Goal: Information Seeking & Learning: Check status

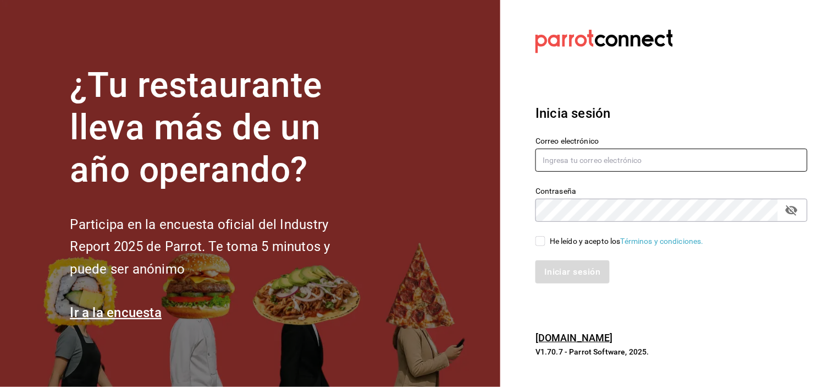
type input "[EMAIL_ADDRESS][DOMAIN_NAME]"
click at [538, 238] on input "He leído y acepto los Términos y condiciones." at bounding box center [541, 241] width 10 height 10
checkbox input "true"
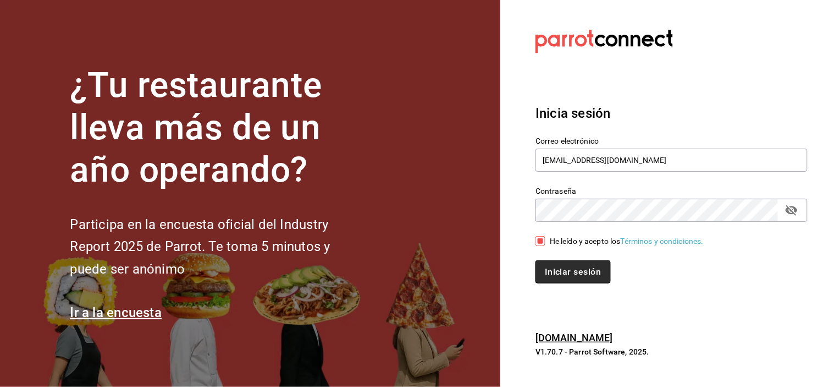
click at [556, 271] on button "Iniciar sesión" at bounding box center [573, 271] width 75 height 23
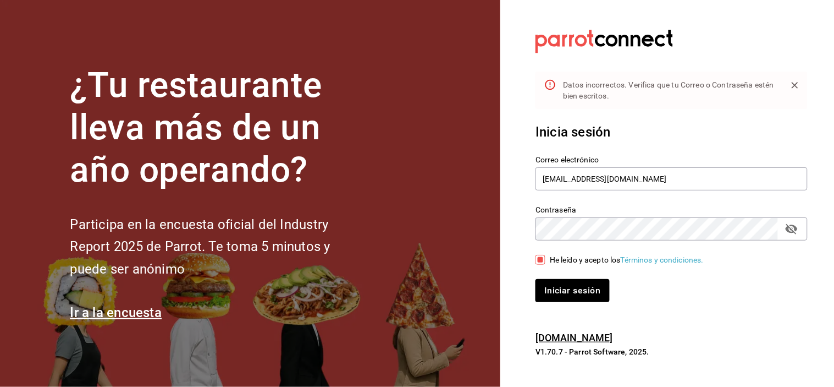
click at [788, 223] on icon "passwordField" at bounding box center [791, 228] width 13 height 13
click at [730, 172] on input "[EMAIL_ADDRESS][DOMAIN_NAME]" at bounding box center [672, 178] width 272 height 23
click at [584, 296] on button "Iniciar sesión" at bounding box center [573, 290] width 75 height 23
click at [572, 301] on div "Inicia sesión Correo electrónico [EMAIL_ADDRESS][DOMAIN_NAME] Contraseña Contra…" at bounding box center [672, 212] width 272 height 206
click at [574, 289] on button "Iniciar sesión" at bounding box center [573, 290] width 75 height 23
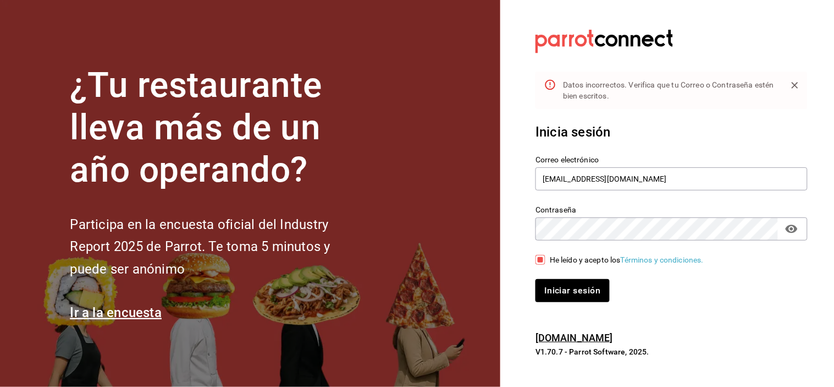
click at [536, 279] on button "Iniciar sesión" at bounding box center [573, 290] width 74 height 23
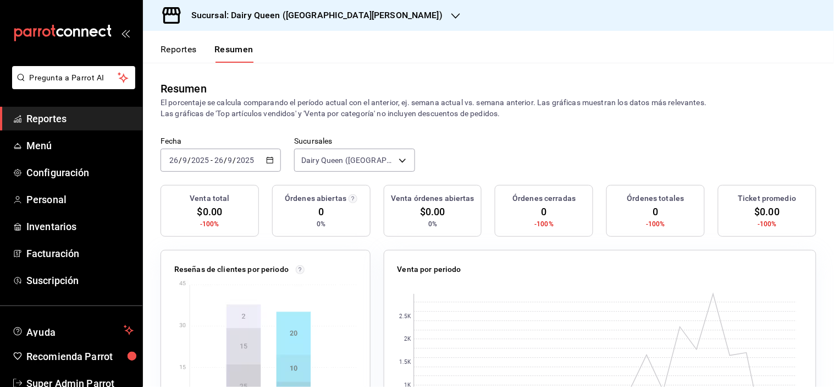
click at [266, 166] on div "[DATE] [DATE] - [DATE] [DATE]" at bounding box center [221, 159] width 120 height 23
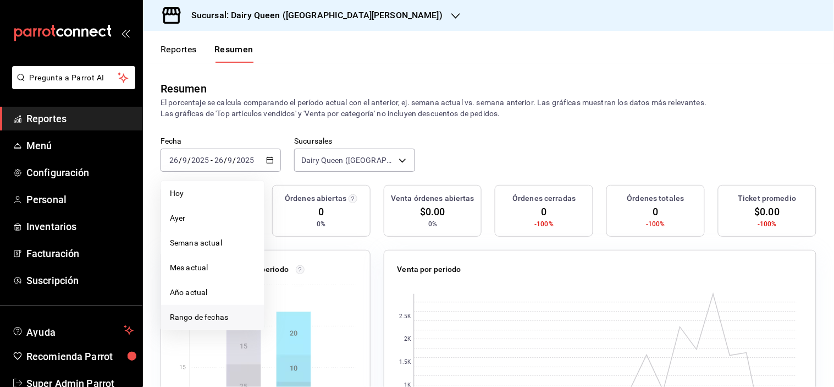
click at [217, 317] on span "Rango de fechas" at bounding box center [212, 317] width 85 height 12
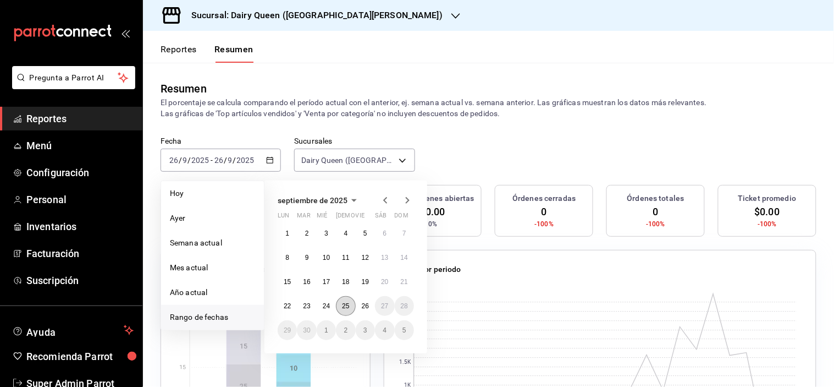
click at [343, 306] on abbr "25" at bounding box center [345, 306] width 7 height 8
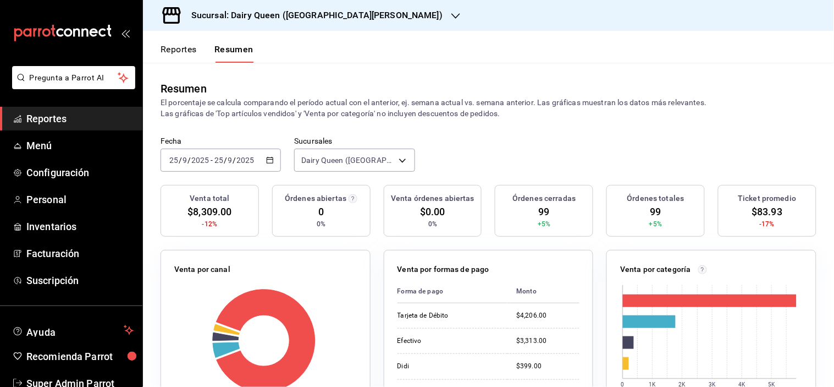
click at [173, 44] on button "Reportes" at bounding box center [179, 53] width 36 height 19
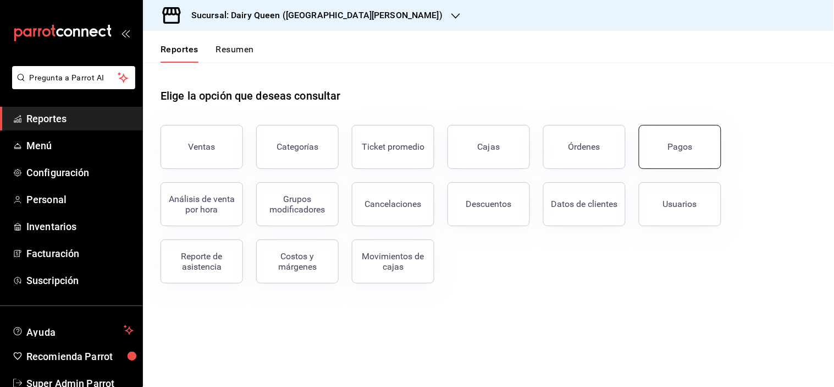
click at [697, 147] on button "Pagos" at bounding box center [680, 147] width 82 height 44
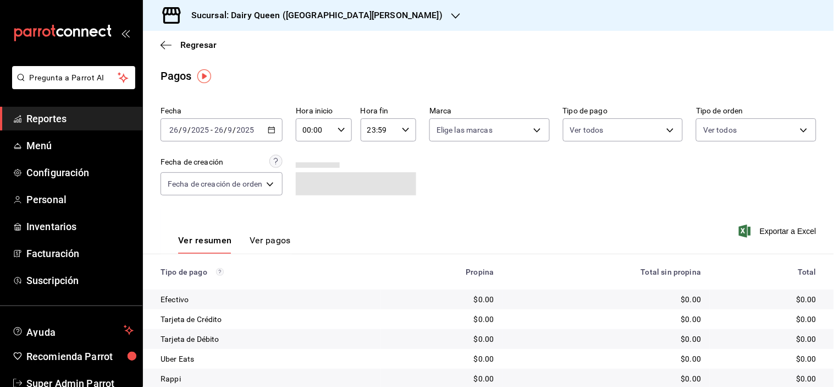
click at [278, 133] on div "[DATE] [DATE] - [DATE] [DATE]" at bounding box center [222, 129] width 122 height 23
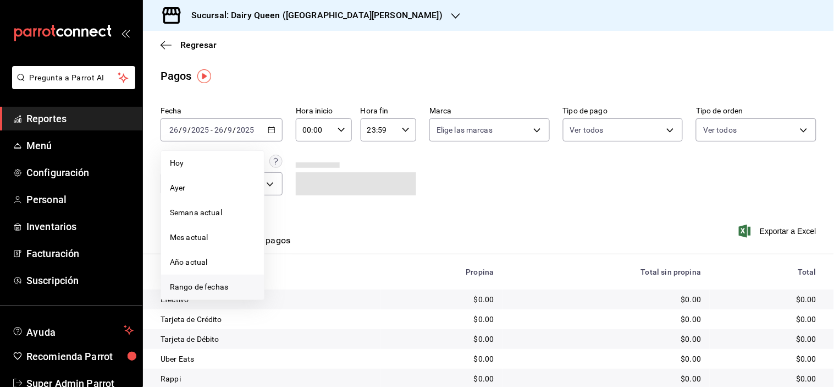
click at [216, 278] on li "Rango de fechas" at bounding box center [212, 286] width 103 height 25
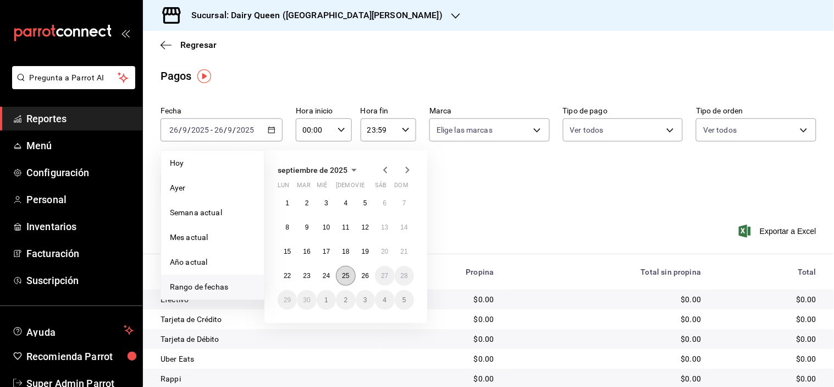
click at [348, 278] on abbr "25" at bounding box center [345, 276] width 7 height 8
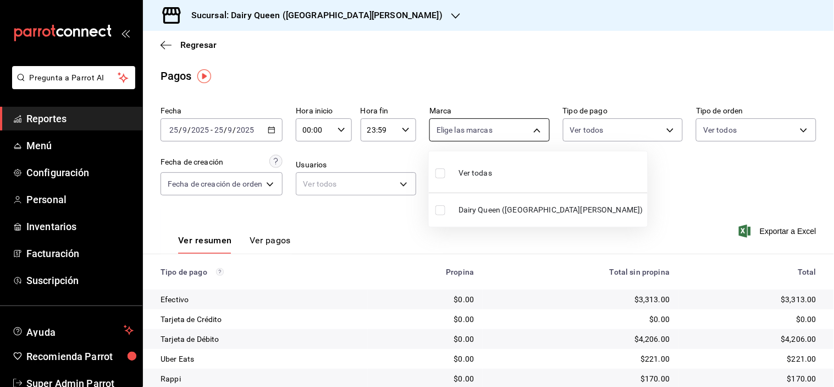
click at [484, 130] on body "Pregunta a Parrot AI Reportes Menú Configuración Personal Inventarios Facturaci…" at bounding box center [417, 193] width 834 height 387
click at [484, 130] on div at bounding box center [417, 193] width 834 height 387
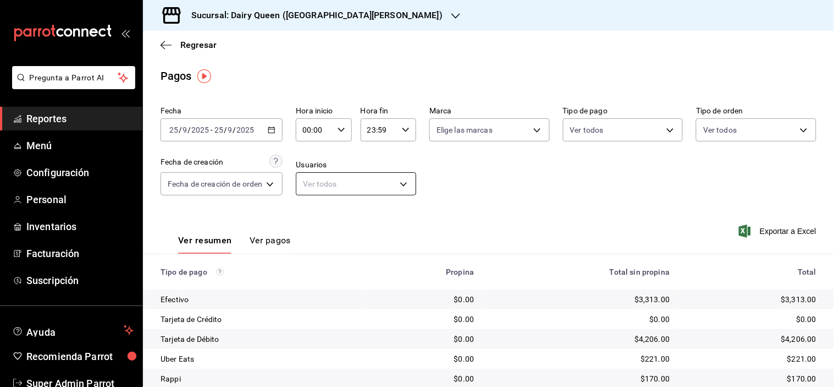
click at [348, 188] on body "Pregunta a Parrot AI Reportes Menú Configuración Personal Inventarios Facturaci…" at bounding box center [417, 193] width 834 height 387
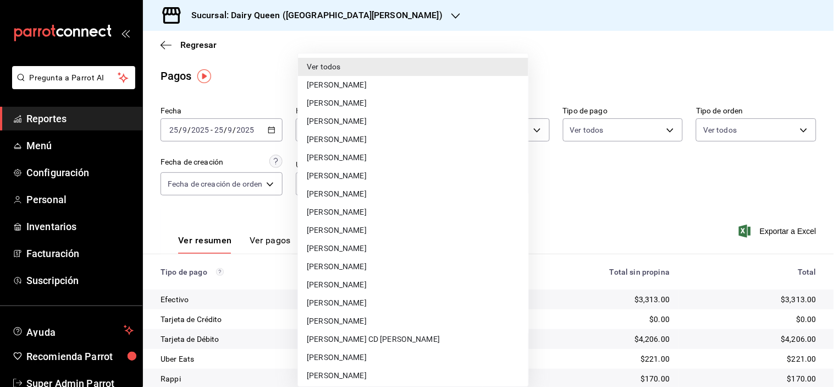
click at [587, 214] on div at bounding box center [417, 193] width 834 height 387
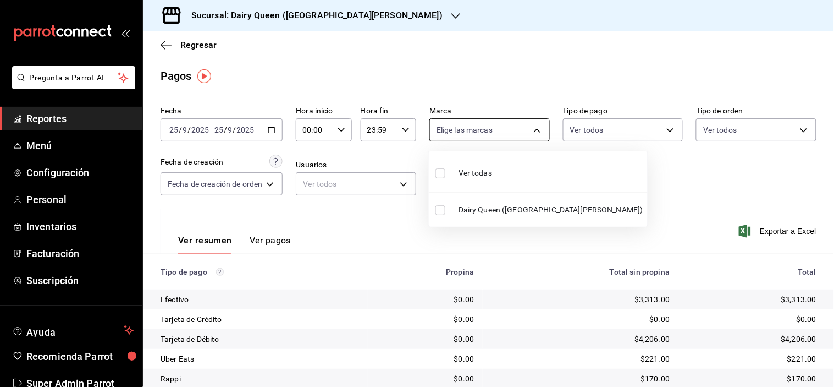
click at [520, 140] on body "Pregunta a Parrot AI Reportes Menú Configuración Personal Inventarios Facturaci…" at bounding box center [417, 193] width 834 height 387
click at [491, 212] on span "Dairy Queen ([GEOGRAPHIC_DATA][PERSON_NAME])" at bounding box center [551, 210] width 185 height 12
type input "d2163cea-2ef0-45cb-bd37-11a35bcd20b9"
checkbox input "true"
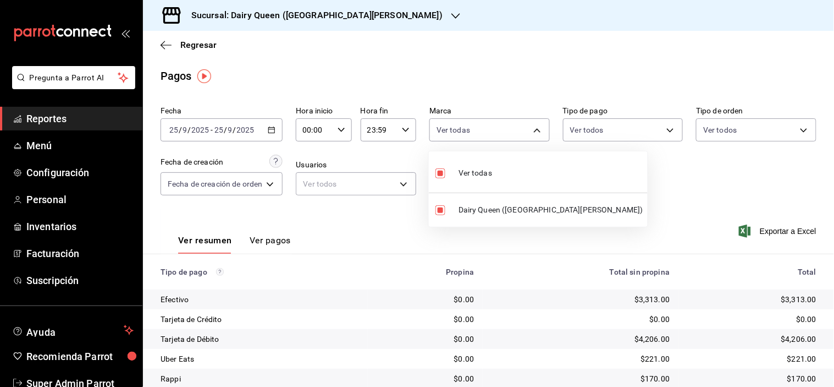
drag, startPoint x: 830, startPoint y: 240, endPoint x: 811, endPoint y: 300, distance: 63.5
click at [811, 300] on div at bounding box center [417, 193] width 834 height 387
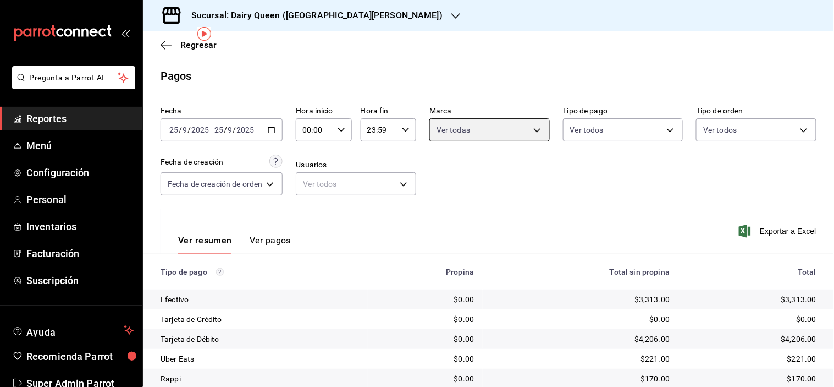
scroll to position [59, 0]
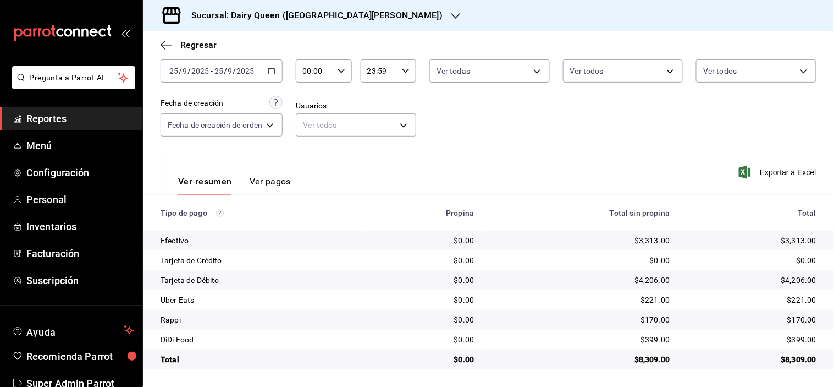
click at [785, 360] on div "$8,309.00" at bounding box center [751, 359] width 129 height 11
copy div "8,309.00"
click at [789, 338] on div "$399.00" at bounding box center [751, 339] width 129 height 11
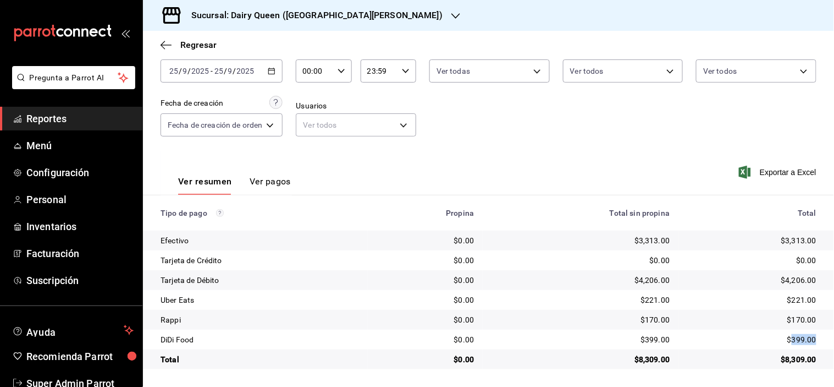
copy div "399.00"
click at [794, 323] on div "$170.00" at bounding box center [751, 319] width 129 height 11
copy div "170.00"
click at [792, 298] on div "$221.00" at bounding box center [751, 299] width 129 height 11
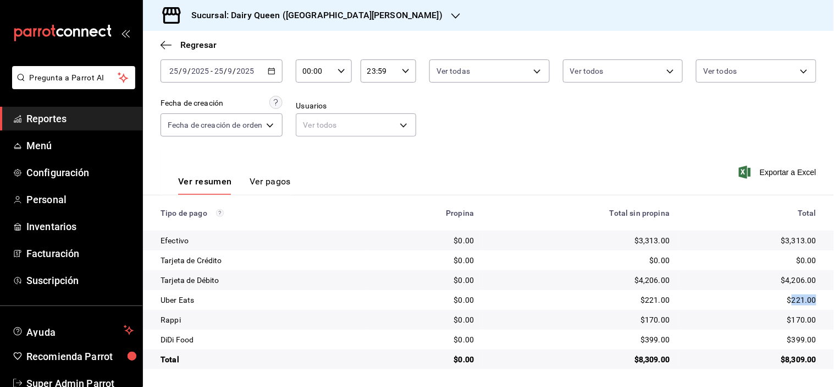
click at [792, 298] on div "$221.00" at bounding box center [751, 299] width 129 height 11
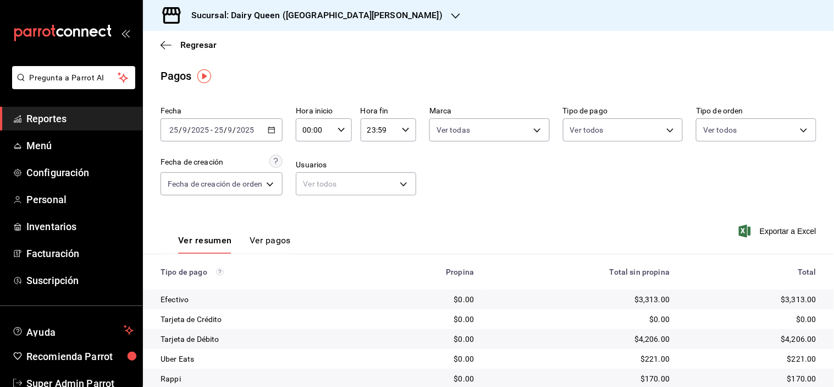
click at [378, 15] on h3 "Sucursal: Dairy Queen ([GEOGRAPHIC_DATA][PERSON_NAME])" at bounding box center [313, 15] width 260 height 13
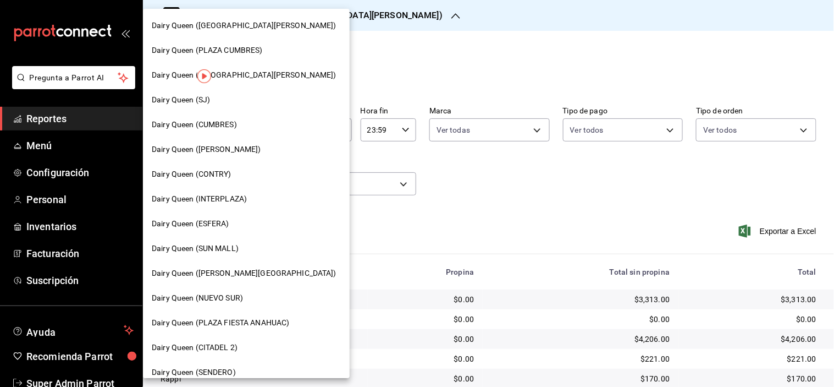
click at [409, 52] on div at bounding box center [417, 193] width 834 height 387
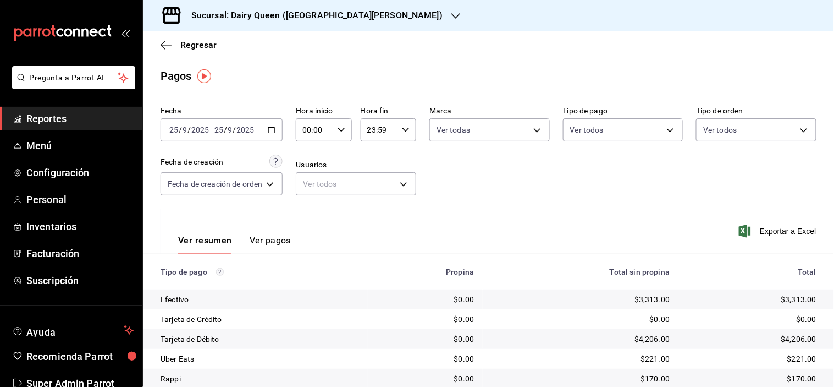
click at [396, 15] on h3 "Sucursal: Dairy Queen ([GEOGRAPHIC_DATA][PERSON_NAME])" at bounding box center [313, 15] width 260 height 13
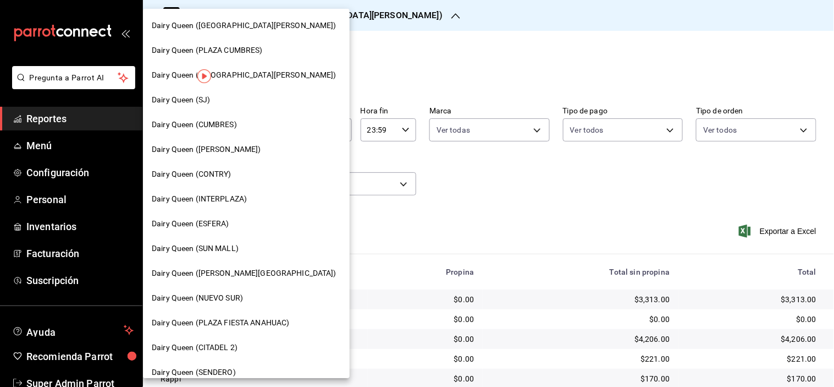
click at [282, 51] on div "Dairy Queen (PLAZA CUMBRES)" at bounding box center [246, 51] width 189 height 12
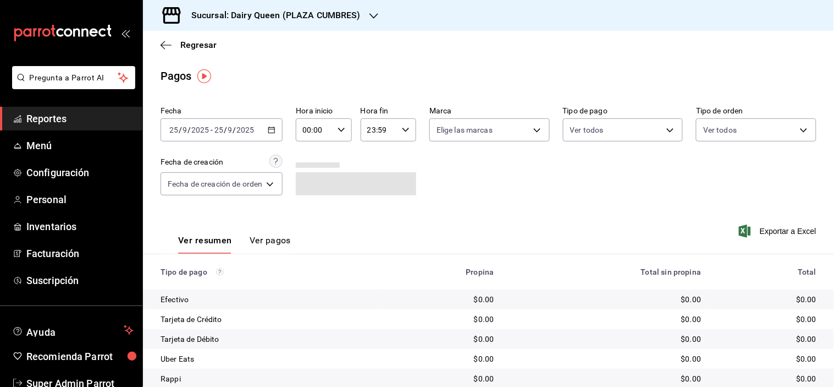
scroll to position [59, 0]
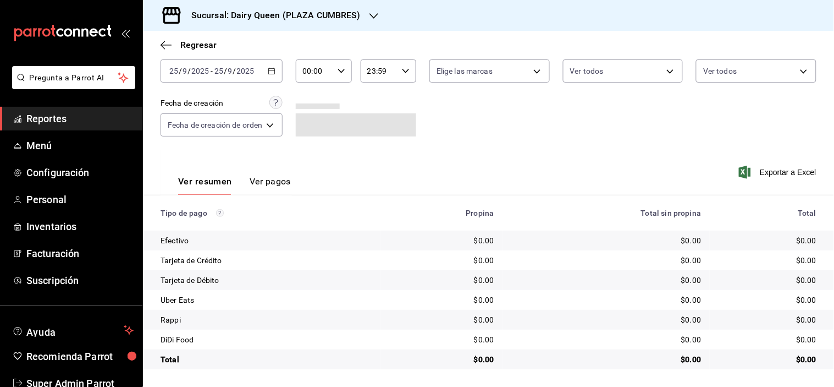
click at [655, 354] on div "$0.00" at bounding box center [607, 359] width 190 height 11
click at [265, 69] on div "[DATE] [DATE] - [DATE] [DATE]" at bounding box center [222, 70] width 122 height 23
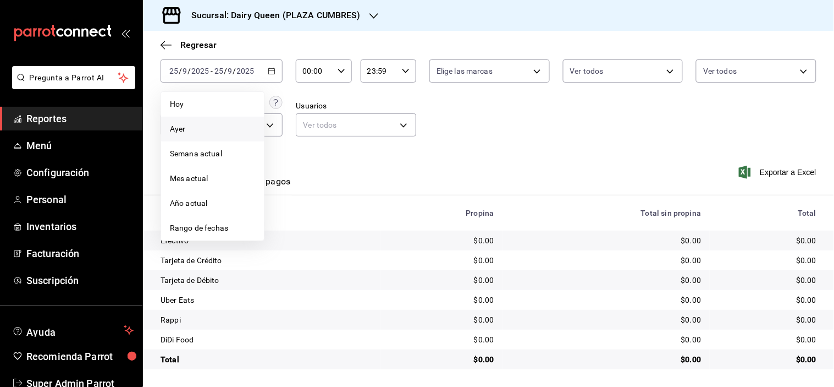
click at [205, 122] on li "Ayer" at bounding box center [212, 129] width 103 height 25
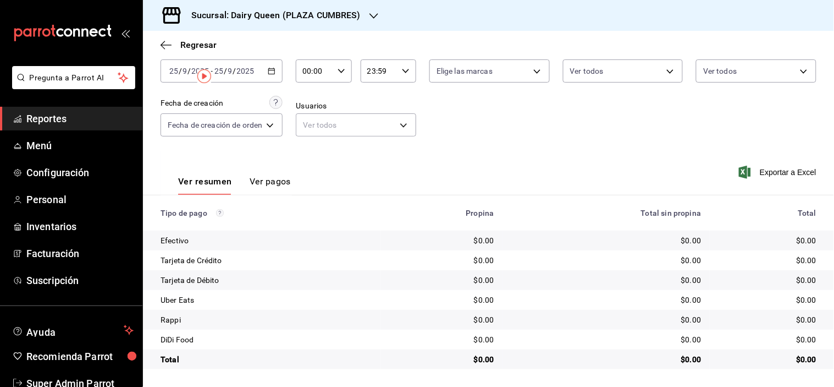
scroll to position [0, 0]
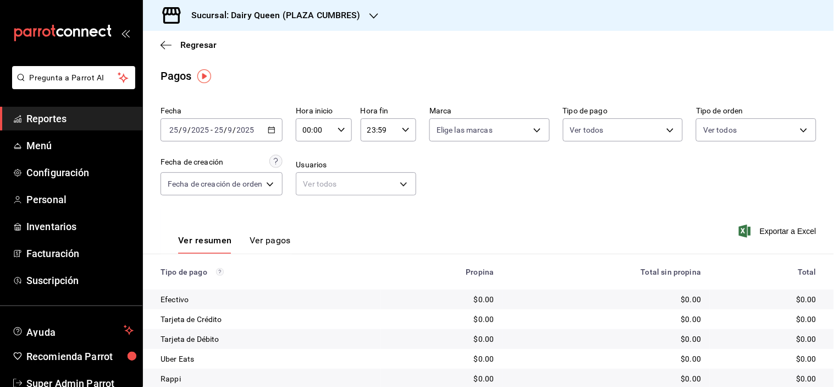
click at [372, 21] on div "Sucursal: Dairy Queen (PLAZA CUMBRES)" at bounding box center [267, 15] width 231 height 31
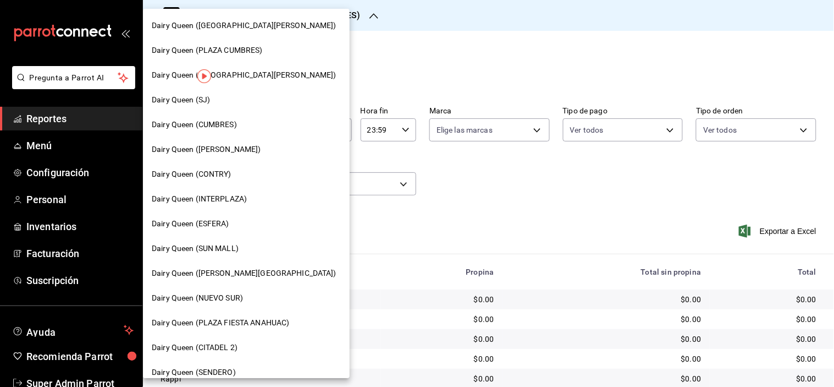
click at [294, 72] on span "Dairy Queen ([GEOGRAPHIC_DATA][PERSON_NAME])" at bounding box center [244, 75] width 185 height 12
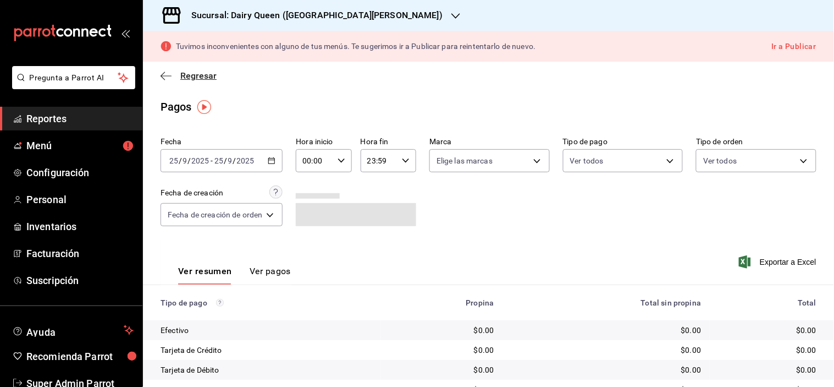
click at [161, 75] on icon "button" at bounding box center [166, 76] width 11 height 10
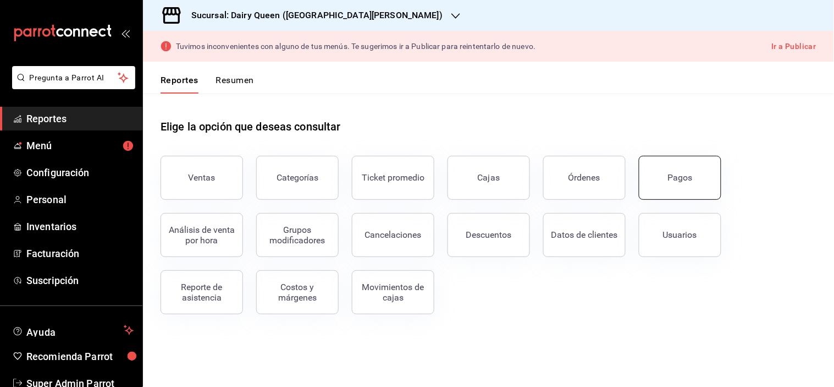
click at [700, 176] on button "Pagos" at bounding box center [680, 178] width 82 height 44
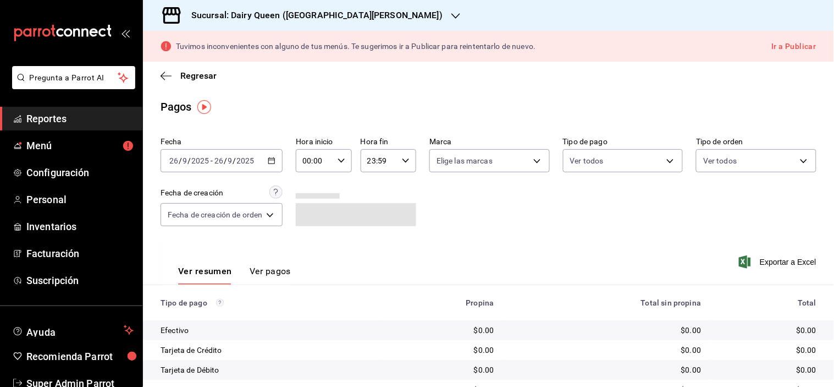
click at [379, 19] on h3 "Sucursal: Dairy Queen ([GEOGRAPHIC_DATA][PERSON_NAME])" at bounding box center [313, 15] width 260 height 13
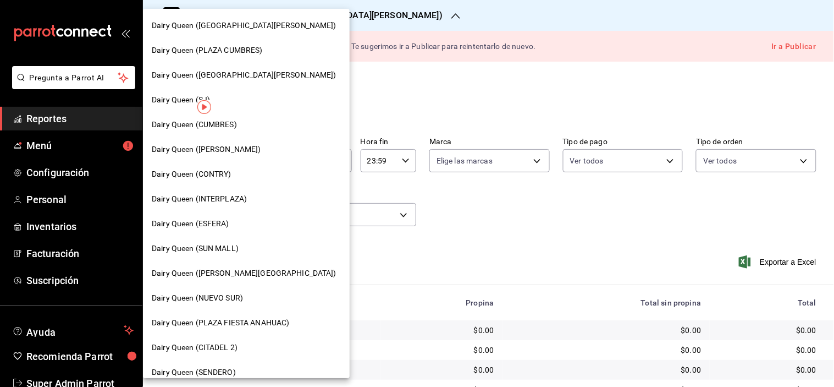
click at [239, 323] on span "Dairy Queen (PLAZA FIESTA ANAHUAC)" at bounding box center [220, 323] width 137 height 12
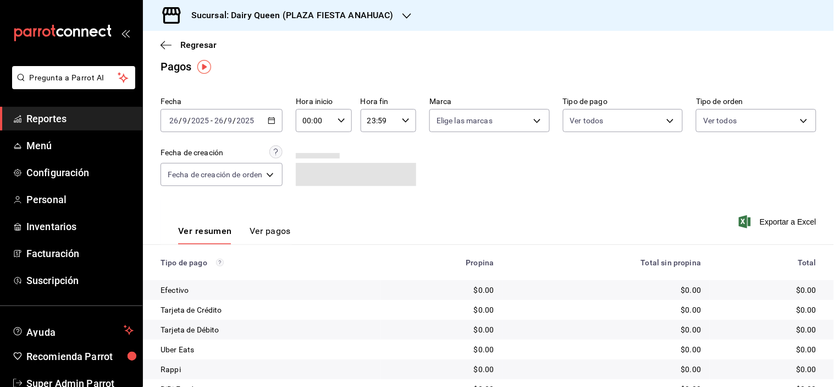
scroll to position [9, 0]
click at [268, 119] on div "[DATE] [DATE] - [DATE] [DATE]" at bounding box center [222, 120] width 122 height 23
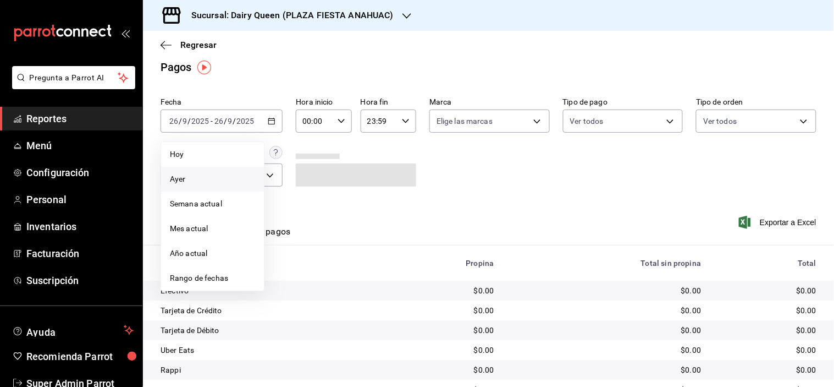
click at [217, 177] on span "Ayer" at bounding box center [212, 179] width 85 height 12
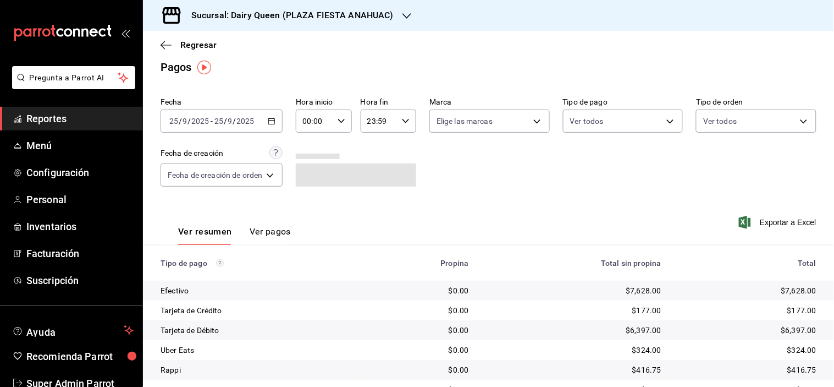
scroll to position [59, 0]
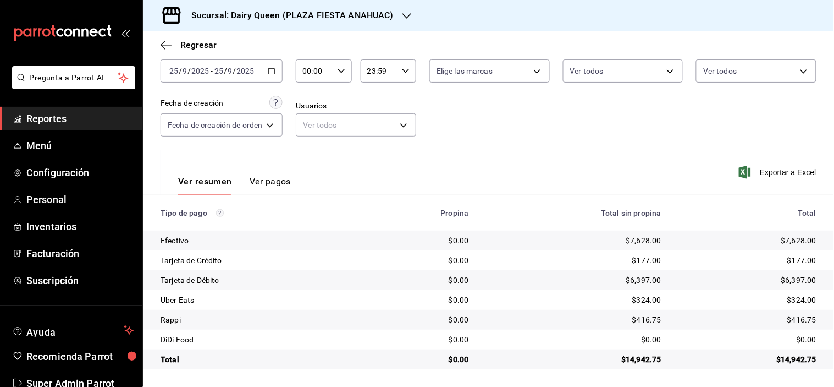
click at [795, 361] on div "$14,942.75" at bounding box center [747, 359] width 137 height 11
copy div "14,942.75"
click at [794, 319] on div "$416.75" at bounding box center [747, 319] width 137 height 11
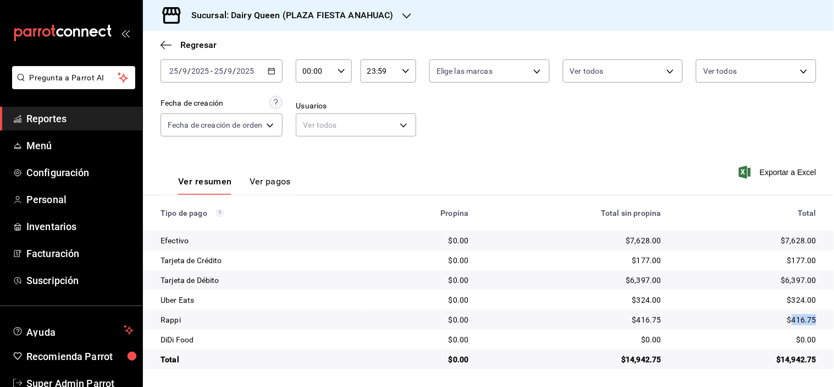
copy div "416.75"
click at [785, 299] on div "$324.00" at bounding box center [747, 299] width 137 height 11
copy div "324.00"
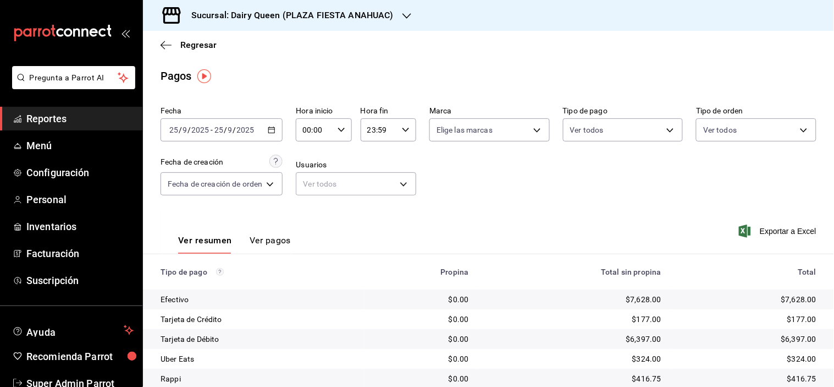
click at [326, 18] on h3 "Sucursal: Dairy Queen (PLAZA FIESTA ANAHUAC)" at bounding box center [288, 15] width 211 height 13
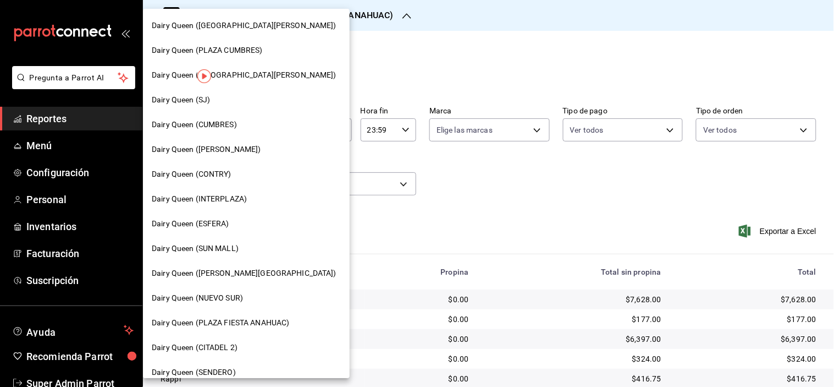
click at [296, 45] on div "Dairy Queen (PLAZA CUMBRES)" at bounding box center [246, 51] width 189 height 12
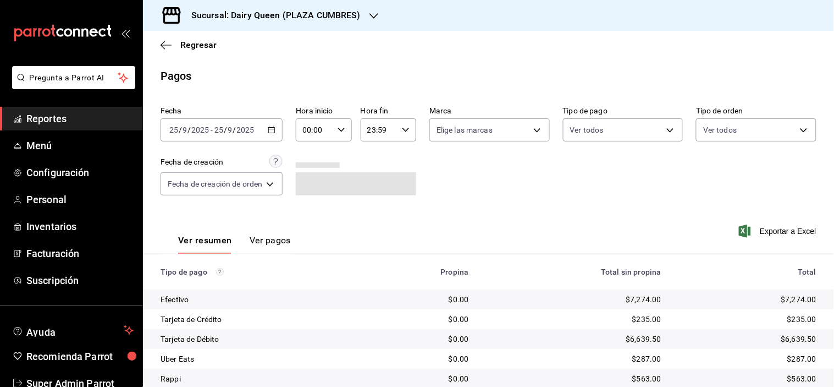
scroll to position [59, 0]
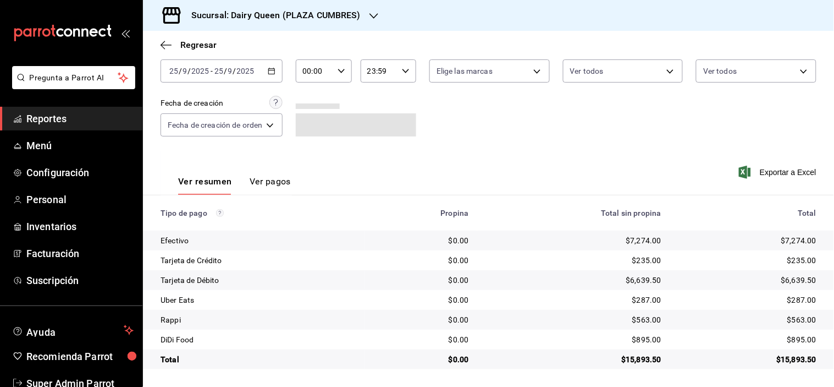
click at [786, 362] on div "$15,893.50" at bounding box center [747, 359] width 137 height 11
copy div "15,893.50"
click at [787, 343] on div "$895.00" at bounding box center [747, 339] width 137 height 11
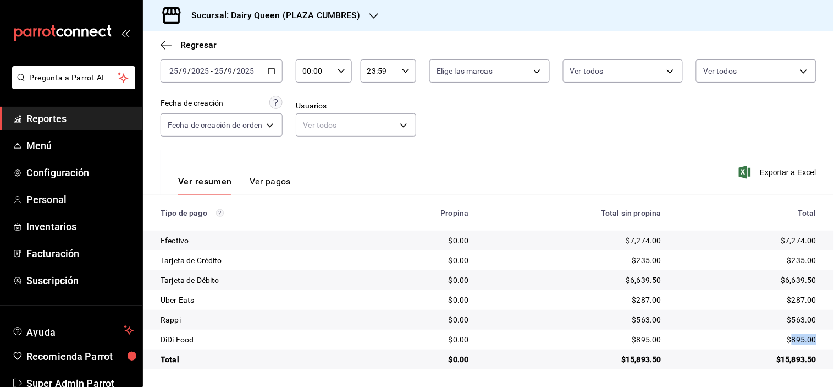
copy div "895.00"
click at [796, 318] on div "$563.00" at bounding box center [747, 319] width 137 height 11
copy div "563.00"
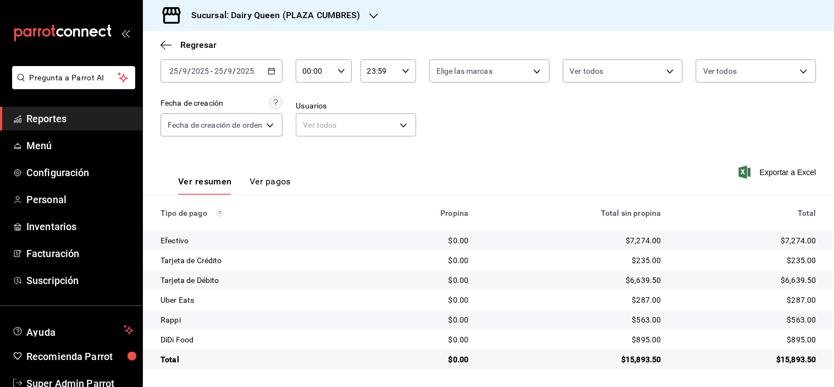
click at [748, 325] on div "$563.00" at bounding box center [747, 319] width 137 height 11
click at [794, 318] on div "$563.00" at bounding box center [747, 319] width 137 height 11
copy div "563.00"
click at [797, 297] on div "$287.00" at bounding box center [747, 299] width 137 height 11
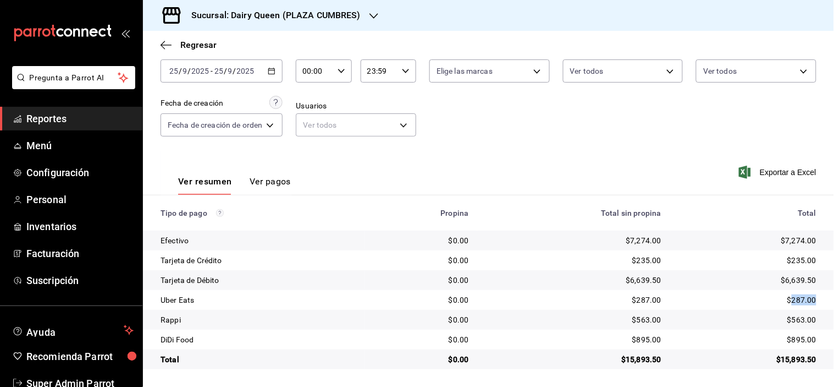
click at [797, 297] on div "$287.00" at bounding box center [747, 299] width 137 height 11
click at [372, 10] on div at bounding box center [374, 16] width 9 height 12
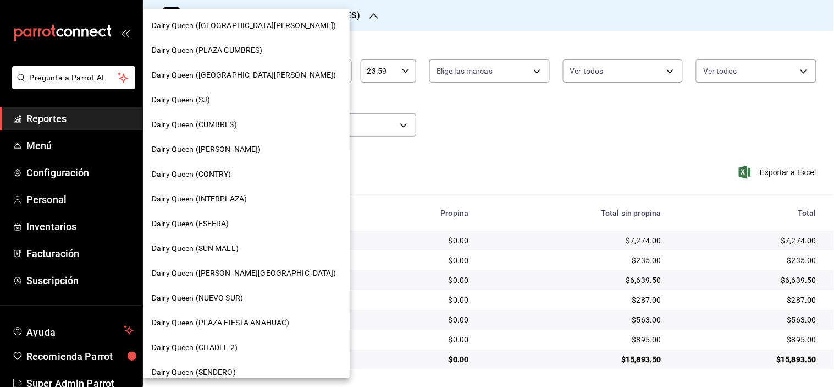
click at [278, 69] on span "Dairy Queen ([GEOGRAPHIC_DATA][PERSON_NAME])" at bounding box center [244, 75] width 185 height 12
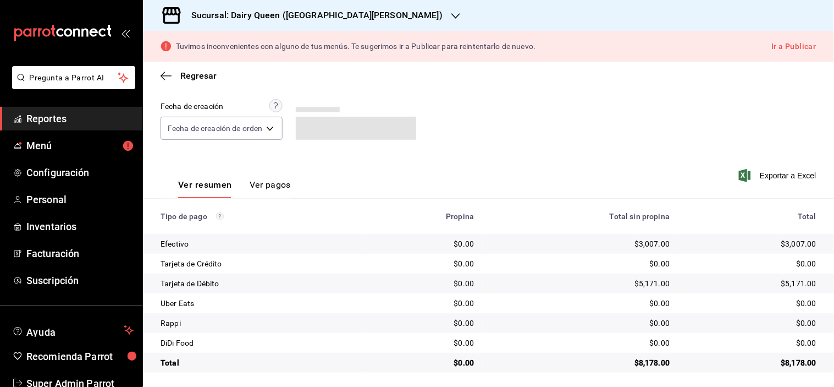
scroll to position [90, 0]
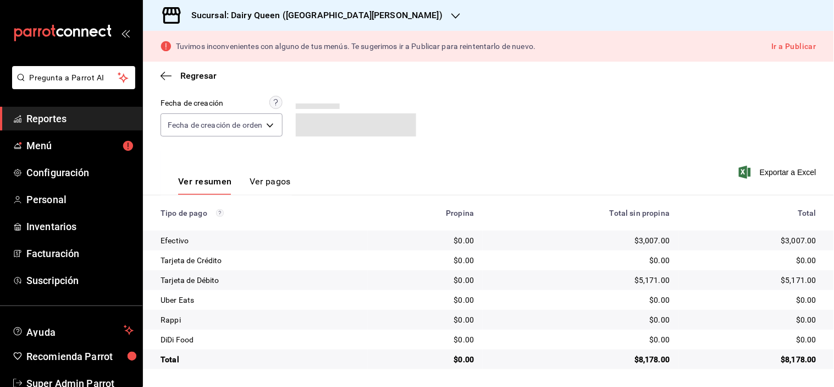
click at [794, 360] on div "$8,178.00" at bounding box center [751, 359] width 129 height 11
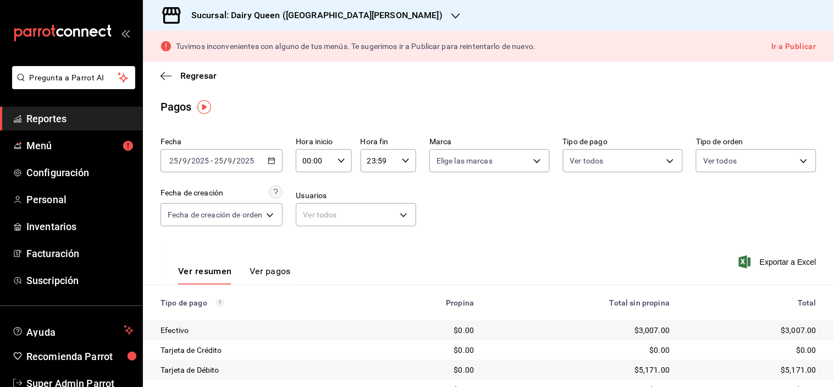
click at [403, 13] on h3 "Sucursal: Dairy Queen ([GEOGRAPHIC_DATA][PERSON_NAME])" at bounding box center [313, 15] width 260 height 13
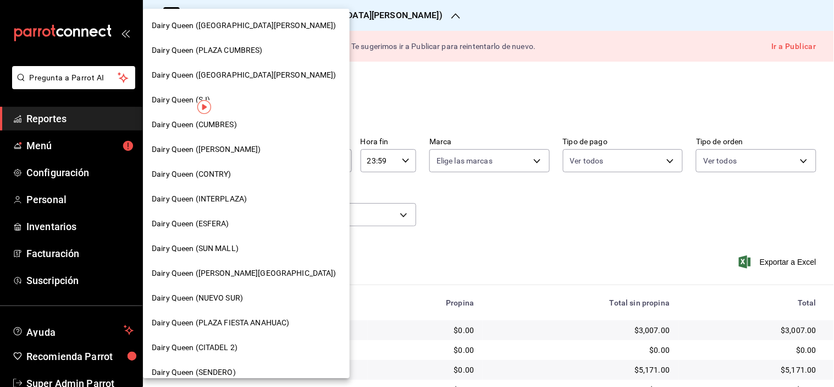
click at [267, 101] on div "Dairy Queen (SJ)" at bounding box center [246, 100] width 189 height 12
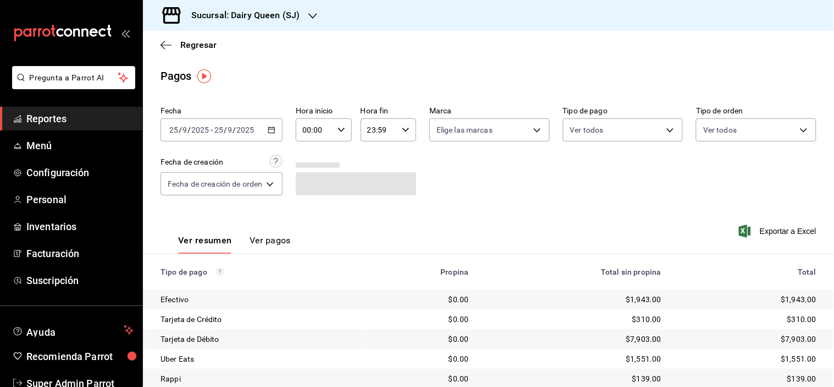
scroll to position [59, 0]
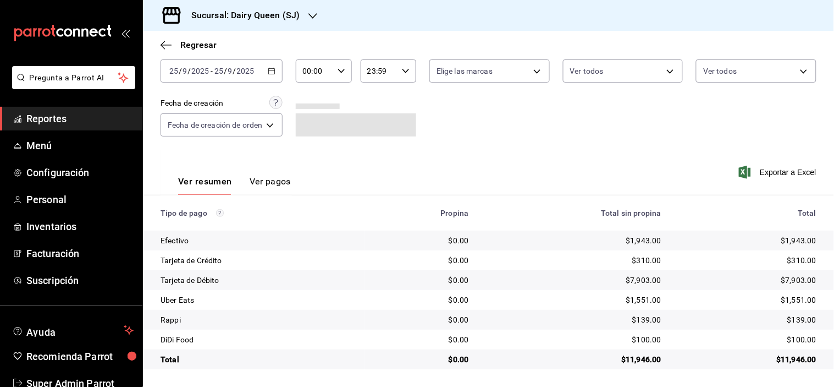
click at [795, 361] on div "$11,946.00" at bounding box center [747, 359] width 137 height 11
click at [795, 338] on div "$100.00" at bounding box center [747, 339] width 137 height 11
click at [796, 315] on div "$139.00" at bounding box center [747, 319] width 137 height 11
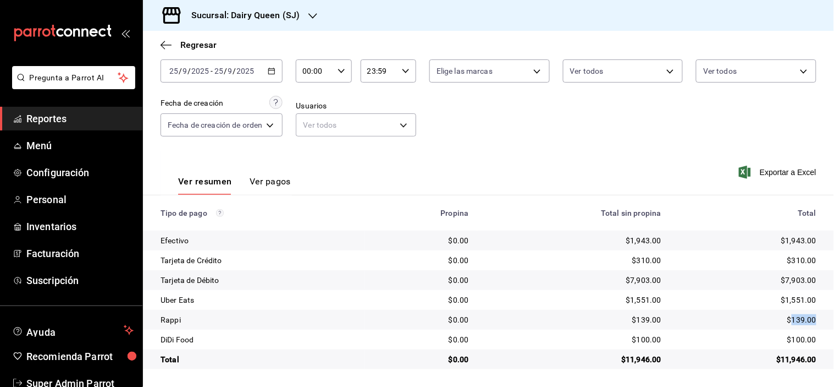
click at [796, 315] on div "$139.00" at bounding box center [747, 319] width 137 height 11
click at [798, 302] on div "$1,551.00" at bounding box center [747, 299] width 137 height 11
click at [294, 23] on div "Sucursal: Dairy Queen (SJ)" at bounding box center [237, 15] width 170 height 31
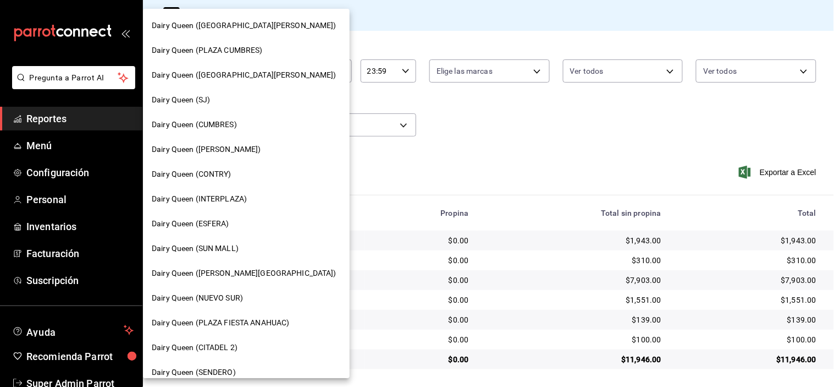
click at [244, 119] on div "Dairy Queen (CUMBRES)" at bounding box center [246, 125] width 189 height 12
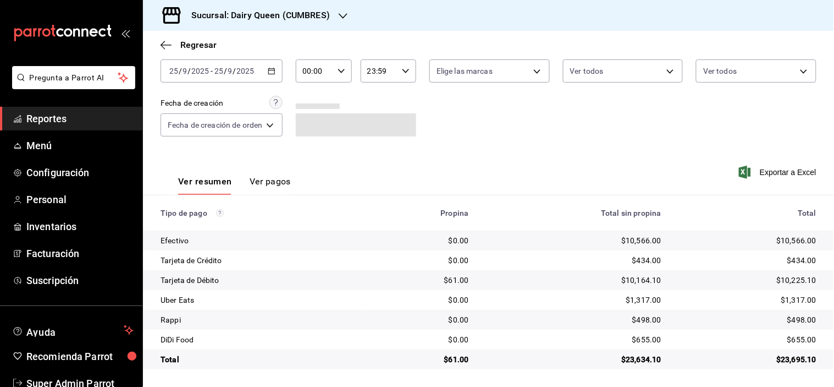
click at [794, 359] on div "$23,695.10" at bounding box center [747, 359] width 137 height 11
click at [790, 340] on div "$655.00" at bounding box center [747, 339] width 137 height 11
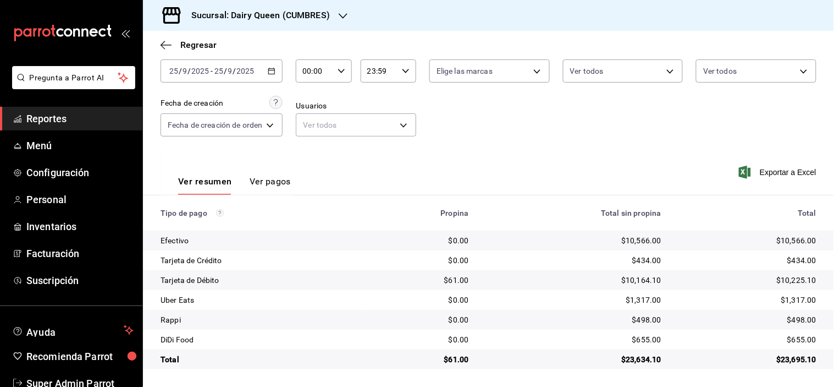
click at [800, 322] on div "$498.00" at bounding box center [747, 319] width 137 height 11
click at [793, 296] on div "$1,317.00" at bounding box center [747, 299] width 137 height 11
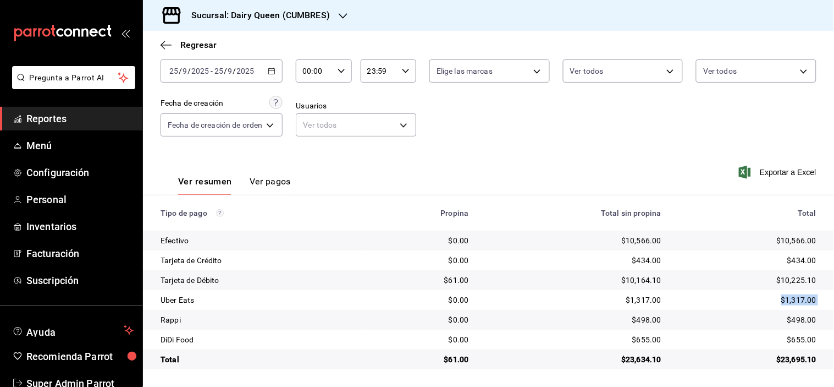
click at [793, 296] on div "$1,317.00" at bounding box center [747, 299] width 137 height 11
click at [332, 24] on div "Sucursal: Dairy Queen (CUMBRES)" at bounding box center [252, 15] width 200 height 31
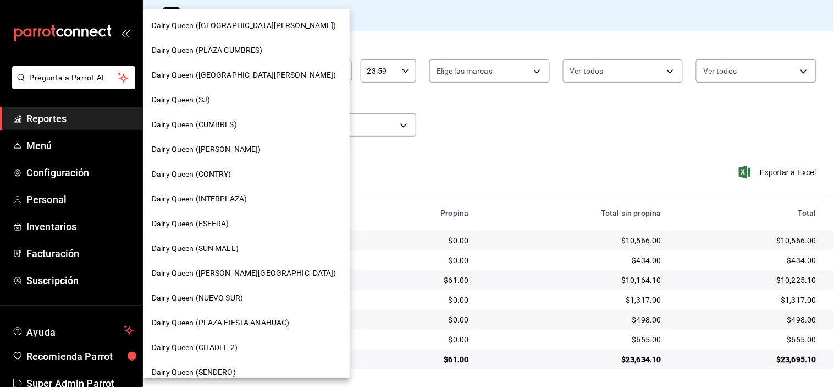
click at [257, 147] on div "Dairy Queen ([PERSON_NAME])" at bounding box center [246, 150] width 189 height 12
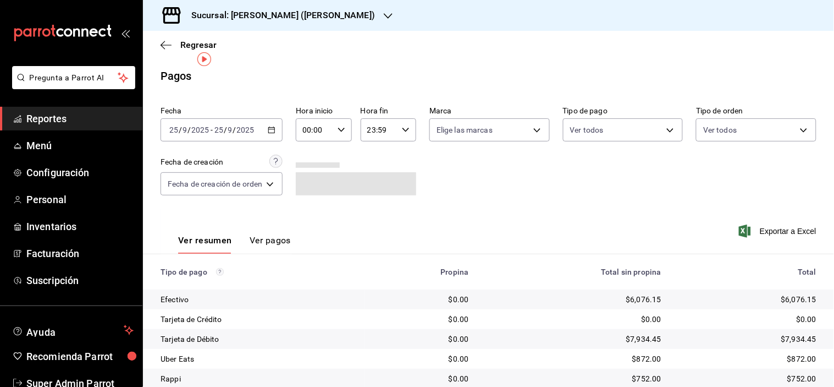
scroll to position [79, 0]
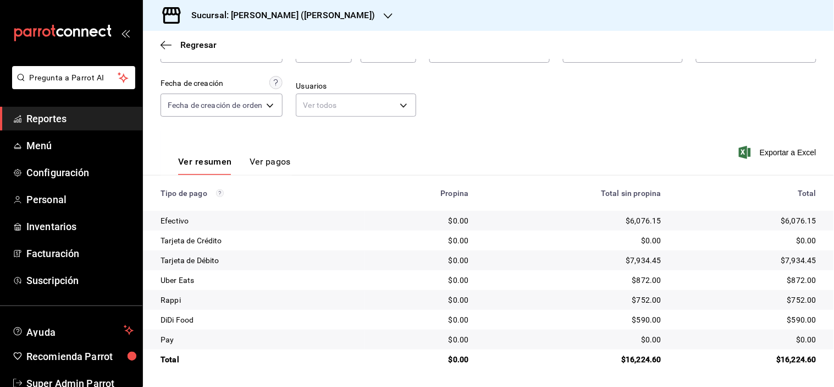
click at [790, 360] on div "$16,224.60" at bounding box center [747, 359] width 137 height 11
click at [789, 320] on div "$590.00" at bounding box center [747, 319] width 137 height 11
click at [794, 296] on div "$752.00" at bounding box center [747, 299] width 137 height 11
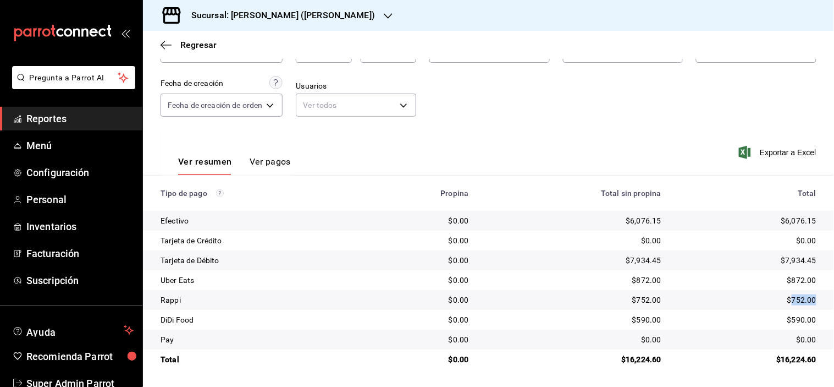
click at [794, 296] on div "$752.00" at bounding box center [747, 299] width 137 height 11
click at [794, 321] on div "$590.00" at bounding box center [747, 319] width 137 height 11
click at [794, 300] on div "$752.00" at bounding box center [747, 299] width 137 height 11
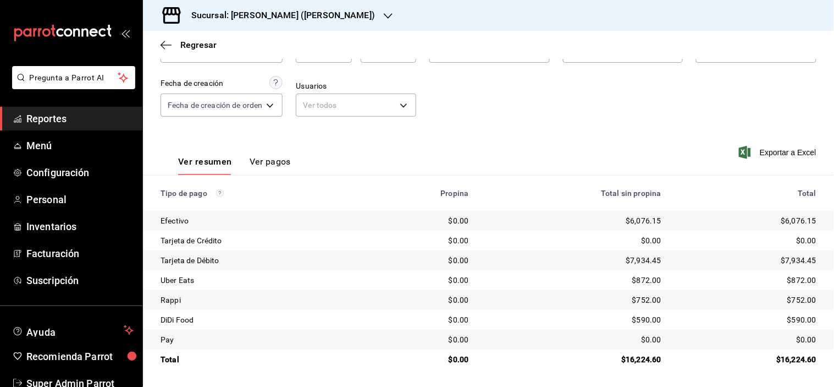
click at [802, 276] on div "$872.00" at bounding box center [747, 279] width 137 height 11
click at [336, 22] on div "Sucursal: [PERSON_NAME] ([PERSON_NAME])" at bounding box center [274, 15] width 245 height 31
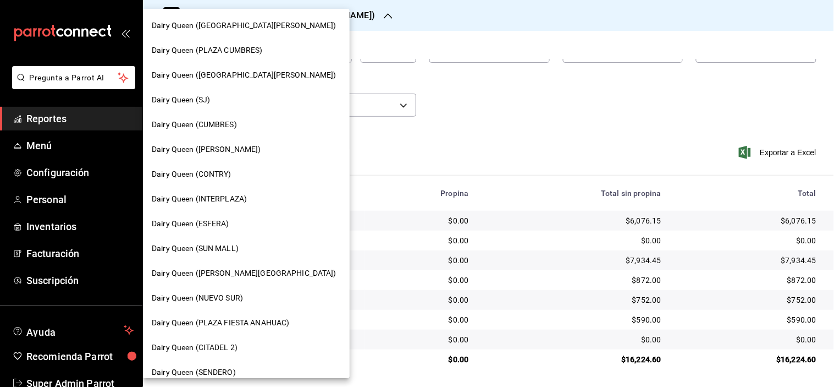
click at [269, 28] on span "Dairy Queen ([GEOGRAPHIC_DATA][PERSON_NAME])" at bounding box center [244, 26] width 185 height 12
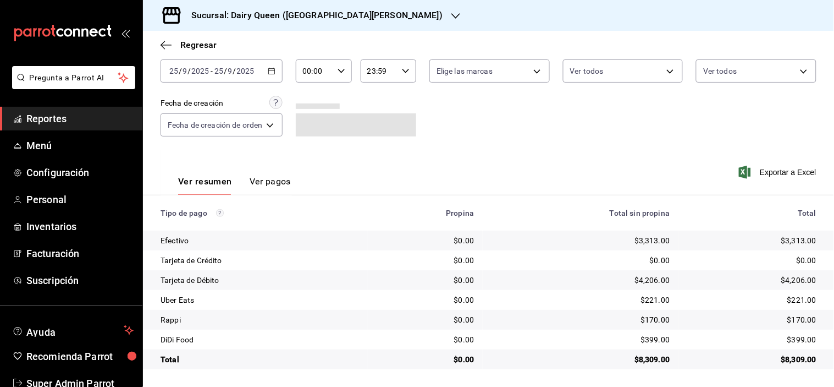
scroll to position [0, 0]
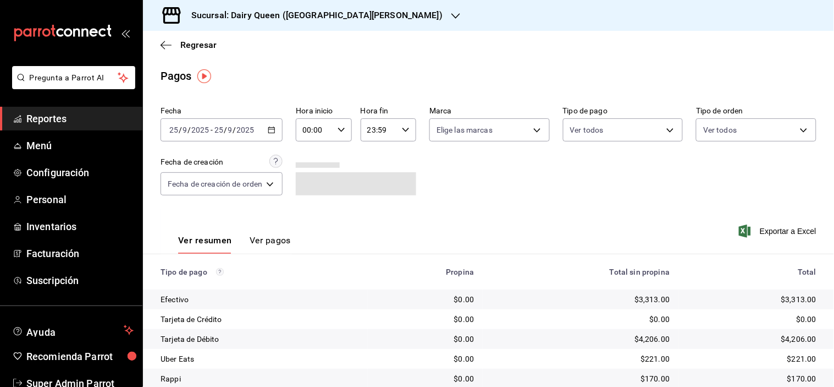
click at [343, 15] on h3 "Sucursal: Dairy Queen ([GEOGRAPHIC_DATA][PERSON_NAME])" at bounding box center [313, 15] width 260 height 13
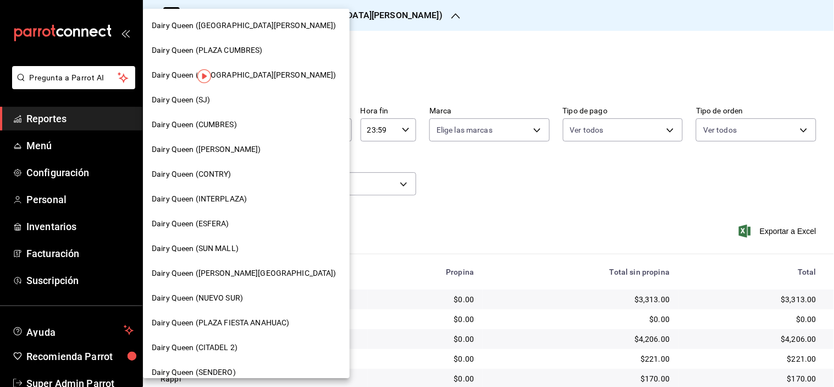
click at [266, 172] on div "Dairy Queen (CONTRY)" at bounding box center [246, 174] width 189 height 12
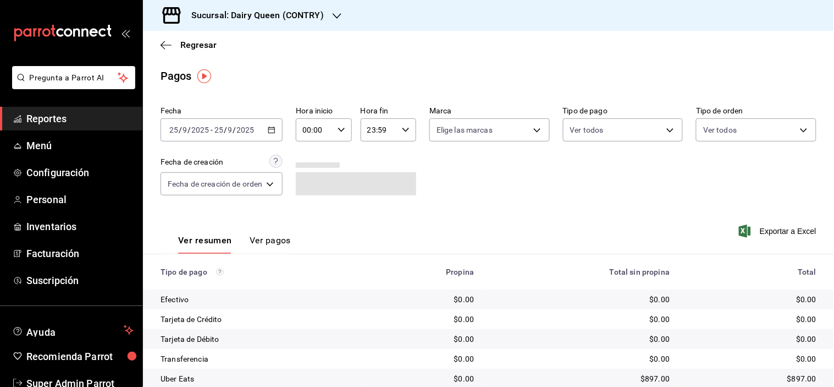
scroll to position [79, 0]
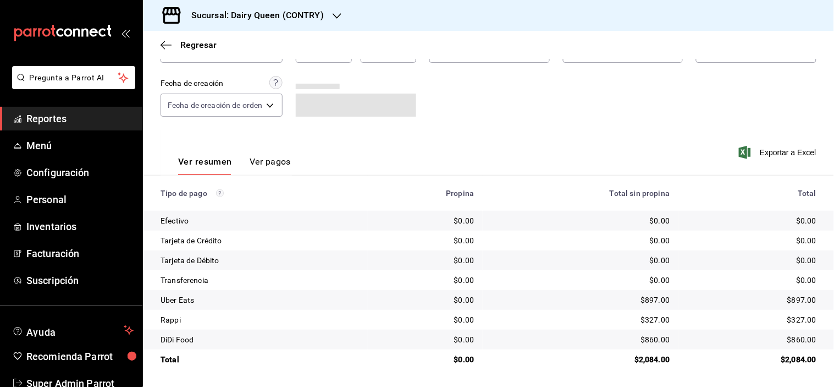
click at [792, 360] on div "$2,084.00" at bounding box center [751, 359] width 129 height 11
click at [795, 337] on div "$860.00" at bounding box center [751, 339] width 129 height 11
click at [789, 321] on div "$327.00" at bounding box center [751, 319] width 129 height 11
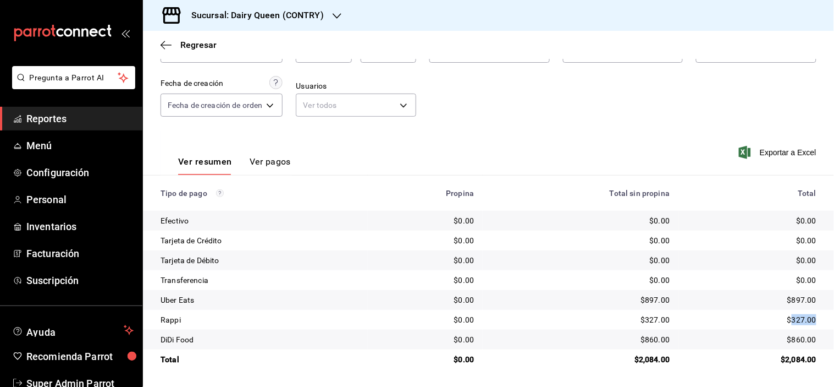
click at [789, 321] on div "$327.00" at bounding box center [751, 319] width 129 height 11
click at [792, 303] on div "$897.00" at bounding box center [751, 299] width 129 height 11
click at [313, 20] on h3 "Sucursal: Dairy Queen (CONTRY)" at bounding box center [253, 15] width 141 height 13
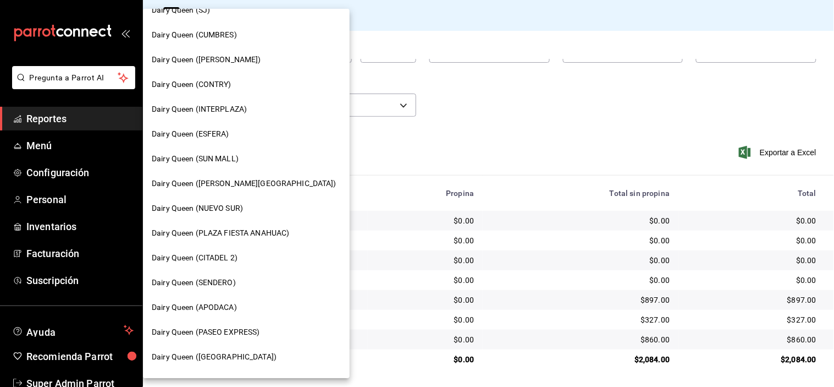
scroll to position [91, 0]
click at [218, 282] on span "Dairy Queen (SENDERO)" at bounding box center [194, 281] width 84 height 12
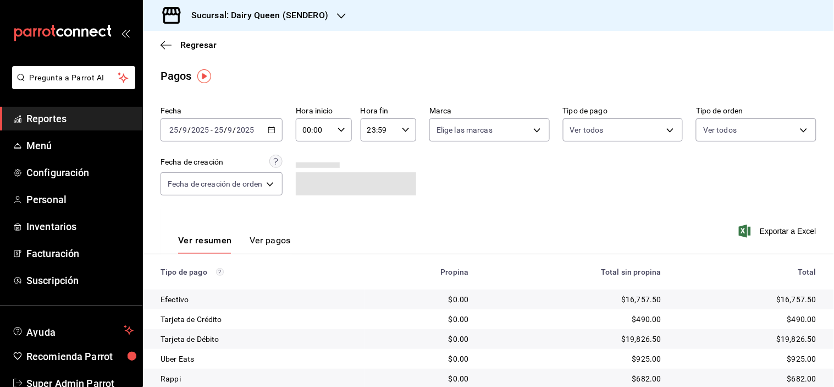
scroll to position [59, 0]
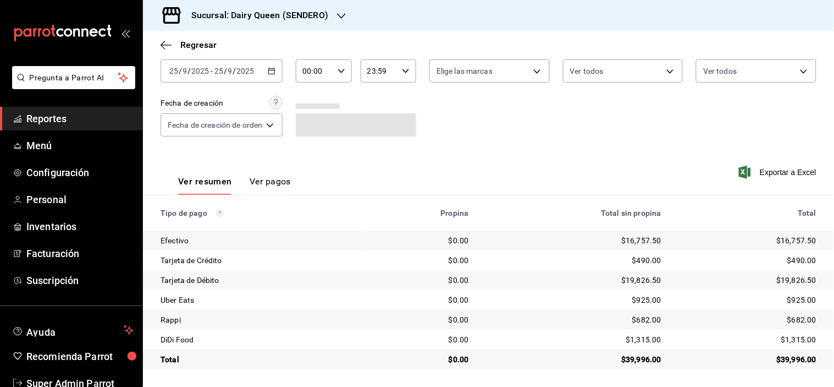
click at [790, 361] on div "$39,996.00" at bounding box center [747, 359] width 137 height 11
click at [783, 338] on div "$1,315.00" at bounding box center [747, 339] width 137 height 11
click at [792, 320] on div "$682.00" at bounding box center [747, 319] width 137 height 11
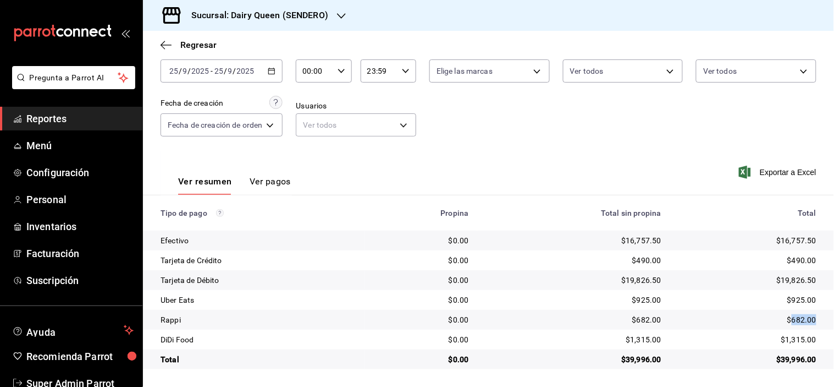
click at [792, 320] on div "$682.00" at bounding box center [747, 319] width 137 height 11
click at [792, 299] on div "$925.00" at bounding box center [747, 299] width 137 height 11
click at [327, 7] on div "Sucursal: Dairy Queen (SENDERO)" at bounding box center [251, 15] width 199 height 31
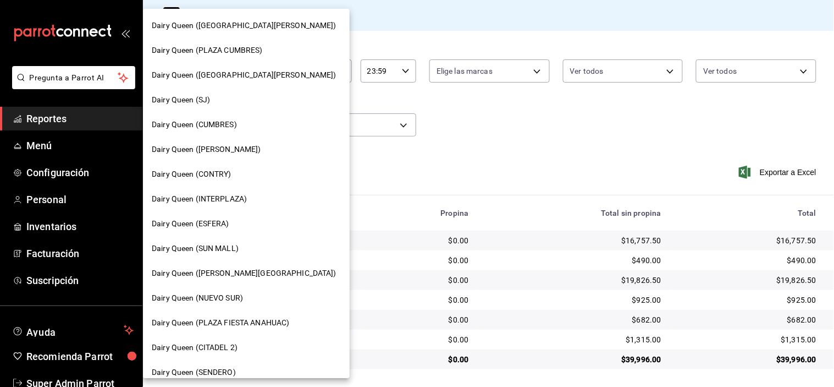
click at [235, 122] on span "Dairy Queen (CUMBRES)" at bounding box center [194, 125] width 85 height 12
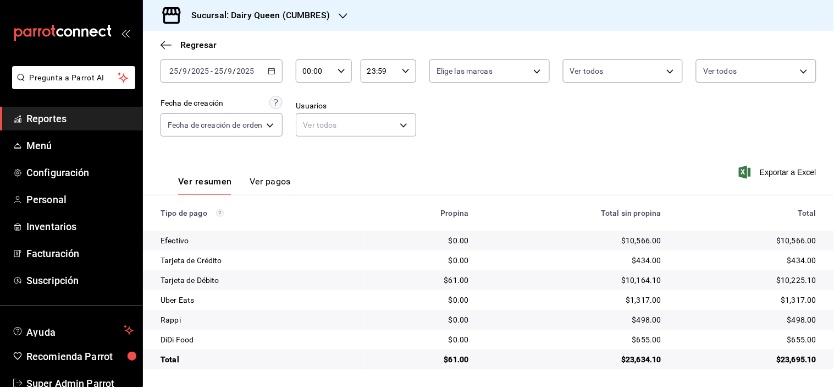
click at [342, 15] on icon "button" at bounding box center [343, 16] width 9 height 9
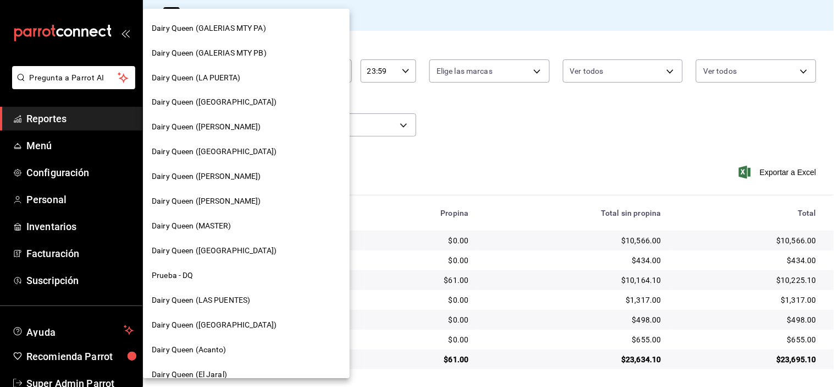
scroll to position [443, 0]
click at [222, 294] on span "Dairy Queen (LAS PUENTES)" at bounding box center [201, 300] width 98 height 12
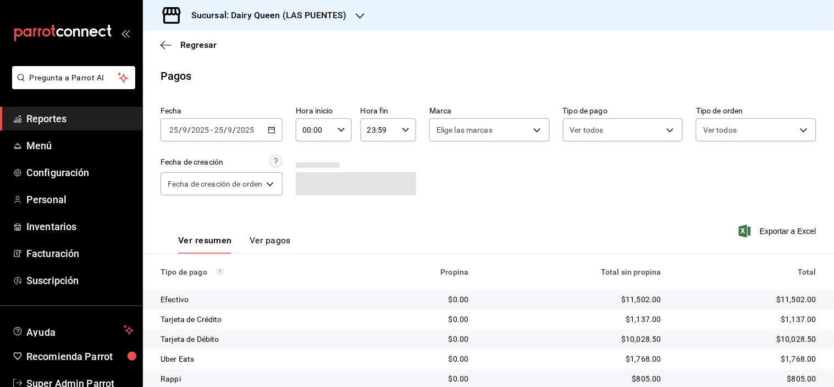
scroll to position [59, 0]
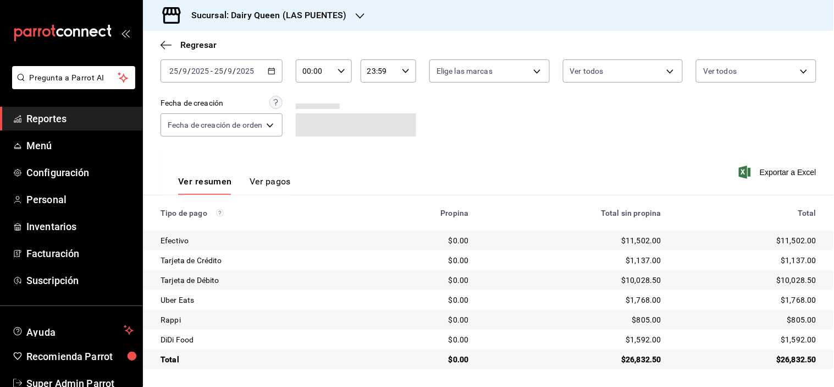
click at [786, 361] on div "$26,832.50" at bounding box center [747, 359] width 137 height 11
click at [791, 334] on td "$1,592.00" at bounding box center [752, 339] width 164 height 20
click at [791, 334] on div "$1,592.00" at bounding box center [747, 339] width 137 height 11
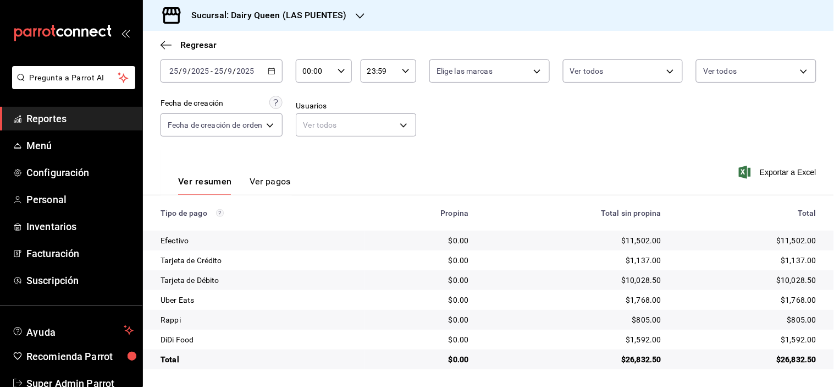
click at [788, 322] on div "$805.00" at bounding box center [747, 319] width 137 height 11
click at [792, 298] on div "$1,768.00" at bounding box center [747, 299] width 137 height 11
click at [323, 12] on h3 "Sucursal: Dairy Queen (LAS PUENTES)" at bounding box center [265, 15] width 164 height 13
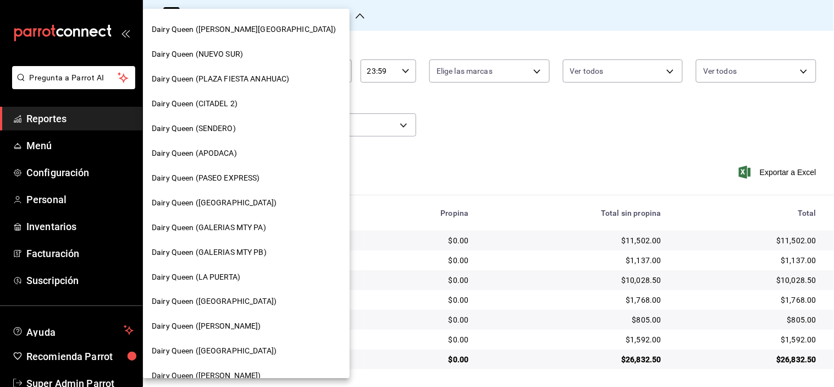
scroll to position [210, 0]
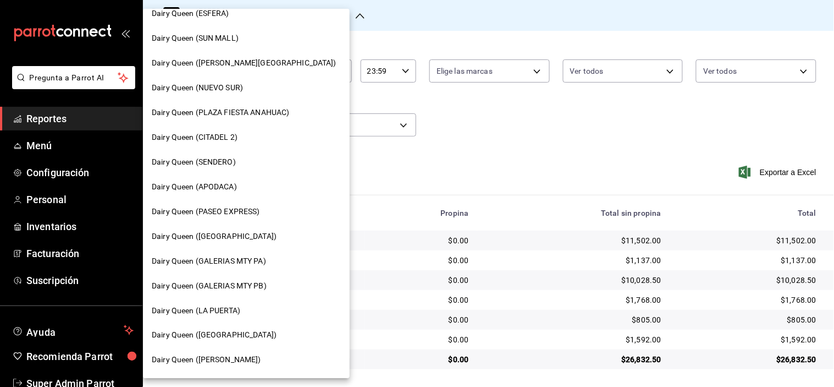
click at [236, 200] on div "Dairy Queen (PASEO EXPRESS)" at bounding box center [246, 211] width 207 height 25
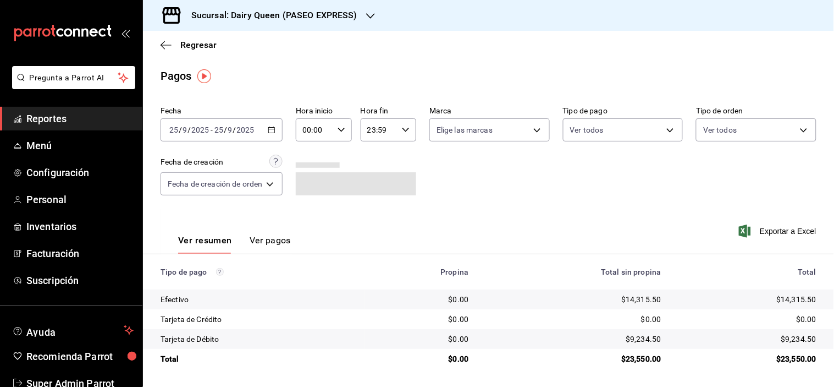
click at [802, 360] on div "$23,550.00" at bounding box center [747, 358] width 137 height 11
click at [323, 13] on h3 "Sucursal: Dairy Queen (PASEO EXPRESS)" at bounding box center [270, 15] width 175 height 13
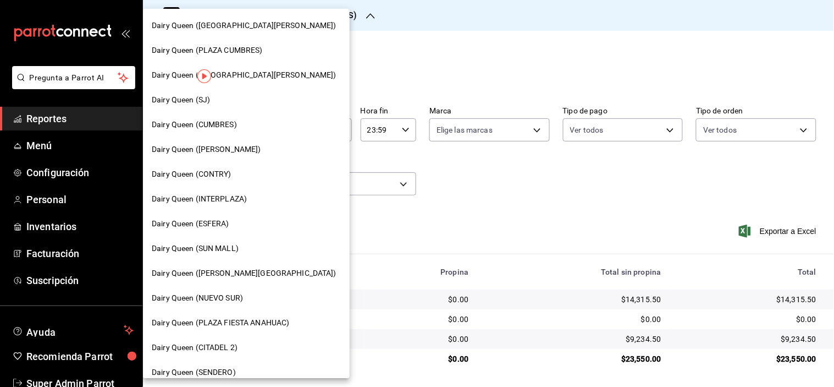
click at [246, 108] on div "Dairy Queen (SJ)" at bounding box center [246, 99] width 207 height 25
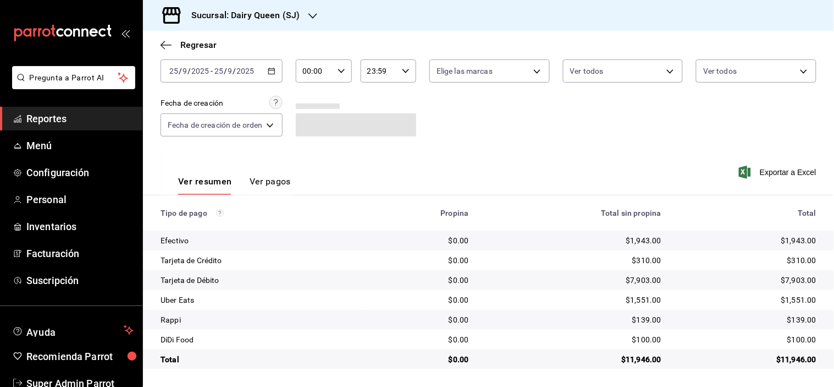
scroll to position [0, 0]
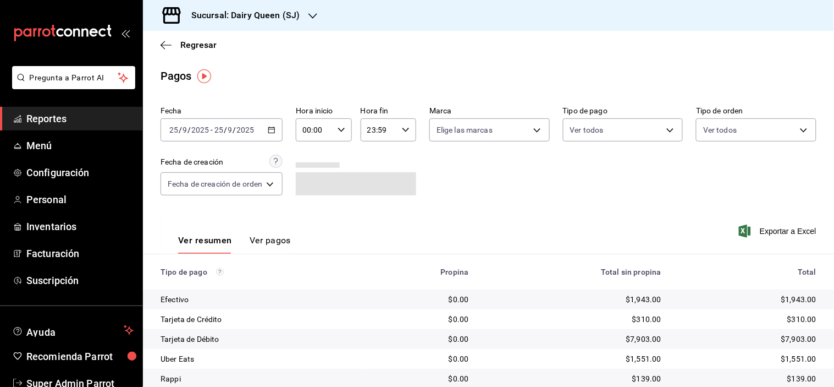
click at [291, 7] on div "Sucursal: Dairy Queen (SJ)" at bounding box center [237, 15] width 170 height 31
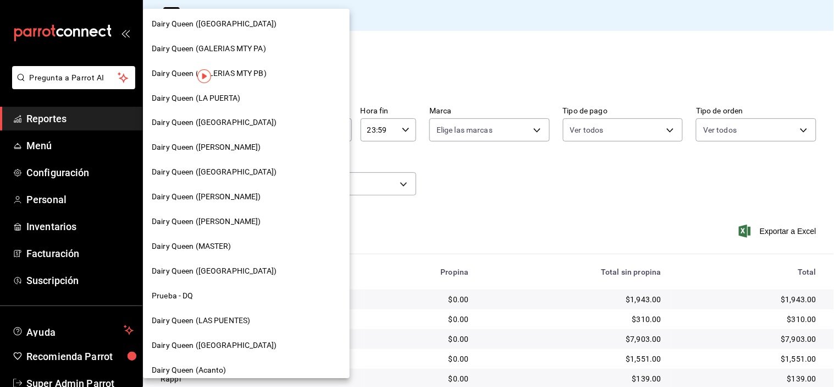
scroll to position [455, 0]
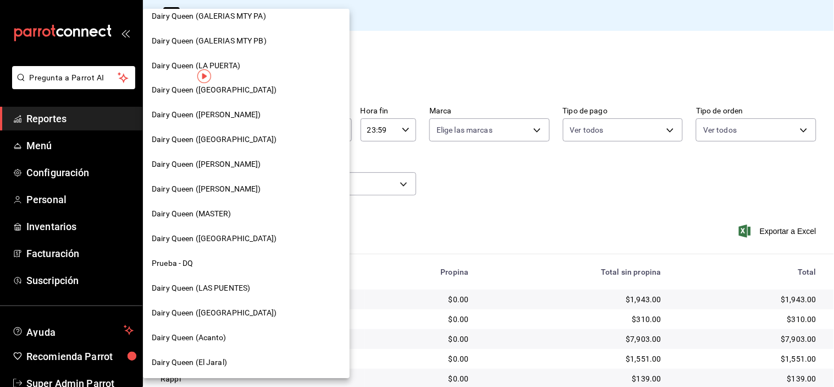
click at [229, 315] on span "Dairy Queen ([GEOGRAPHIC_DATA])" at bounding box center [214, 313] width 125 height 12
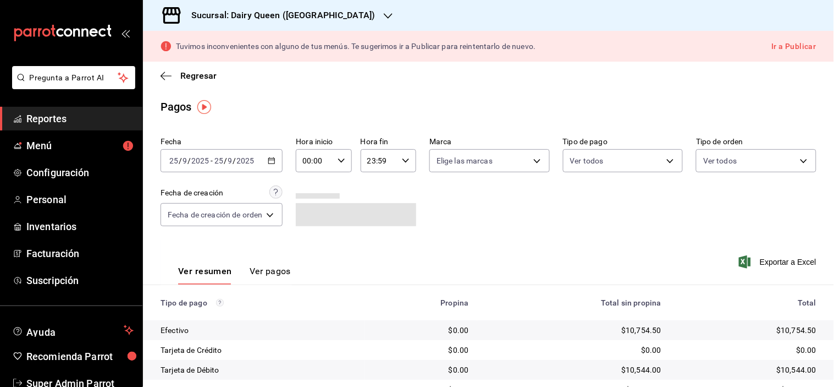
scroll to position [90, 0]
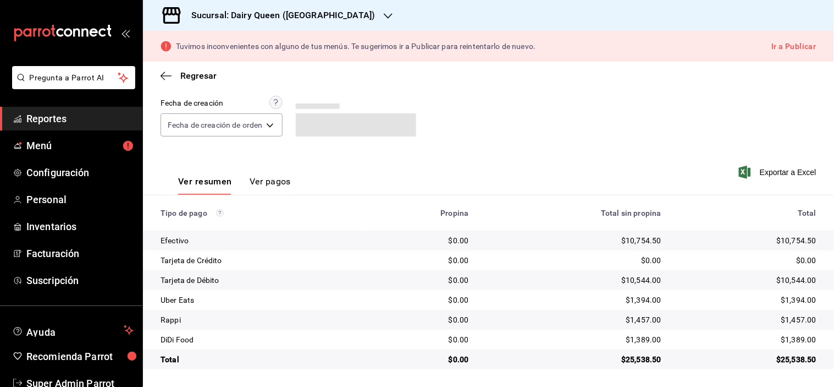
click at [789, 360] on div "$25,538.50" at bounding box center [747, 359] width 137 height 11
click at [796, 337] on div "$1,389.00" at bounding box center [747, 339] width 137 height 11
click at [795, 316] on div "$1,457.00" at bounding box center [747, 319] width 137 height 11
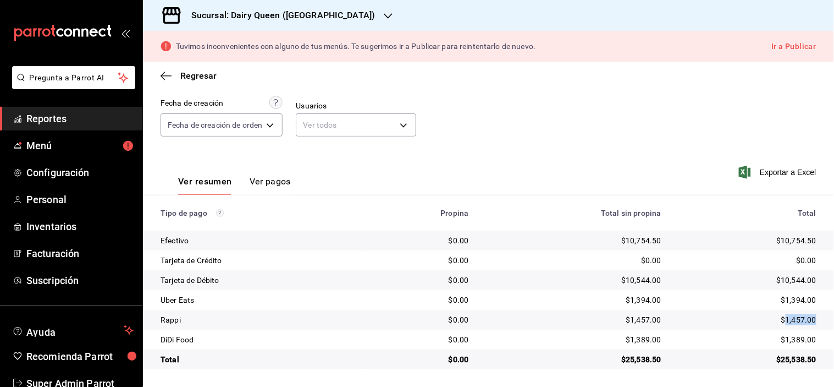
click at [795, 316] on div "$1,457.00" at bounding box center [747, 319] width 137 height 11
click at [798, 303] on div "$1,394.00" at bounding box center [747, 299] width 137 height 11
click at [323, 20] on h3 "Sucursal: Dairy Queen ([GEOGRAPHIC_DATA])" at bounding box center [279, 15] width 192 height 13
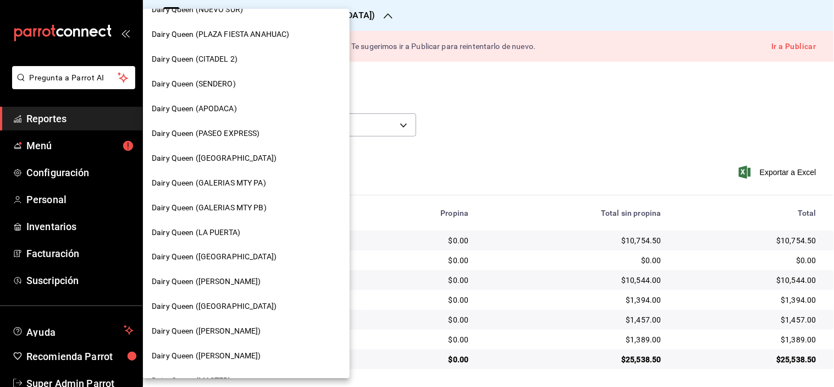
scroll to position [289, 0]
click at [216, 235] on span "Dairy Queen (LA PUERTA)" at bounding box center [196, 232] width 89 height 12
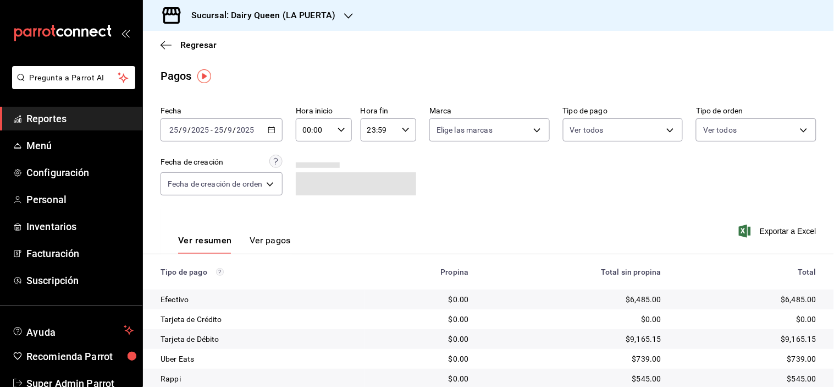
scroll to position [59, 0]
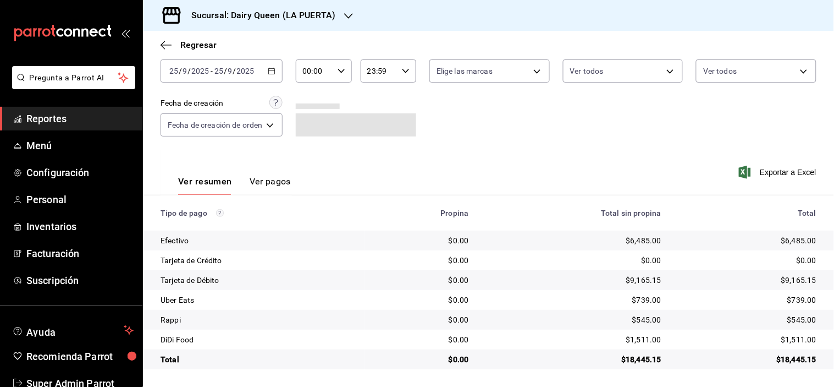
click at [784, 356] on div "$18,445.15" at bounding box center [747, 359] width 137 height 11
click at [795, 342] on div "$1,511.00" at bounding box center [747, 339] width 137 height 11
click at [801, 321] on div "$545.00" at bounding box center [747, 319] width 137 height 11
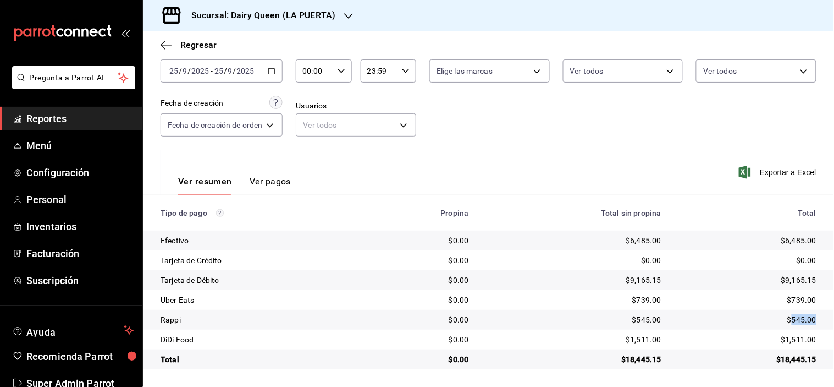
click at [801, 321] on div "$545.00" at bounding box center [747, 319] width 137 height 11
click at [785, 303] on div "$739.00" at bounding box center [747, 299] width 137 height 11
click at [308, 21] on h3 "Sucursal: Dairy Queen (LA PUERTA)" at bounding box center [259, 15] width 153 height 13
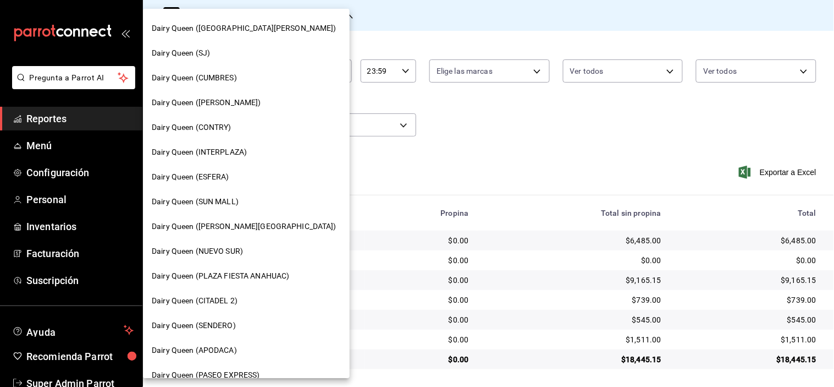
scroll to position [61, 0]
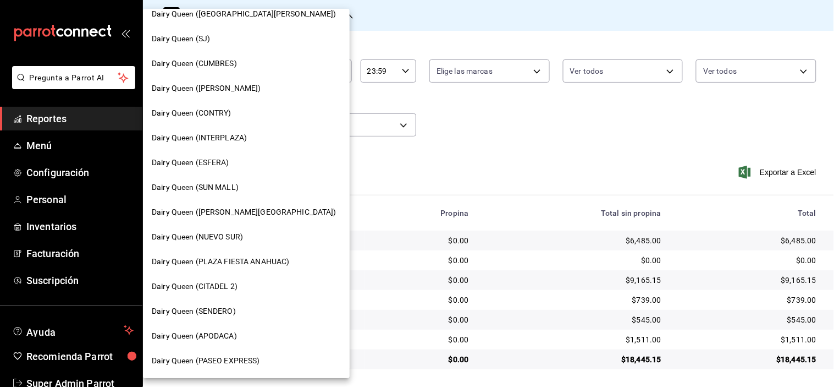
click at [228, 206] on span "Dairy Queen ([PERSON_NAME][GEOGRAPHIC_DATA])" at bounding box center [244, 212] width 185 height 12
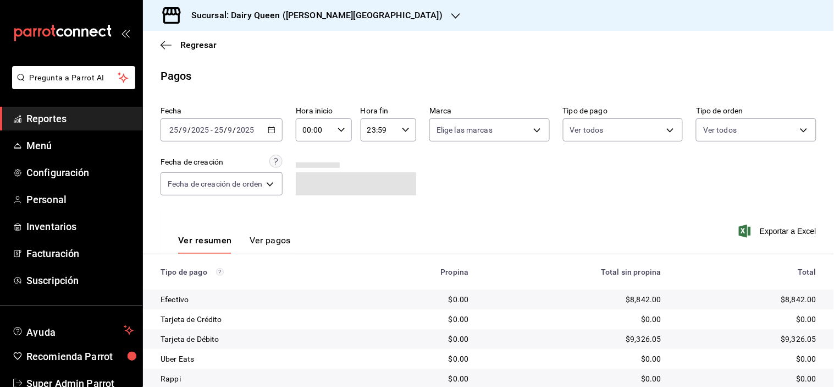
scroll to position [59, 0]
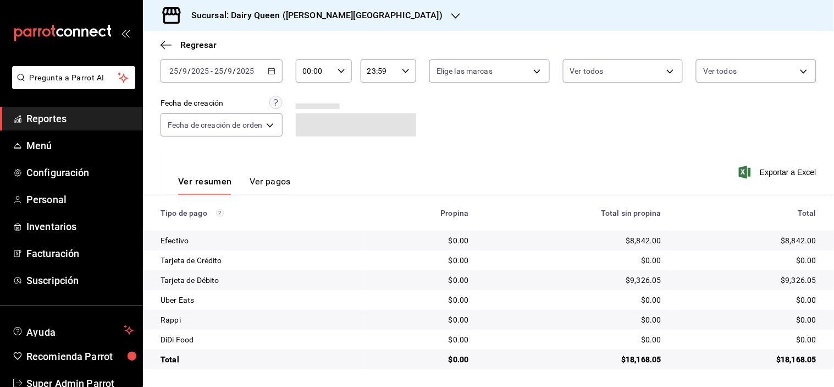
click at [796, 360] on div "$18,168.05" at bounding box center [747, 359] width 137 height 11
click at [800, 365] on td "$18,168.05" at bounding box center [752, 359] width 164 height 20
click at [786, 361] on div "$18,168.05" at bounding box center [747, 359] width 137 height 11
click at [289, 32] on div "Regresar" at bounding box center [488, 45] width 691 height 28
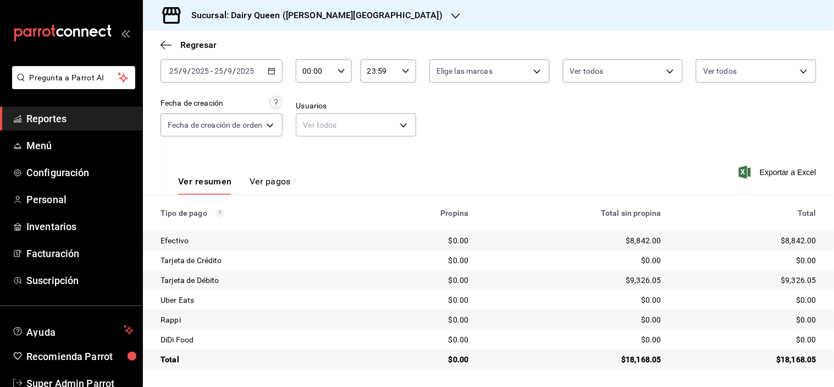
click at [304, 24] on div "Sucursal: Dairy Queen ([PERSON_NAME][GEOGRAPHIC_DATA])" at bounding box center [308, 15] width 313 height 31
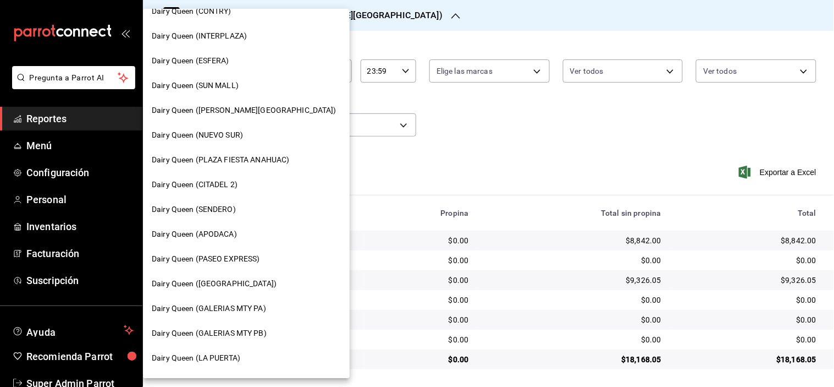
scroll to position [183, 0]
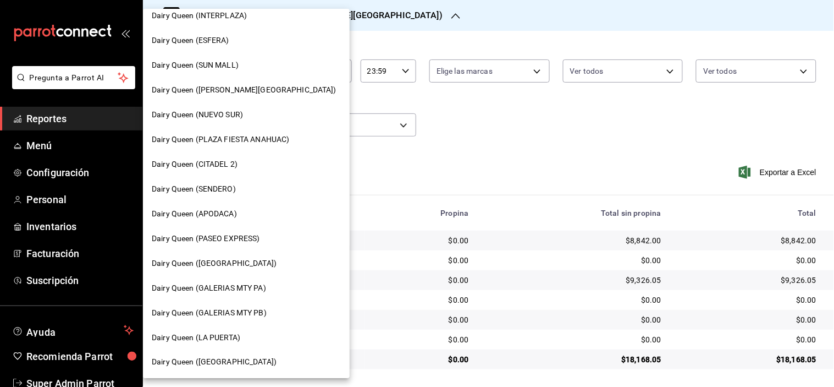
click at [242, 257] on span "Dairy Queen ([GEOGRAPHIC_DATA])" at bounding box center [214, 263] width 125 height 12
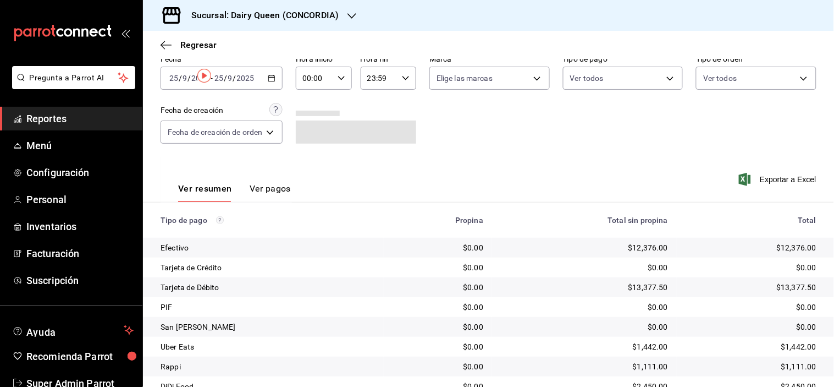
scroll to position [99, 0]
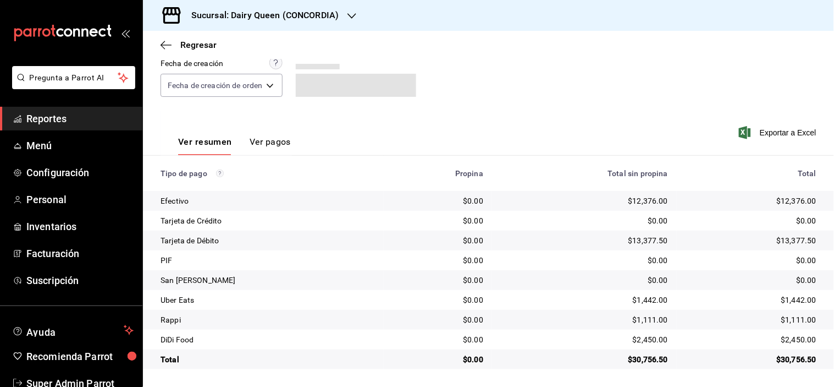
click at [790, 356] on div "$30,756.50" at bounding box center [751, 359] width 131 height 11
click at [791, 340] on div "$2,450.00" at bounding box center [751, 339] width 131 height 11
drag, startPoint x: 791, startPoint y: 340, endPoint x: 798, endPoint y: 332, distance: 10.9
click at [792, 340] on div "$2,450.00" at bounding box center [751, 339] width 131 height 11
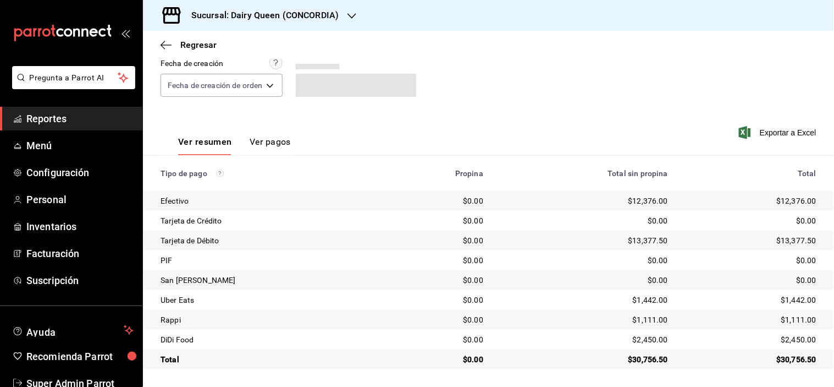
click at [778, 326] on td "$1,111.00" at bounding box center [755, 320] width 157 height 20
click at [783, 324] on div "$1,111.00" at bounding box center [751, 319] width 131 height 11
click at [785, 323] on div "$1,111.00" at bounding box center [751, 319] width 131 height 11
click at [787, 321] on div "$1,111.00" at bounding box center [751, 319] width 131 height 11
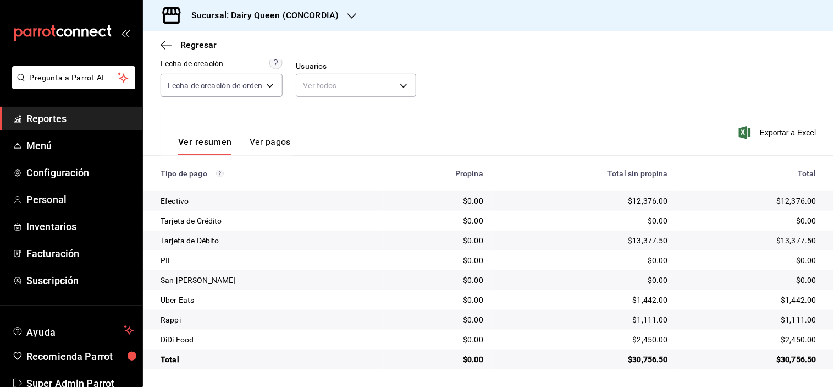
click at [781, 309] on td "$1,442.00" at bounding box center [755, 300] width 157 height 20
click at [782, 304] on div "$1,442.00" at bounding box center [751, 299] width 131 height 11
click at [298, 12] on h3 "Sucursal: Dairy Queen (CONCORDIA)" at bounding box center [261, 15] width 156 height 13
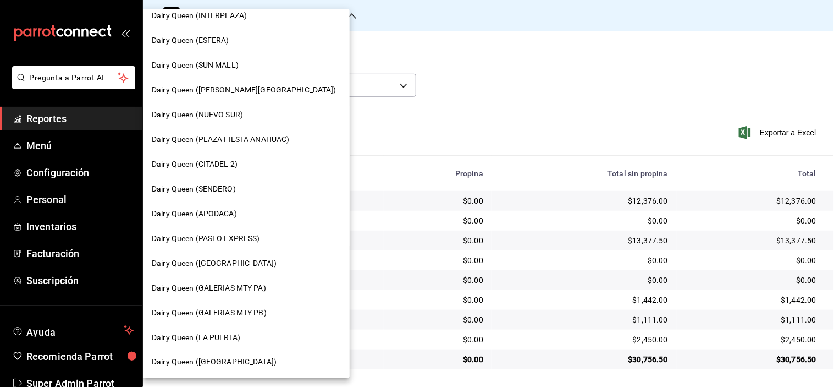
scroll to position [366, 0]
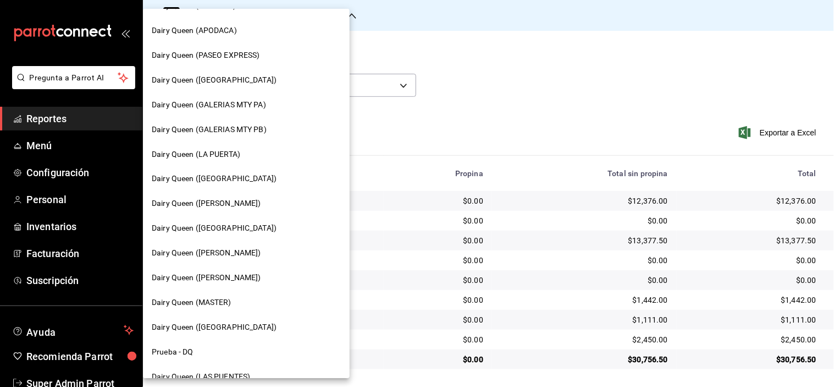
click at [227, 228] on span "Dairy Queen ([GEOGRAPHIC_DATA])" at bounding box center [214, 229] width 125 height 12
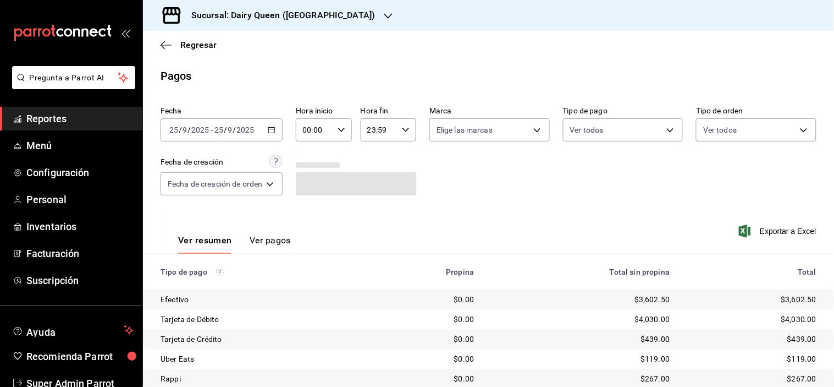
scroll to position [59, 0]
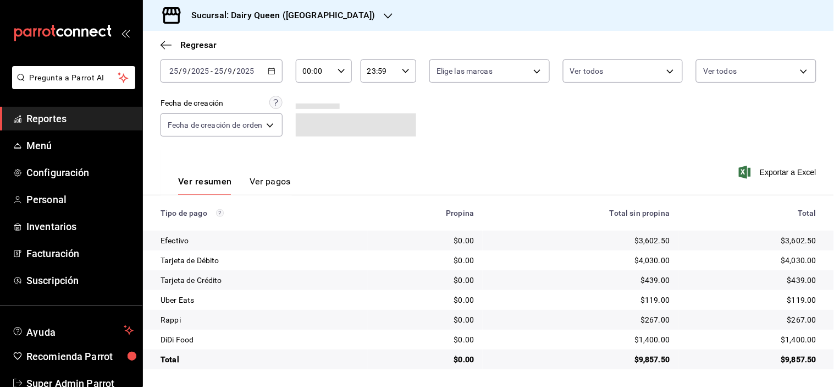
click at [787, 362] on div "$9,857.50" at bounding box center [751, 359] width 129 height 11
click at [786, 357] on div "$9,857.50" at bounding box center [751, 359] width 129 height 11
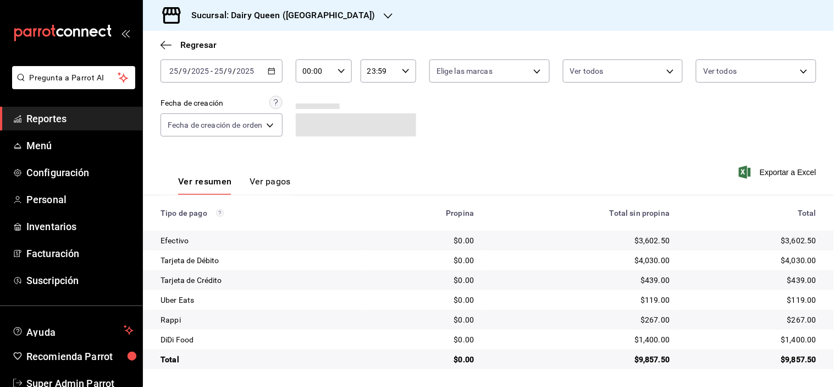
click at [789, 353] on td "$9,857.50" at bounding box center [757, 359] width 156 height 20
click at [784, 344] on div "$1,400.00" at bounding box center [751, 339] width 129 height 11
click at [784, 342] on div "$1,400.00" at bounding box center [751, 339] width 129 height 11
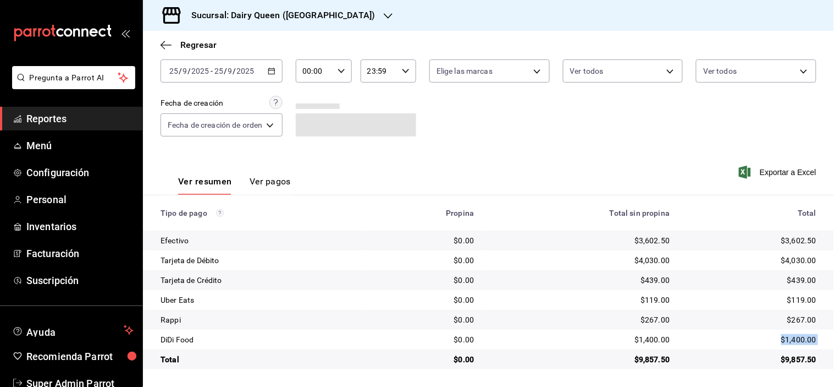
click at [784, 342] on div "$1,400.00" at bounding box center [751, 339] width 129 height 11
click at [775, 334] on div "$1,400.00" at bounding box center [751, 339] width 129 height 11
click at [790, 323] on div "$267.00" at bounding box center [751, 319] width 129 height 11
click at [790, 321] on div "$267.00" at bounding box center [751, 319] width 129 height 11
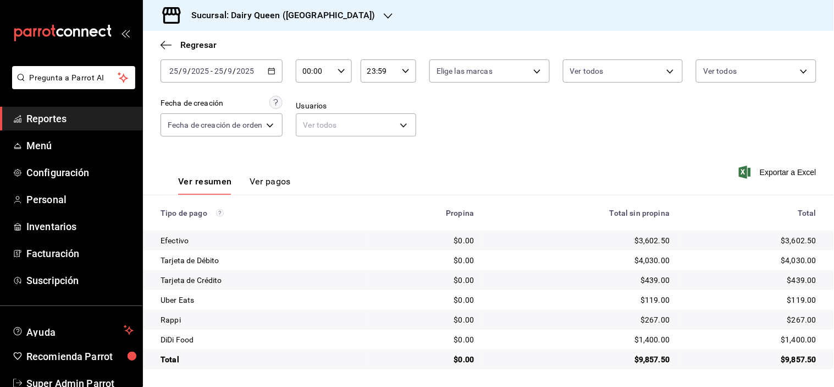
click at [790, 305] on div "$119.00" at bounding box center [751, 299] width 129 height 11
click at [790, 302] on div "$119.00" at bounding box center [751, 299] width 129 height 11
click at [302, 18] on h3 "Sucursal: Dairy Queen ([GEOGRAPHIC_DATA])" at bounding box center [279, 15] width 192 height 13
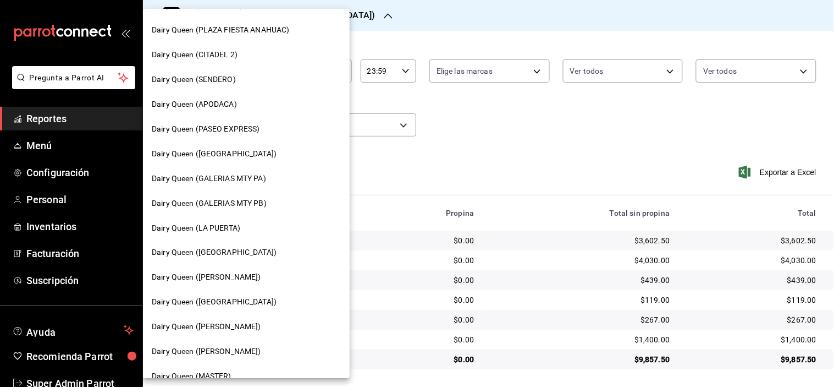
scroll to position [305, 0]
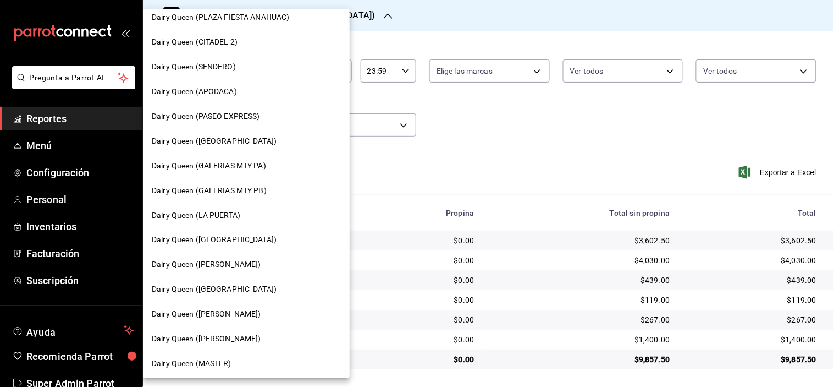
click at [250, 313] on span "Dairy Queen ([PERSON_NAME])" at bounding box center [206, 315] width 109 height 12
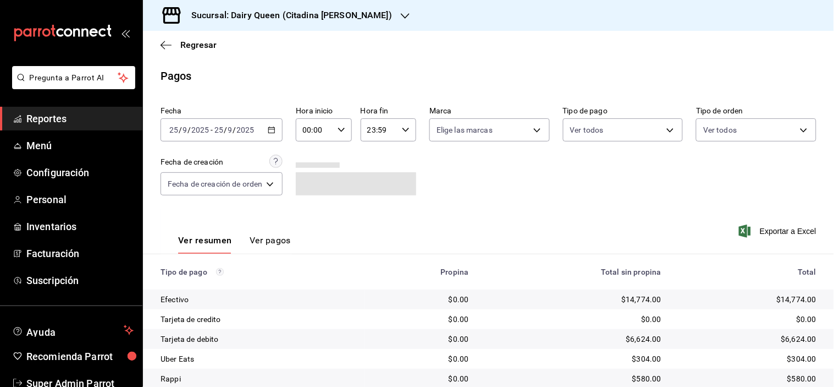
scroll to position [59, 0]
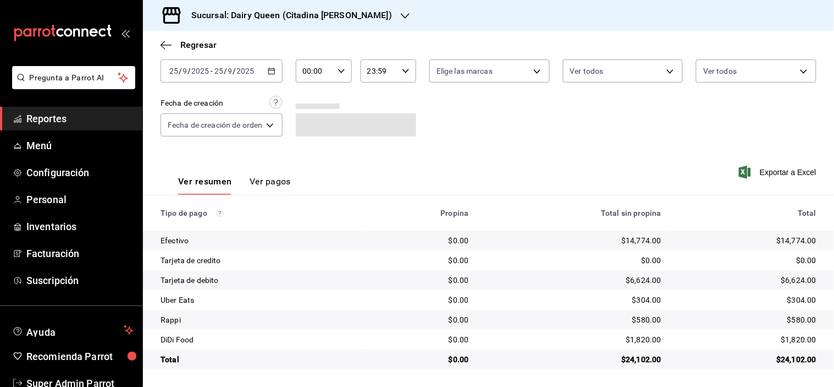
click at [784, 360] on div "$24,102.00" at bounding box center [747, 359] width 137 height 11
drag, startPoint x: 798, startPoint y: 331, endPoint x: 777, endPoint y: 359, distance: 34.5
click at [787, 349] on td "$1,820.00" at bounding box center [752, 339] width 164 height 20
click at [794, 339] on div "$1,820.00" at bounding box center [747, 339] width 137 height 11
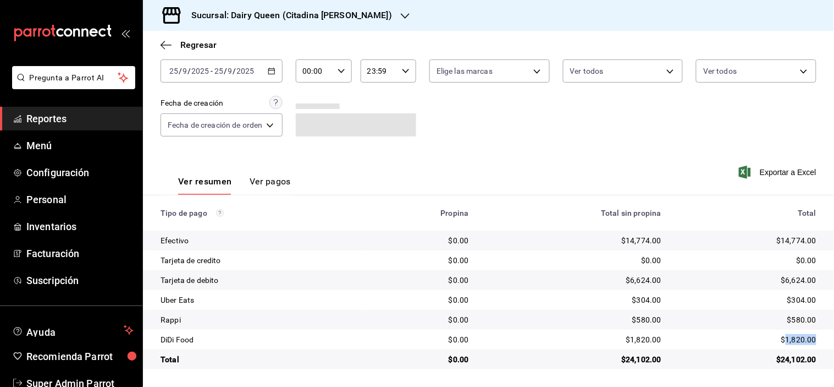
click at [794, 339] on div "$1,820.00" at bounding box center [747, 339] width 137 height 11
click at [795, 323] on div "$580.00" at bounding box center [747, 319] width 137 height 11
click at [796, 301] on div "$304.00" at bounding box center [747, 299] width 137 height 11
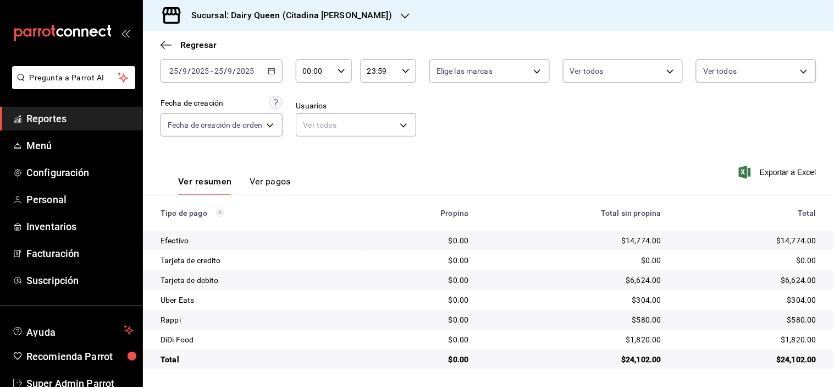
click at [282, 36] on div "Regresar" at bounding box center [488, 45] width 691 height 28
click at [285, 25] on div "Sucursal: Dairy Queen (Citadina [PERSON_NAME])" at bounding box center [283, 15] width 262 height 31
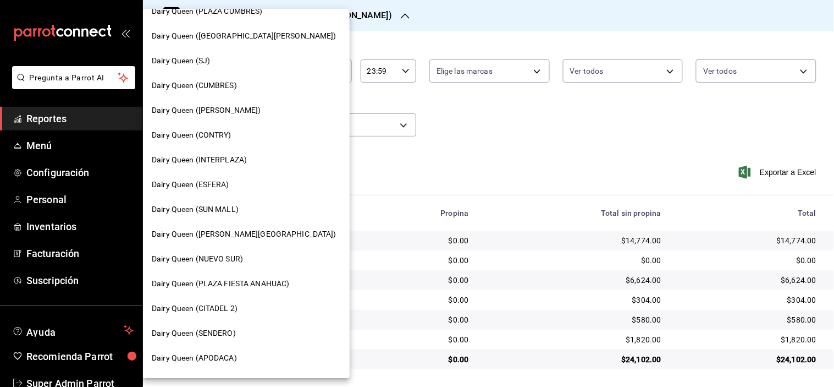
scroll to position [61, 0]
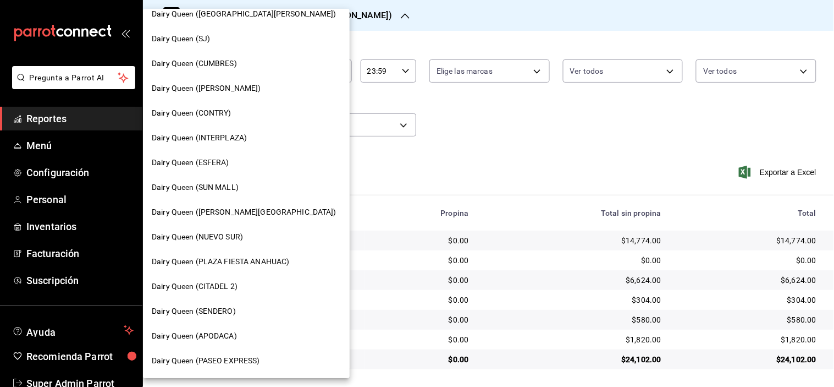
click at [267, 15] on span "Dairy Queen ([GEOGRAPHIC_DATA][PERSON_NAME])" at bounding box center [244, 14] width 185 height 12
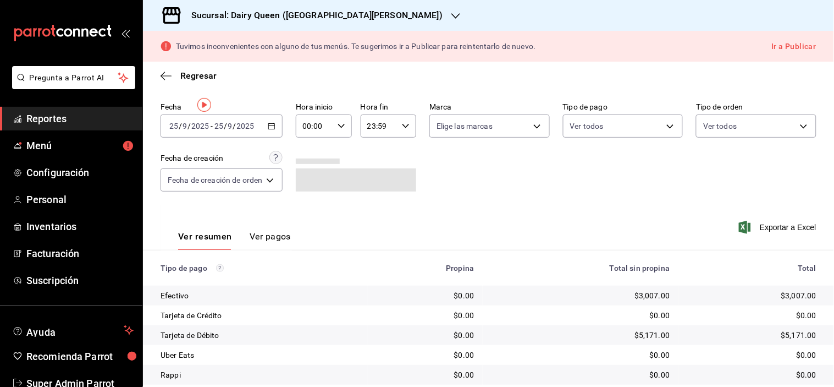
scroll to position [0, 0]
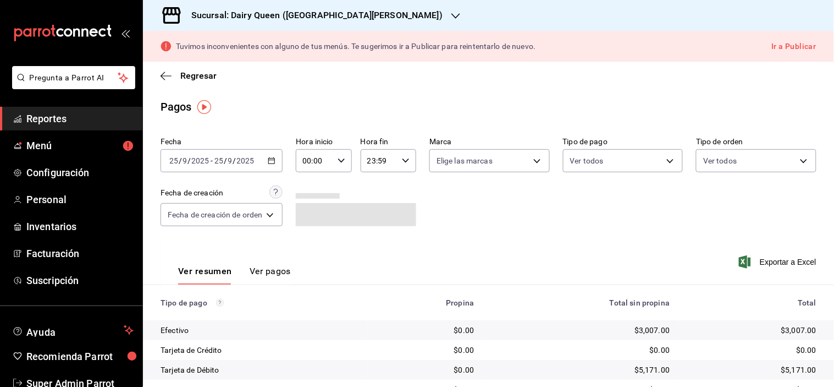
click at [286, 19] on h3 "Sucursal: Dairy Queen ([GEOGRAPHIC_DATA][PERSON_NAME])" at bounding box center [313, 15] width 260 height 13
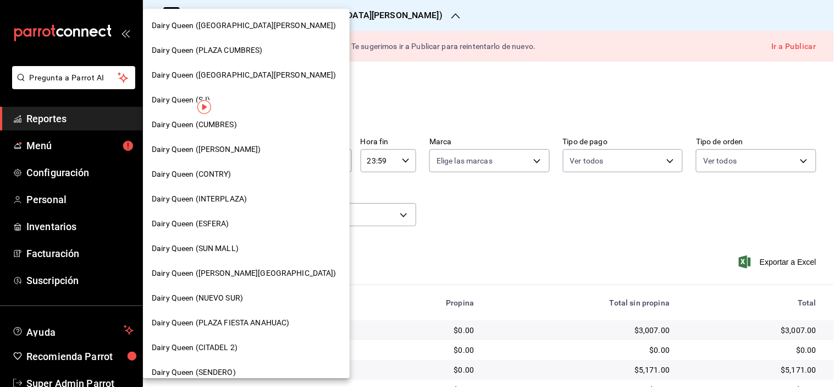
click at [234, 278] on div "Dairy Queen ([PERSON_NAME][GEOGRAPHIC_DATA])" at bounding box center [246, 273] width 207 height 25
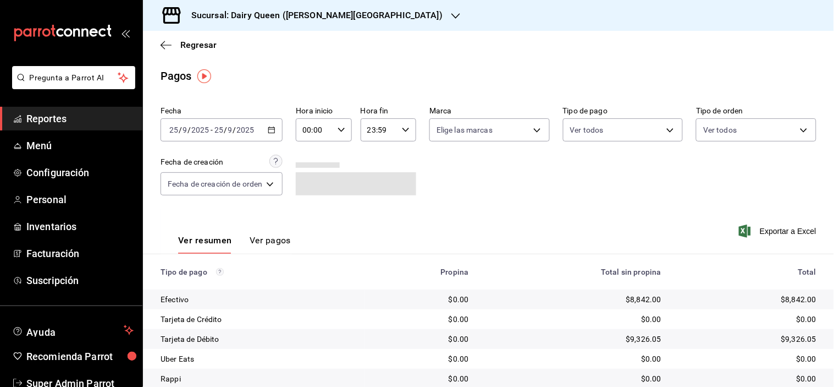
click at [301, 23] on div "Sucursal: Dairy Queen ([PERSON_NAME][GEOGRAPHIC_DATA])" at bounding box center [308, 15] width 313 height 31
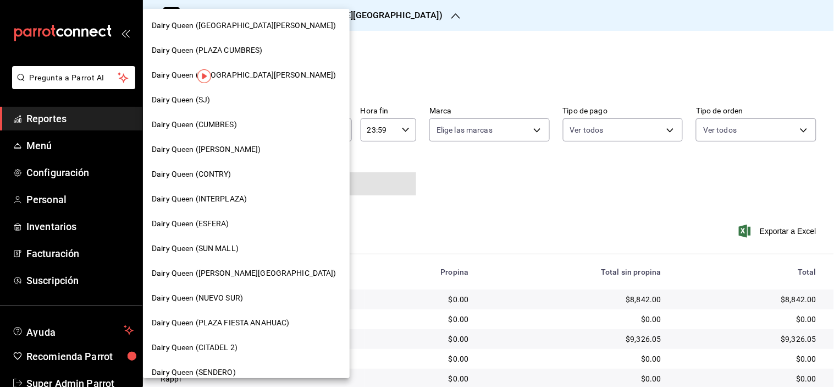
click at [255, 30] on span "Dairy Queen ([GEOGRAPHIC_DATA][PERSON_NAME])" at bounding box center [244, 26] width 185 height 12
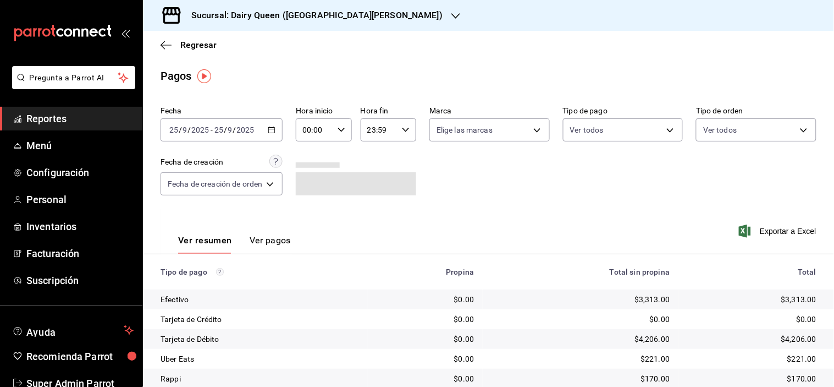
click at [245, 20] on h3 "Sucursal: Dairy Queen ([GEOGRAPHIC_DATA][PERSON_NAME])" at bounding box center [313, 15] width 260 height 13
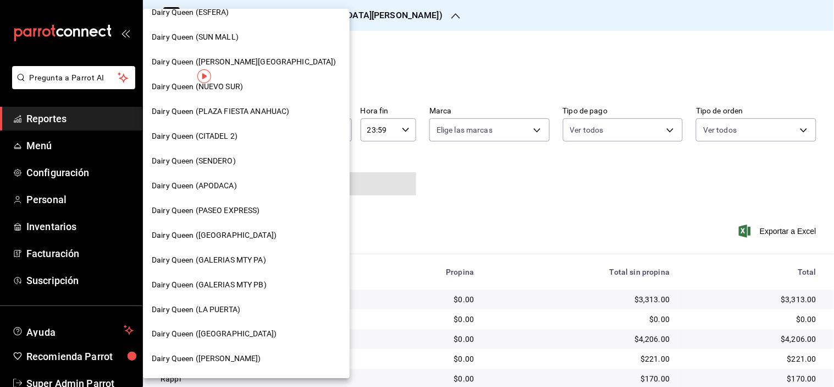
scroll to position [244, 0]
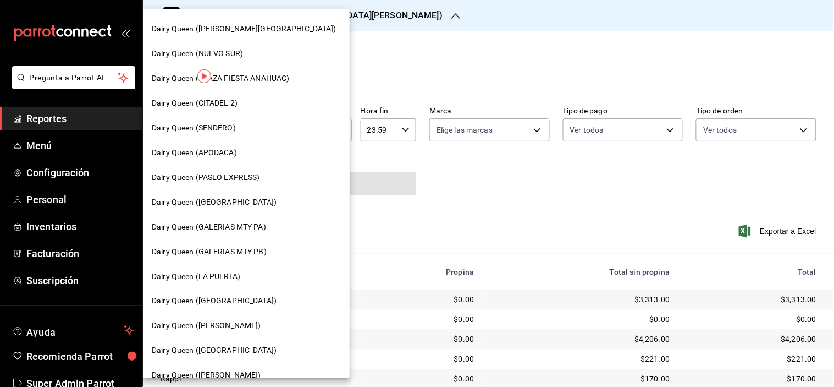
click at [265, 255] on span "Dairy Queen (GALERIAS MTY PB)" at bounding box center [209, 252] width 115 height 12
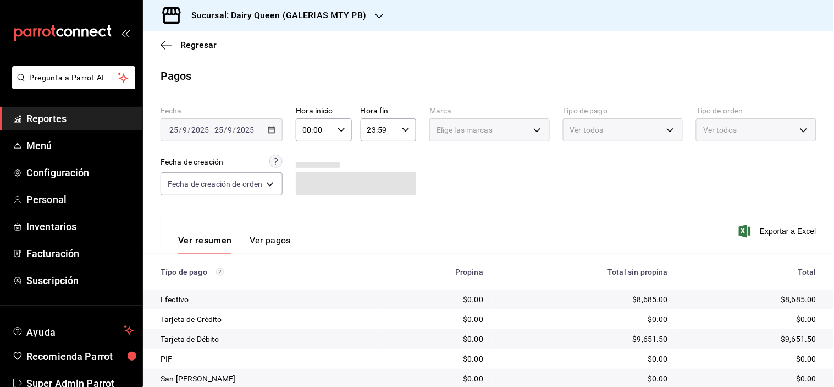
scroll to position [99, 0]
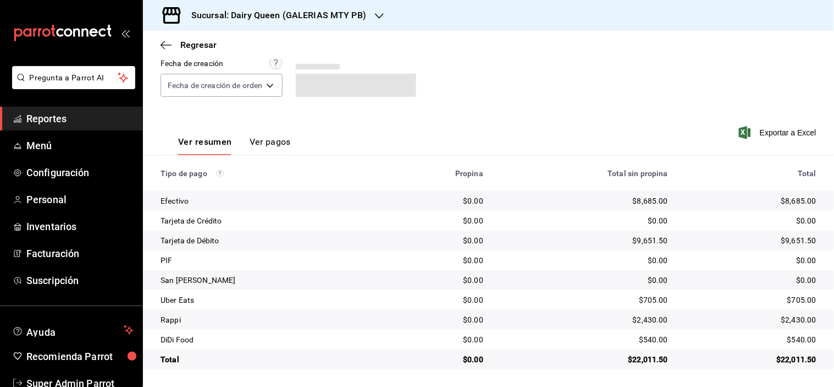
click at [778, 356] on div "$22,011.50" at bounding box center [751, 359] width 131 height 11
click at [804, 337] on div "$540.00" at bounding box center [751, 339] width 131 height 11
click at [790, 322] on div "$2,430.00" at bounding box center [751, 319] width 131 height 11
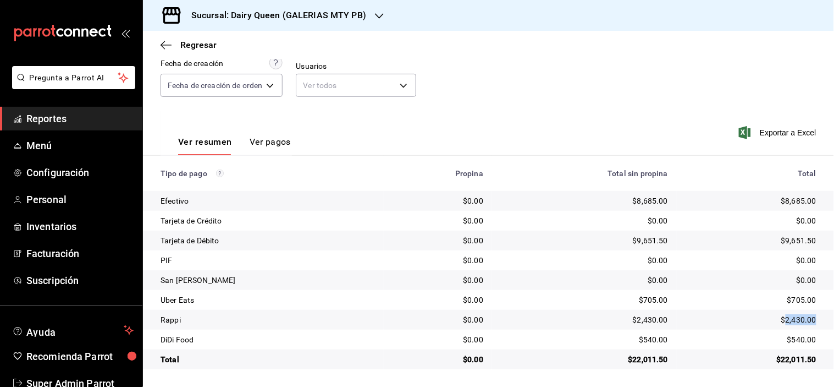
click at [790, 322] on div "$2,430.00" at bounding box center [751, 319] width 131 height 11
click at [789, 304] on div "$705.00" at bounding box center [751, 299] width 131 height 11
click at [353, 21] on h3 "Sucursal: Dairy Queen (GALERIAS MTY PB)" at bounding box center [275, 15] width 184 height 13
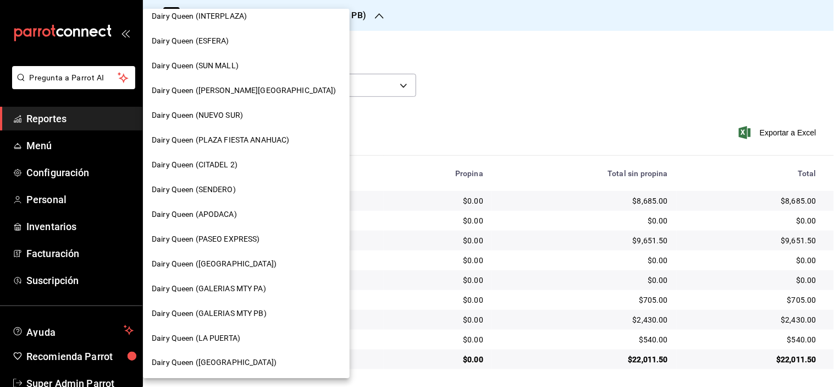
scroll to position [183, 0]
click at [233, 290] on span "Dairy Queen (GALERIAS MTY PA)" at bounding box center [209, 288] width 114 height 12
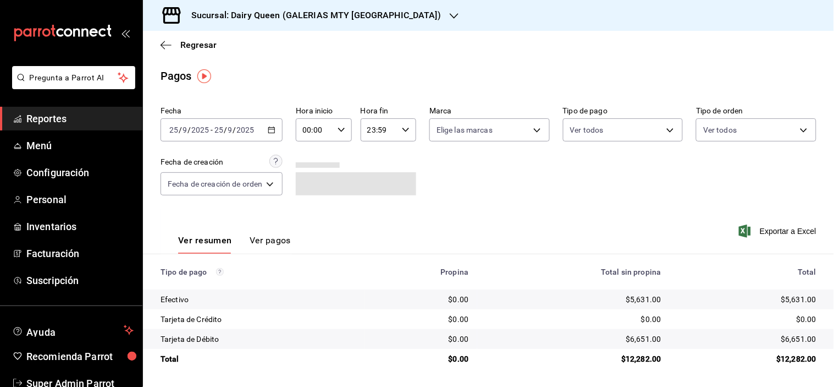
click at [784, 358] on div "$12,282.00" at bounding box center [747, 358] width 137 height 11
click at [787, 357] on div "$12,282.00" at bounding box center [747, 358] width 137 height 11
click at [358, 15] on h3 "Sucursal: Dairy Queen (GALERIAS MTY [GEOGRAPHIC_DATA])" at bounding box center [312, 15] width 258 height 13
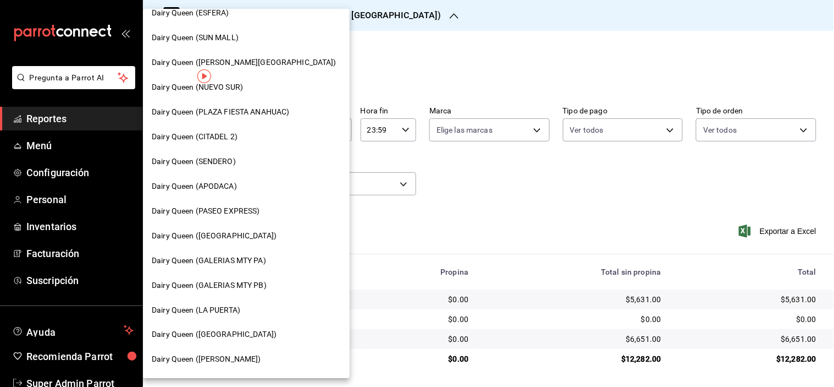
scroll to position [150, 0]
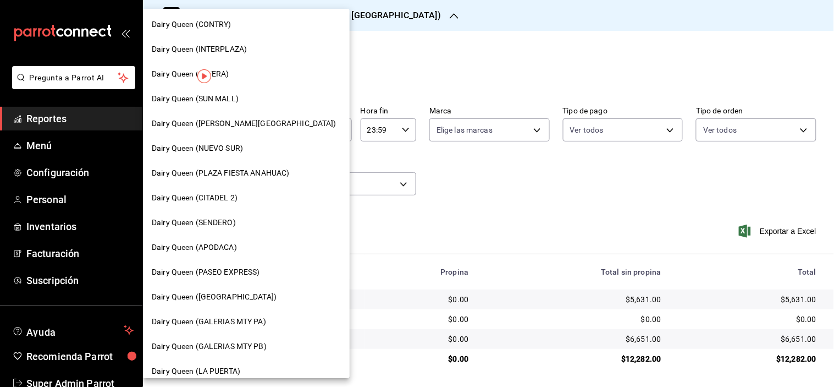
click at [207, 97] on span "Dairy Queen (SUN MALL)" at bounding box center [195, 99] width 87 height 12
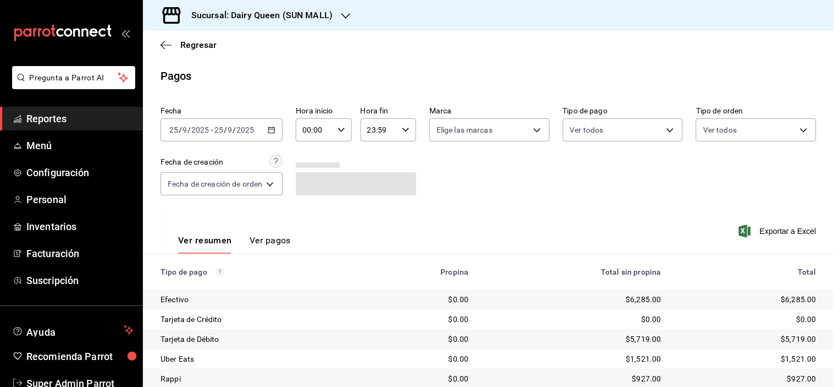
scroll to position [59, 0]
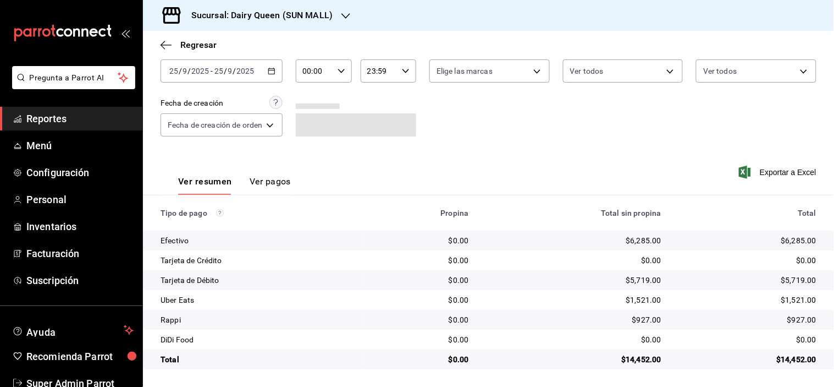
click at [793, 360] on div "$14,452.00" at bounding box center [747, 359] width 137 height 11
click at [799, 339] on div "$0.00" at bounding box center [747, 339] width 137 height 11
click at [799, 340] on div "$0.00" at bounding box center [747, 339] width 137 height 11
click at [787, 321] on div "$927.00" at bounding box center [747, 319] width 137 height 11
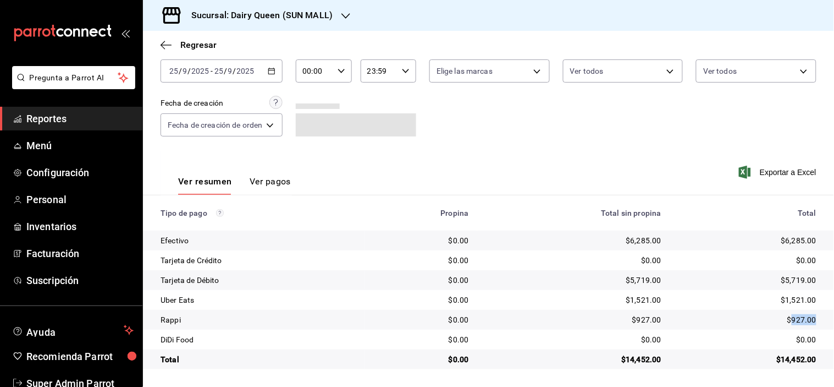
click at [787, 321] on div "$927.00" at bounding box center [747, 319] width 137 height 11
click at [786, 300] on div "$1,521.00" at bounding box center [747, 299] width 137 height 11
click at [297, 14] on h3 "Sucursal: Dairy Queen (SUN MALL)" at bounding box center [258, 15] width 150 height 13
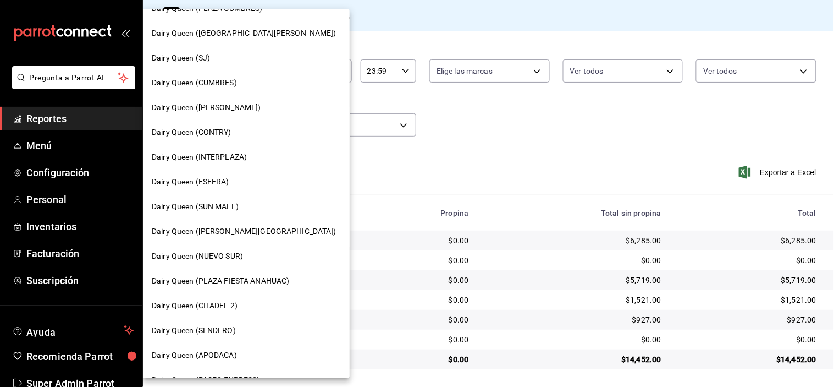
scroll to position [122, 0]
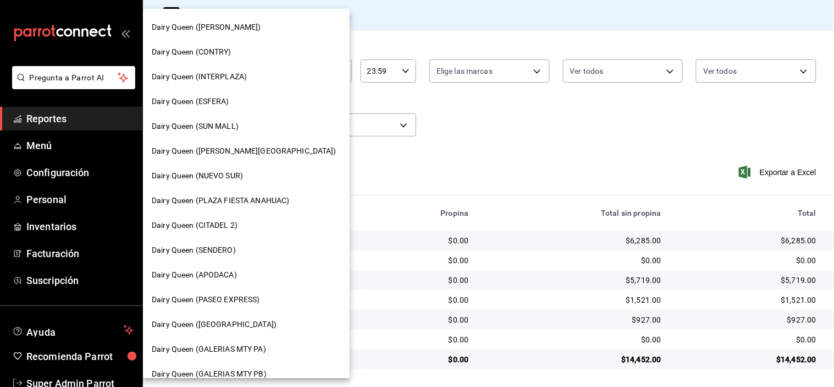
click at [224, 274] on span "Dairy Queen (APODACA)" at bounding box center [194, 275] width 85 height 12
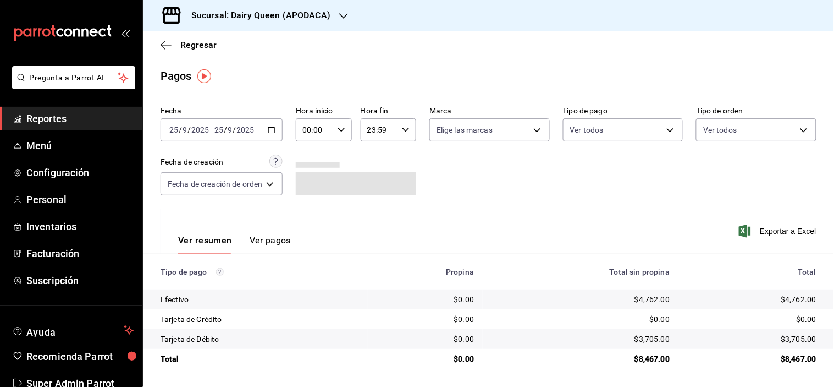
click at [791, 353] on td "$8,467.00" at bounding box center [757, 359] width 156 height 20
click at [794, 356] on div "$8,467.00" at bounding box center [751, 358] width 129 height 11
click at [265, 25] on div "Sucursal: Dairy Queen (APODACA)" at bounding box center [252, 15] width 201 height 31
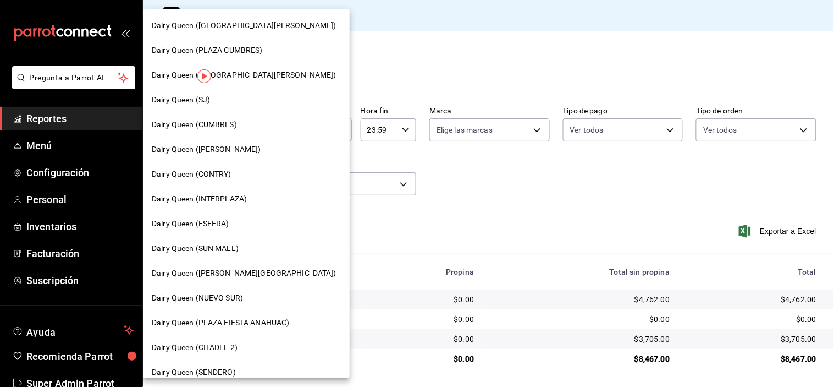
click at [245, 288] on div "Dairy Queen (NUEVO SUR)" at bounding box center [246, 297] width 207 height 25
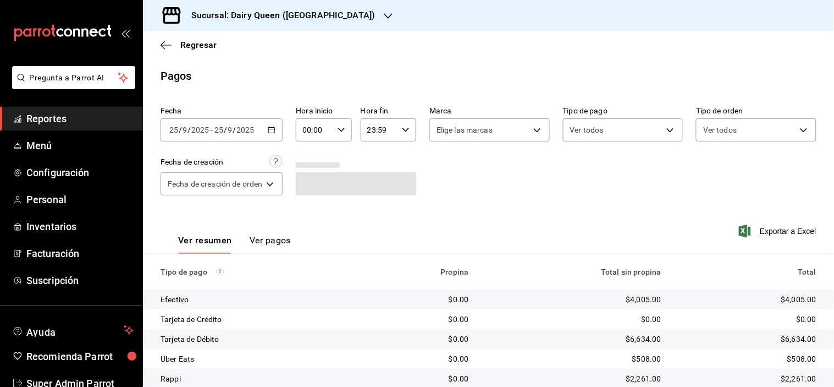
scroll to position [59, 0]
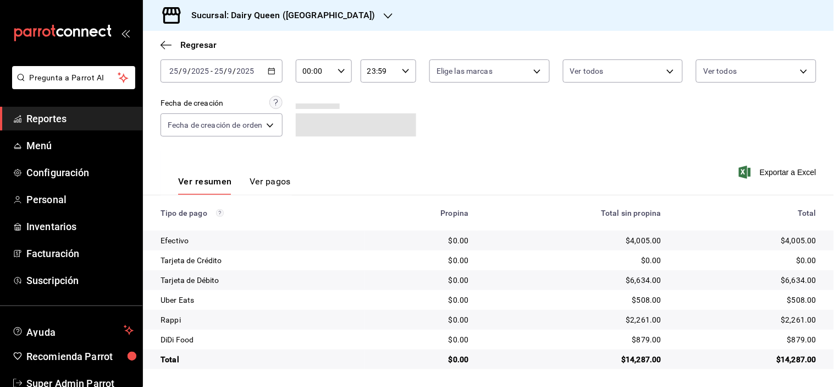
click at [798, 360] on div "$14,287.00" at bounding box center [747, 359] width 137 height 11
click at [785, 342] on div "$879.00" at bounding box center [747, 339] width 137 height 11
click at [785, 326] on td "$2,261.00" at bounding box center [752, 320] width 164 height 20
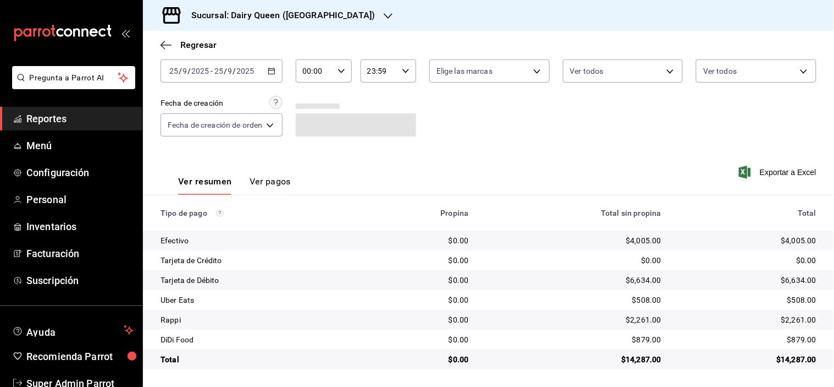
click at [787, 324] on div "$2,261.00" at bounding box center [747, 319] width 137 height 11
click at [792, 299] on div "$508.00" at bounding box center [747, 299] width 137 height 11
click at [336, 24] on div "Sucursal: Dairy Queen ([GEOGRAPHIC_DATA])" at bounding box center [274, 15] width 245 height 31
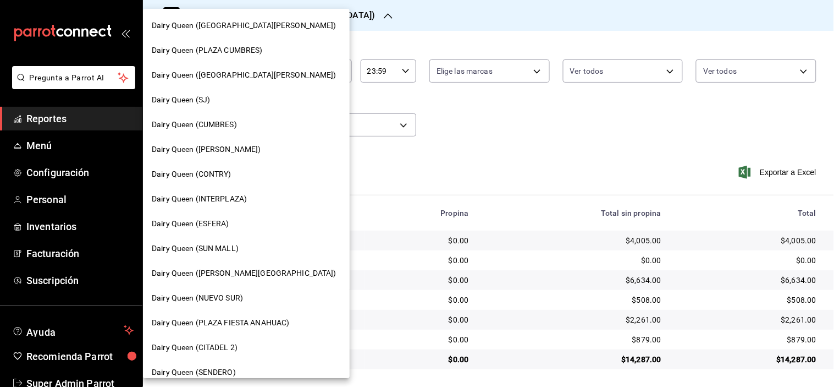
click at [210, 225] on span "Dairy Queen (ESFERA)" at bounding box center [191, 224] width 78 height 12
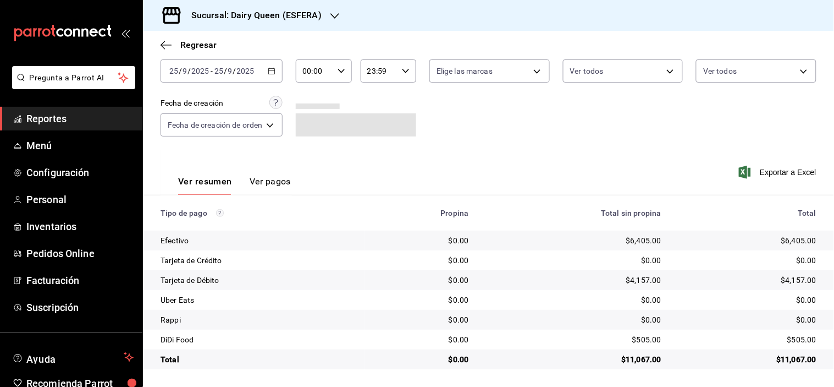
click at [778, 358] on div "$11,067.00" at bounding box center [747, 359] width 137 height 11
click at [778, 357] on div "$11,067.00" at bounding box center [747, 359] width 137 height 11
click at [789, 346] on td "$505.00" at bounding box center [752, 339] width 164 height 20
click at [789, 338] on div "$505.00" at bounding box center [747, 339] width 137 height 11
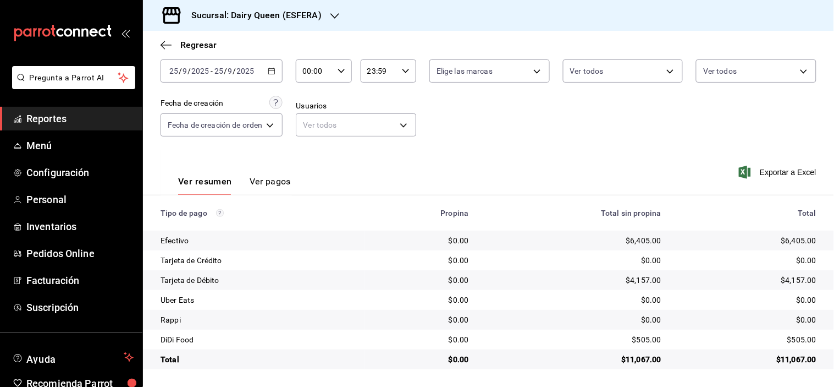
click at [220, 13] on h3 "Sucursal: Dairy Queen (ESFERA)" at bounding box center [252, 15] width 139 height 13
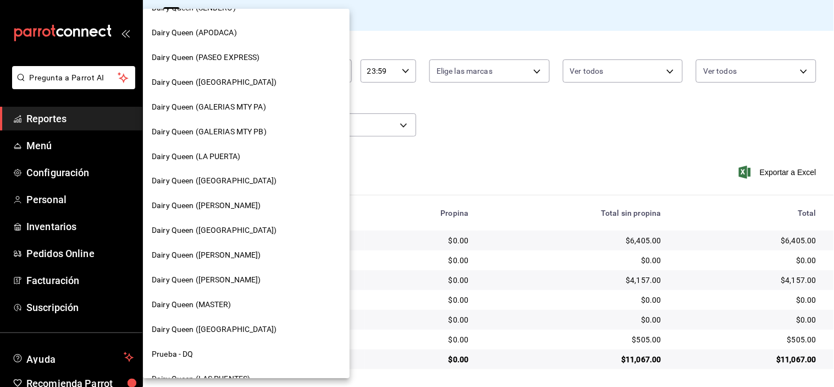
scroll to position [366, 0]
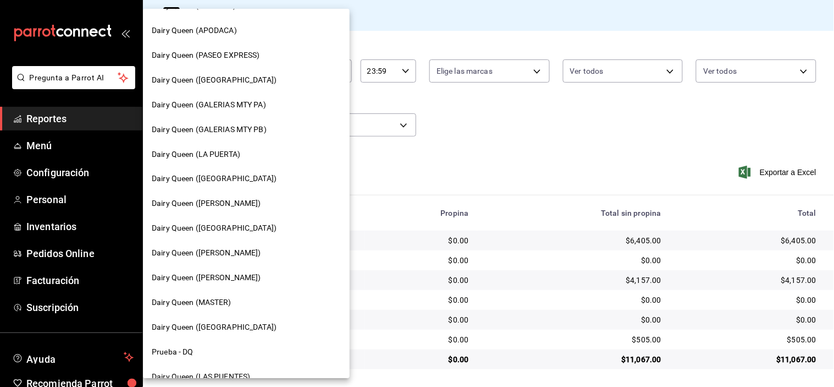
click at [215, 209] on div "Dairy Queen ([PERSON_NAME])" at bounding box center [246, 203] width 207 height 25
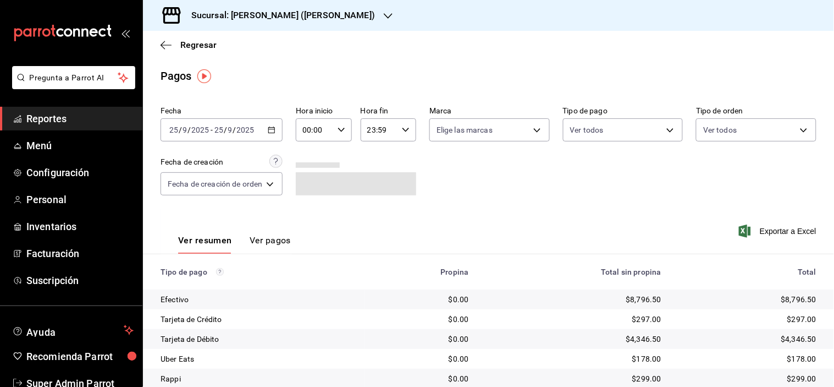
scroll to position [59, 0]
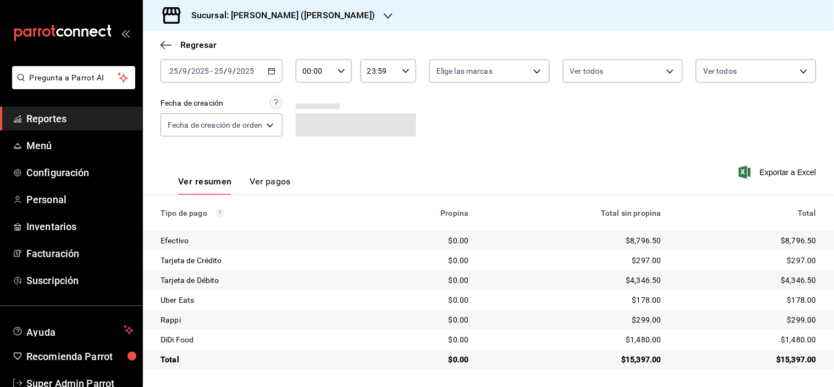
click at [776, 355] on div "$15,397.00" at bounding box center [747, 359] width 137 height 11
click at [788, 339] on div "$1,480.00" at bounding box center [747, 339] width 137 height 11
click at [791, 322] on div "$299.00" at bounding box center [747, 319] width 137 height 11
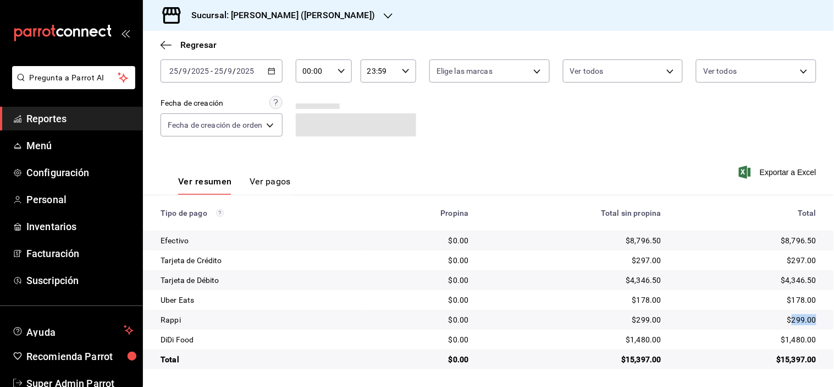
click at [790, 321] on div "$299.00" at bounding box center [747, 319] width 137 height 11
click at [789, 308] on td "$178.00" at bounding box center [752, 300] width 164 height 20
click at [791, 304] on div "$178.00" at bounding box center [747, 299] width 137 height 11
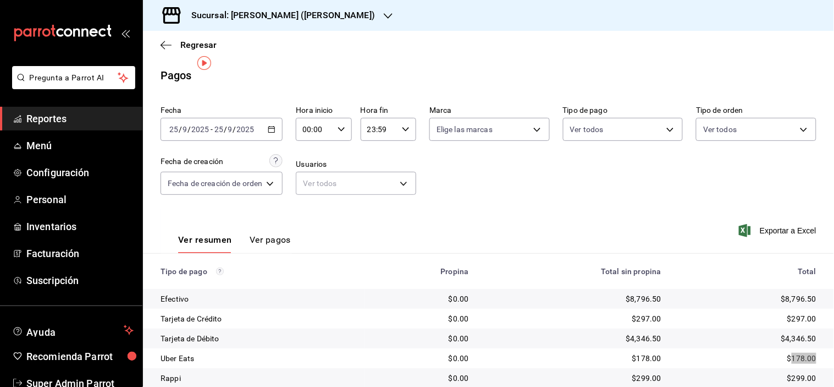
scroll to position [0, 0]
click at [295, 19] on h3 "Sucursal: [PERSON_NAME] ([PERSON_NAME])" at bounding box center [279, 15] width 192 height 13
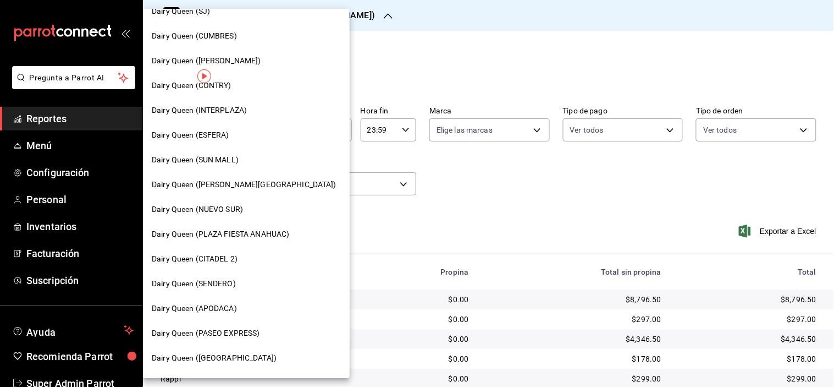
scroll to position [27, 0]
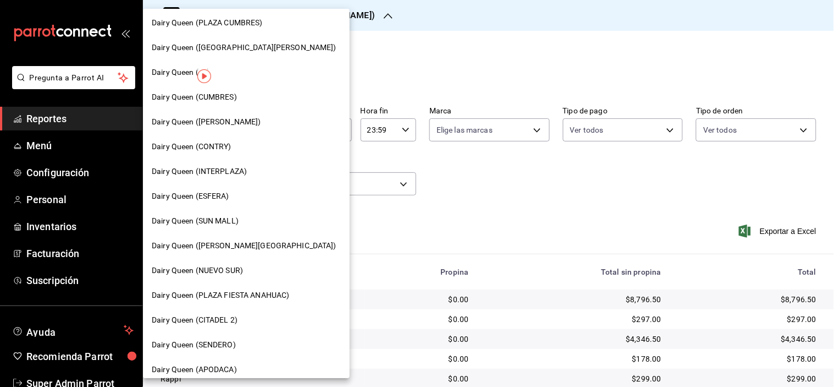
click at [246, 172] on span "Dairy Queen (INTERPLAZA)" at bounding box center [199, 172] width 95 height 12
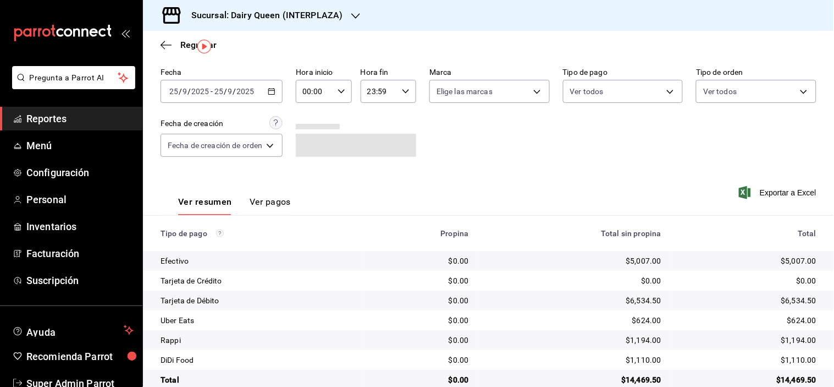
scroll to position [59, 0]
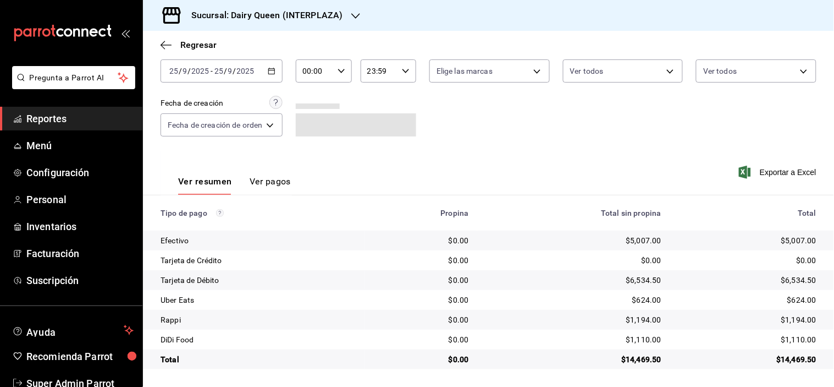
click at [785, 359] on div "$14,469.50" at bounding box center [747, 359] width 137 height 11
click at [785, 345] on td "$1,110.00" at bounding box center [752, 339] width 164 height 20
click at [786, 326] on td "$1,194.00" at bounding box center [752, 320] width 164 height 20
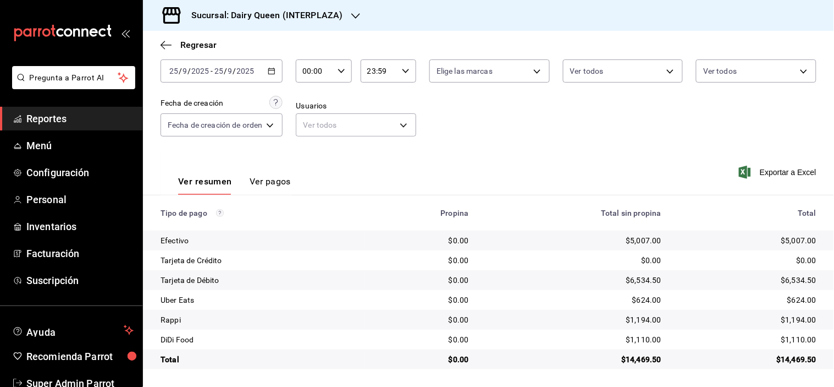
click at [785, 316] on div "$1,194.00" at bounding box center [747, 319] width 137 height 11
click at [796, 299] on div "$624.00" at bounding box center [747, 299] width 137 height 11
click at [279, 10] on h3 "Sucursal: Dairy Queen (INTERPLAZA)" at bounding box center [263, 15] width 160 height 13
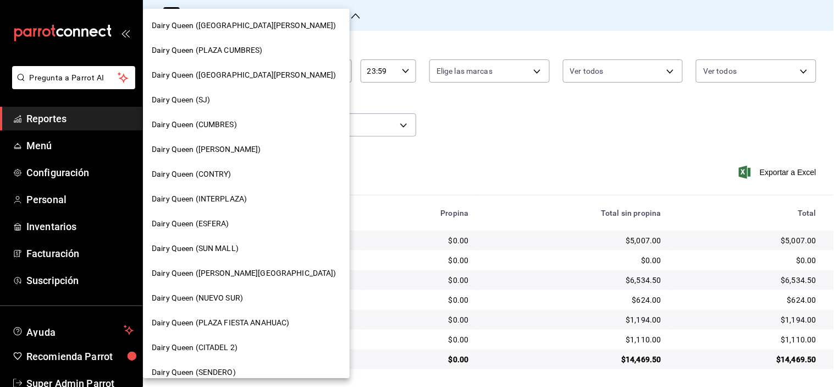
click at [212, 347] on span "Dairy Queen (CITADEL 2)" at bounding box center [195, 348] width 86 height 12
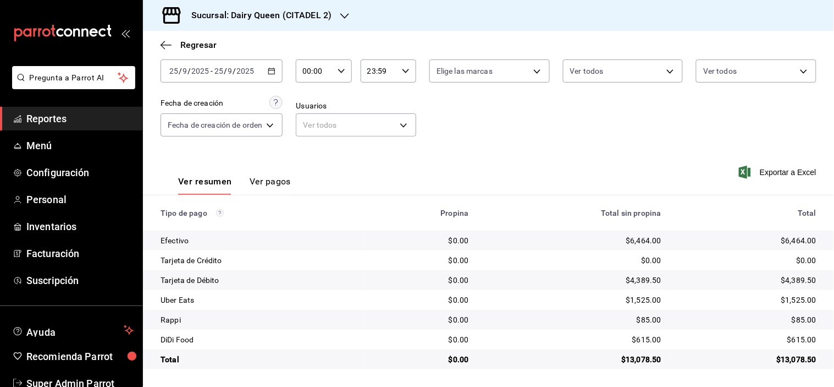
click at [779, 359] on div "$13,078.50" at bounding box center [747, 359] width 137 height 11
click at [797, 339] on div "$615.00" at bounding box center [747, 339] width 137 height 11
click at [791, 325] on div "$85.00" at bounding box center [747, 319] width 137 height 11
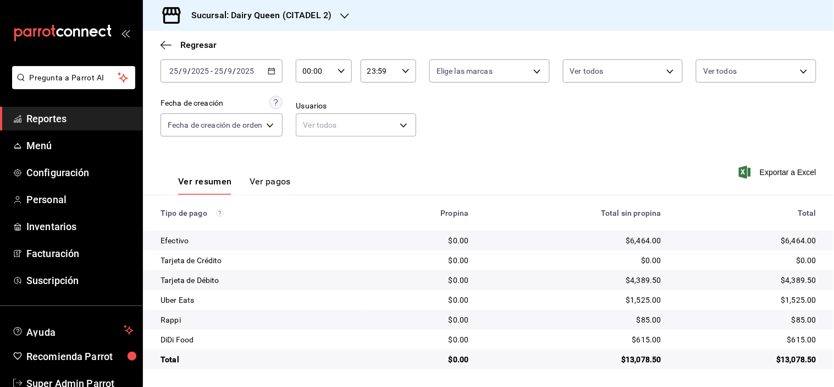
click at [796, 320] on div "$85.00" at bounding box center [747, 319] width 137 height 11
click at [787, 300] on div "$1,525.00" at bounding box center [747, 299] width 137 height 11
click at [295, 7] on div "Sucursal: Dairy Queen (CITADEL 2)" at bounding box center [253, 15] width 202 height 31
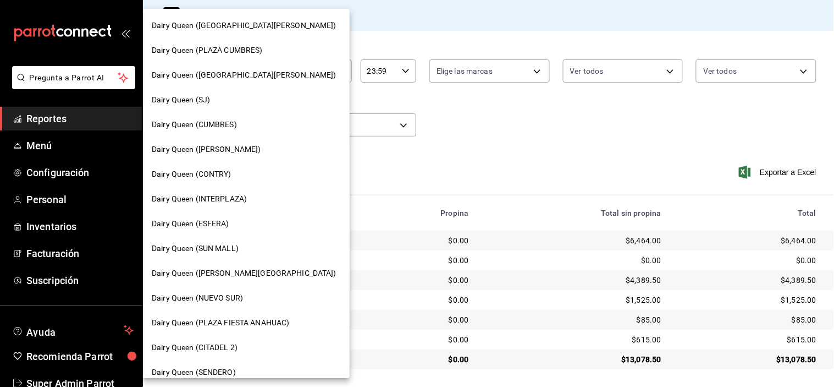
click at [236, 48] on span "Dairy Queen (PLAZA CUMBRES)" at bounding box center [207, 51] width 111 height 12
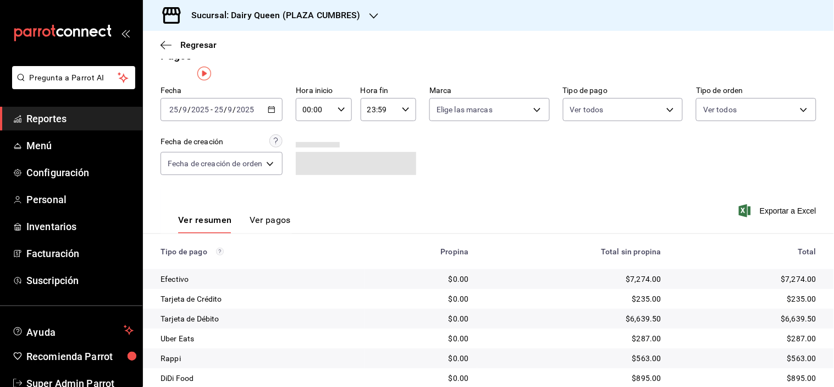
scroll to position [0, 0]
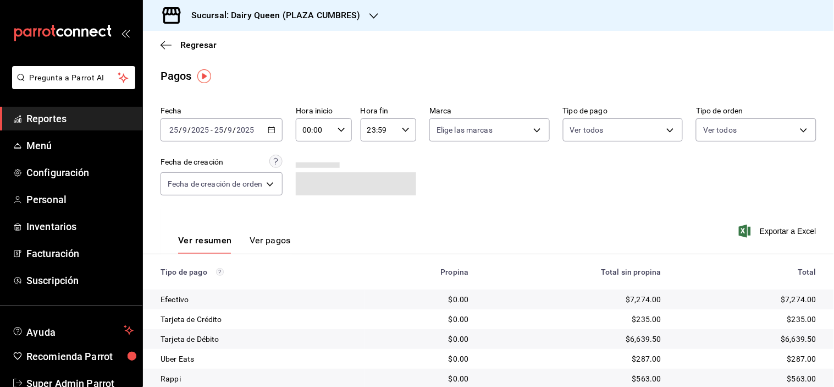
click at [349, 27] on div "Sucursal: Dairy Queen (PLAZA CUMBRES)" at bounding box center [267, 15] width 231 height 31
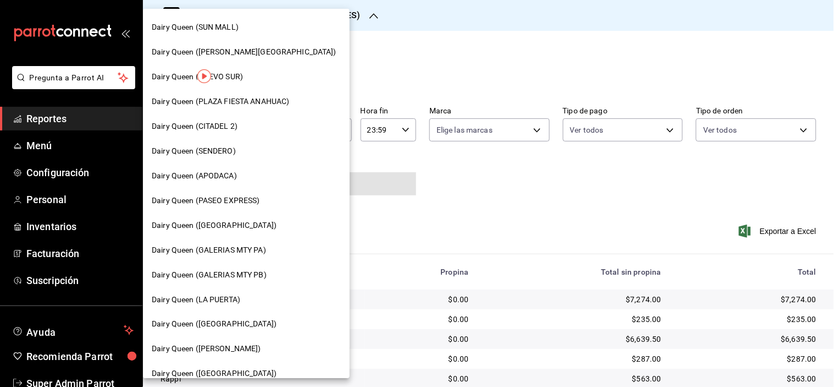
scroll to position [244, 0]
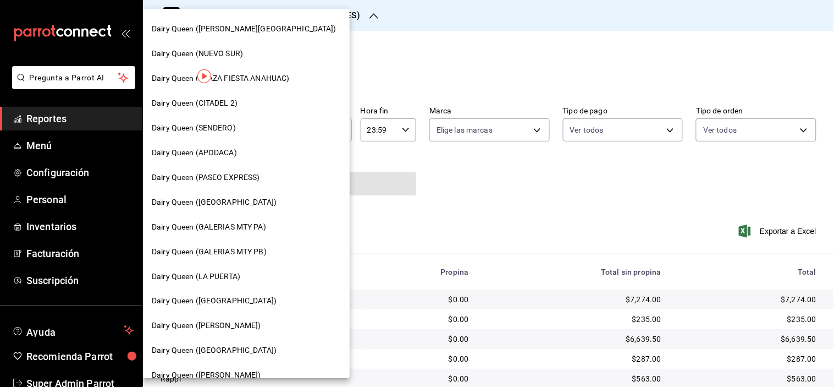
click at [280, 75] on span "Dairy Queen (PLAZA FIESTA ANAHUAC)" at bounding box center [220, 79] width 137 height 12
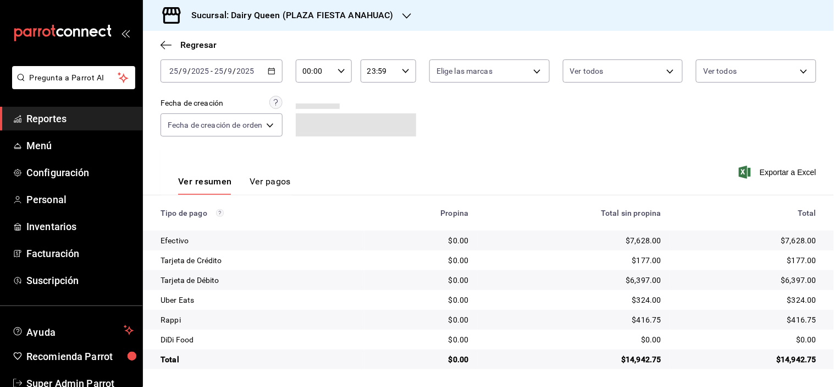
scroll to position [0, 0]
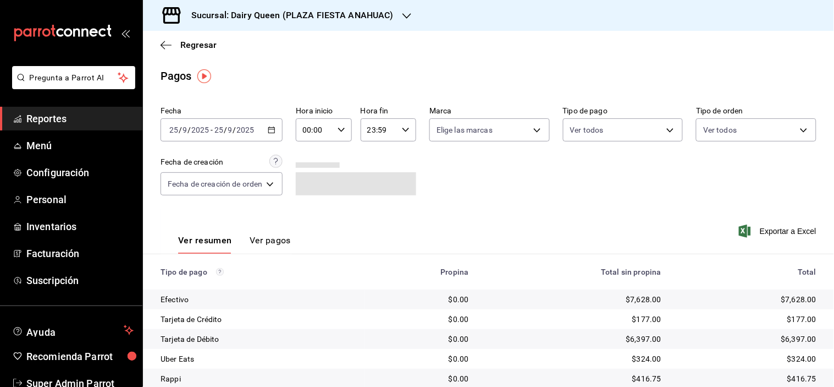
click at [258, 15] on h3 "Sucursal: Dairy Queen (PLAZA FIESTA ANAHUAC)" at bounding box center [288, 15] width 211 height 13
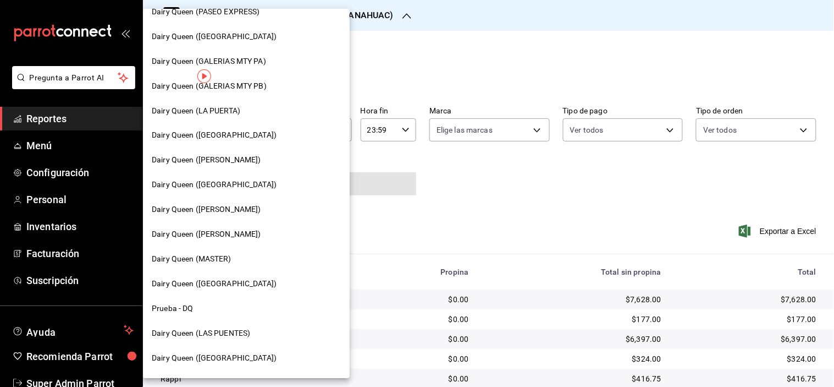
scroll to position [455, 0]
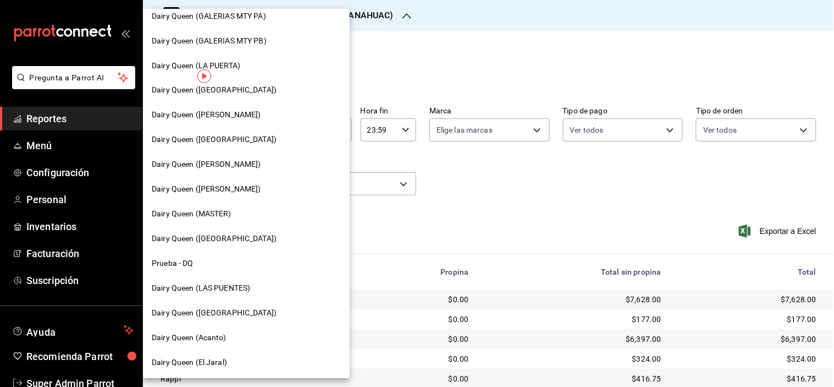
click at [233, 189] on span "Dairy Queen ([PERSON_NAME])" at bounding box center [206, 190] width 109 height 12
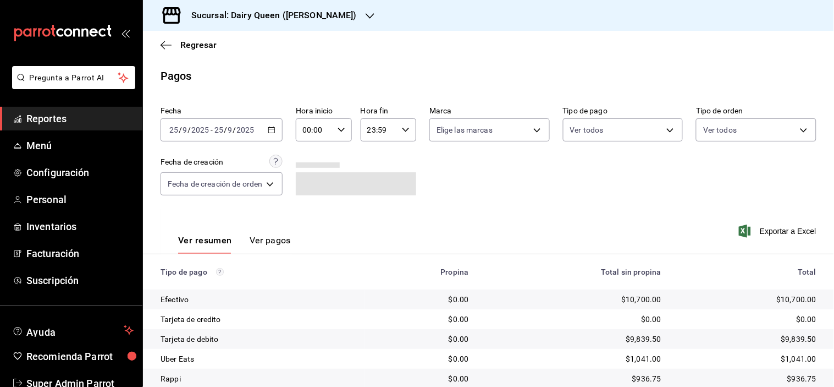
scroll to position [59, 0]
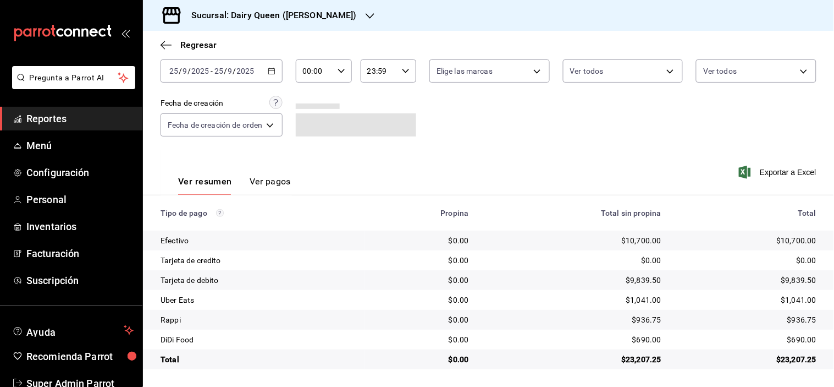
click at [796, 358] on div "$23,207.25" at bounding box center [747, 359] width 137 height 11
click at [789, 342] on div "$690.00" at bounding box center [747, 339] width 137 height 11
click at [794, 321] on div "$936.75" at bounding box center [747, 319] width 137 height 11
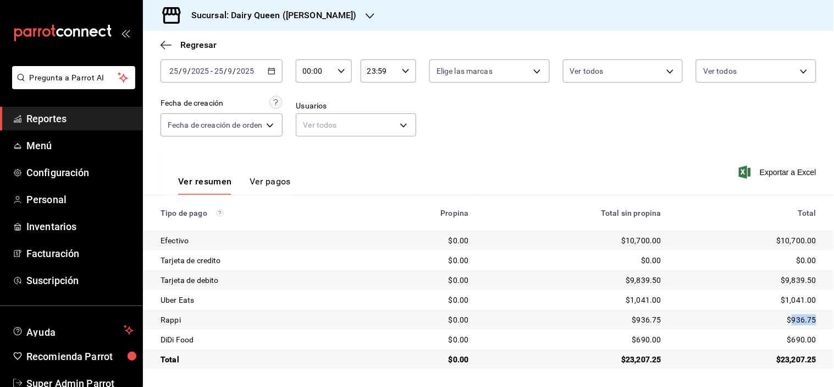
click at [794, 321] on div "$936.75" at bounding box center [747, 319] width 137 height 11
click at [787, 300] on div "$1,041.00" at bounding box center [747, 299] width 137 height 11
click at [218, 75] on input "25" at bounding box center [219, 71] width 10 height 9
click at [264, 19] on h3 "Sucursal: Dairy Queen ([PERSON_NAME])" at bounding box center [270, 15] width 174 height 13
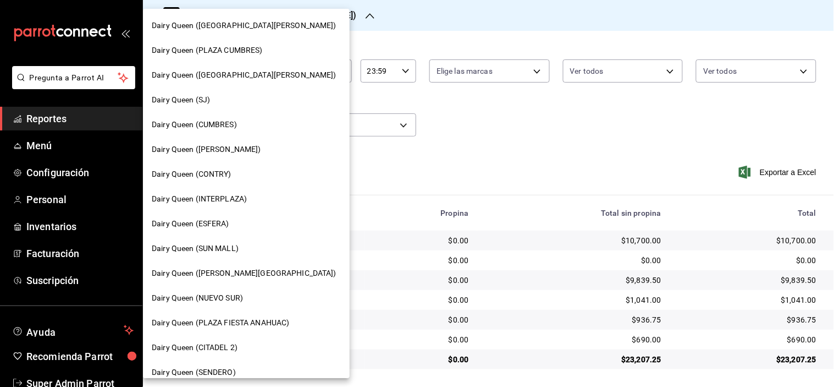
scroll to position [455, 0]
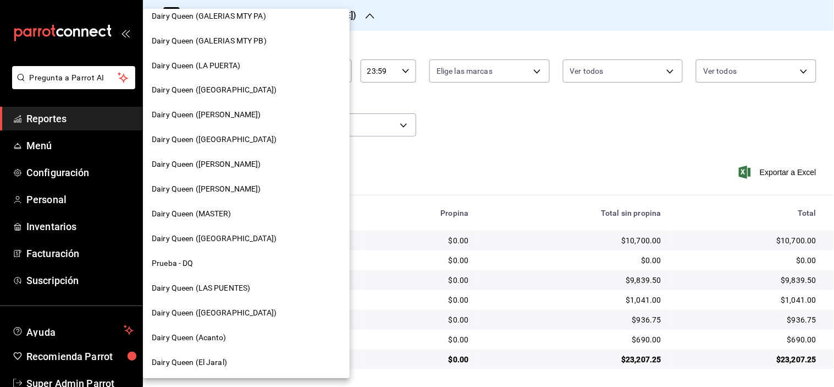
click at [245, 237] on span "Dairy Queen ([GEOGRAPHIC_DATA])" at bounding box center [214, 239] width 125 height 12
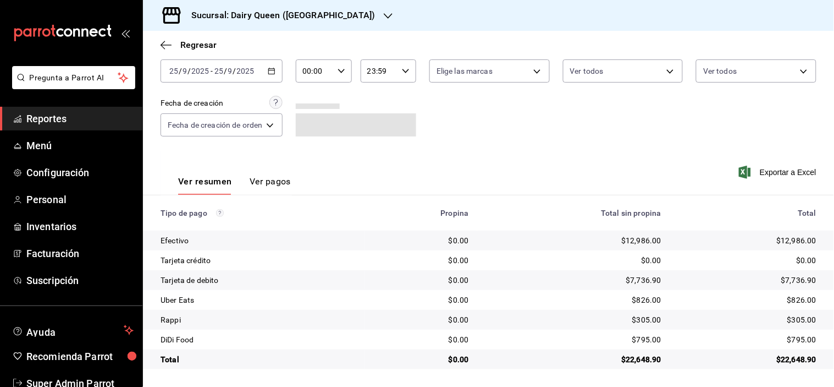
click at [799, 343] on div "$795.00" at bounding box center [747, 339] width 137 height 11
click at [790, 324] on div "$305.00" at bounding box center [747, 319] width 137 height 11
click at [788, 303] on div "$826.00" at bounding box center [747, 299] width 137 height 11
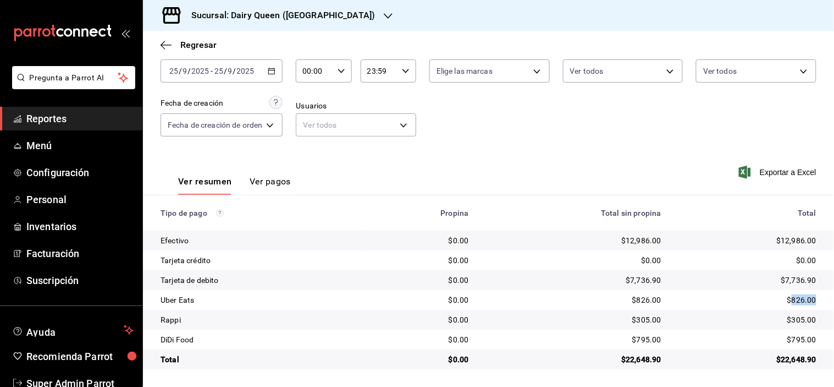
click at [788, 303] on div "$826.00" at bounding box center [747, 299] width 137 height 11
click at [334, 15] on h3 "Sucursal: Dairy Queen ([GEOGRAPHIC_DATA])" at bounding box center [279, 15] width 192 height 13
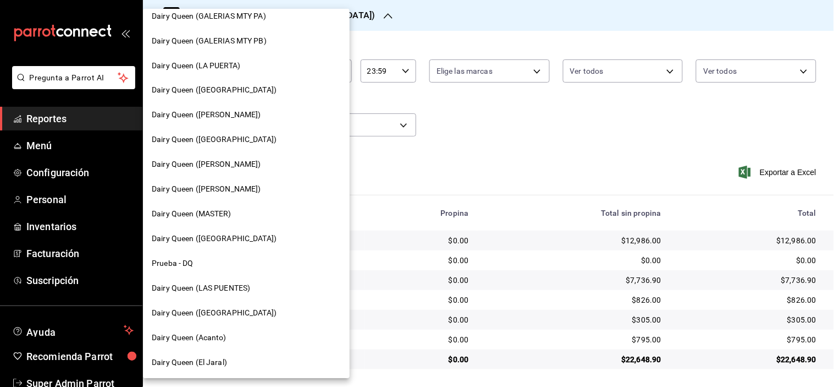
scroll to position [394, 0]
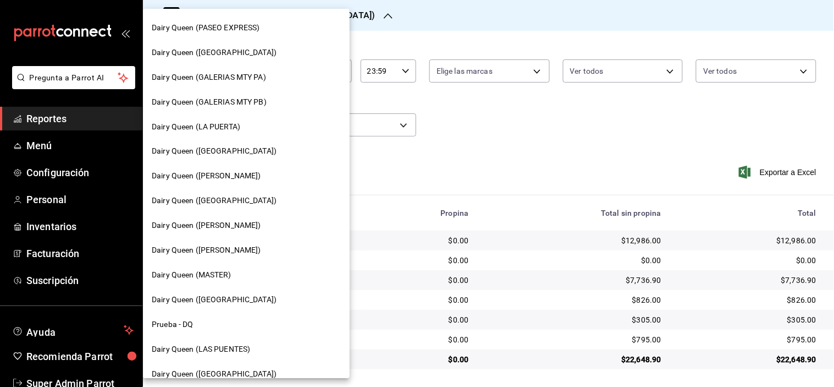
click at [229, 337] on div "Dairy Queen (LAS PUENTES)" at bounding box center [246, 349] width 207 height 25
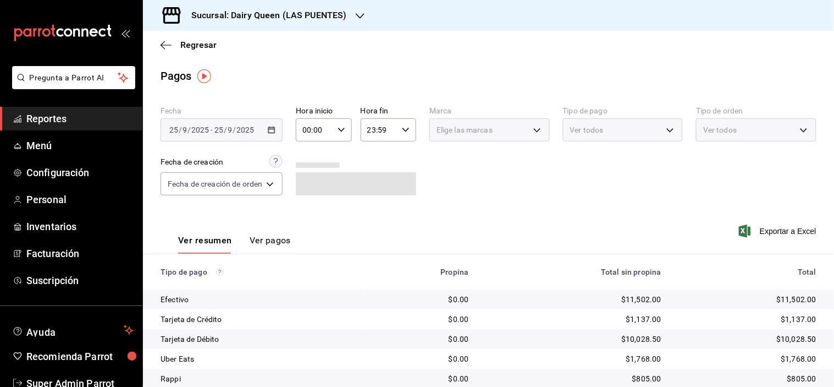
click at [218, 13] on h3 "Sucursal: Dairy Queen (LAS PUENTES)" at bounding box center [265, 15] width 164 height 13
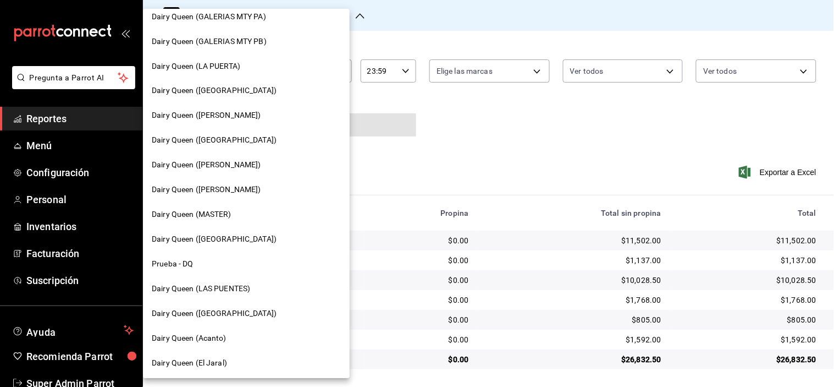
scroll to position [455, 0]
click at [229, 334] on div "Dairy Queen (Acanto)" at bounding box center [246, 338] width 189 height 12
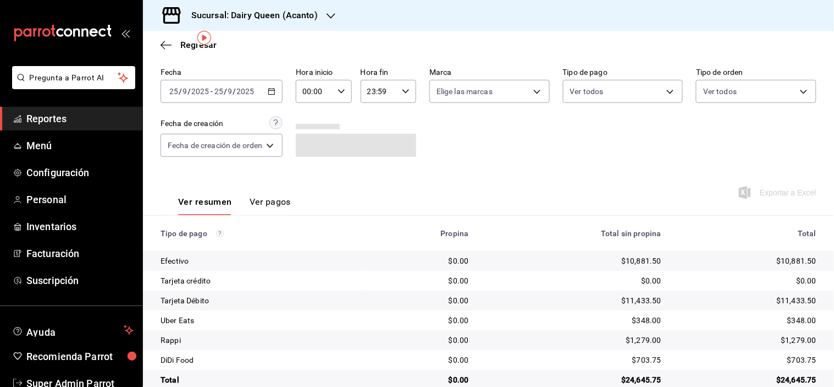
scroll to position [59, 0]
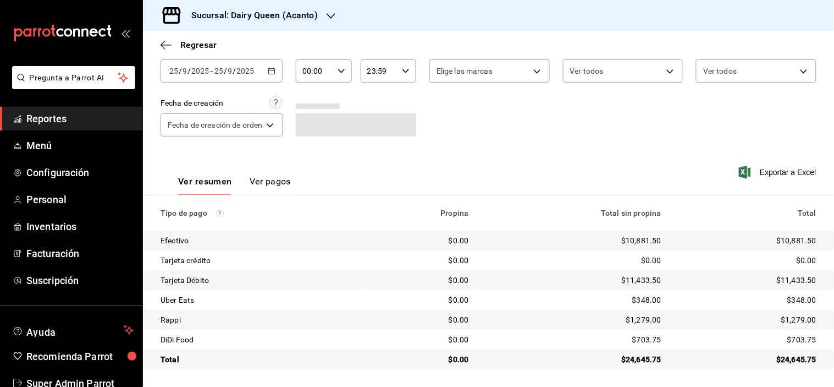
click at [794, 361] on div "$24,645.75" at bounding box center [747, 359] width 137 height 11
click at [800, 334] on div "$703.75" at bounding box center [747, 339] width 137 height 11
click at [785, 322] on div "$1,279.00" at bounding box center [747, 319] width 137 height 11
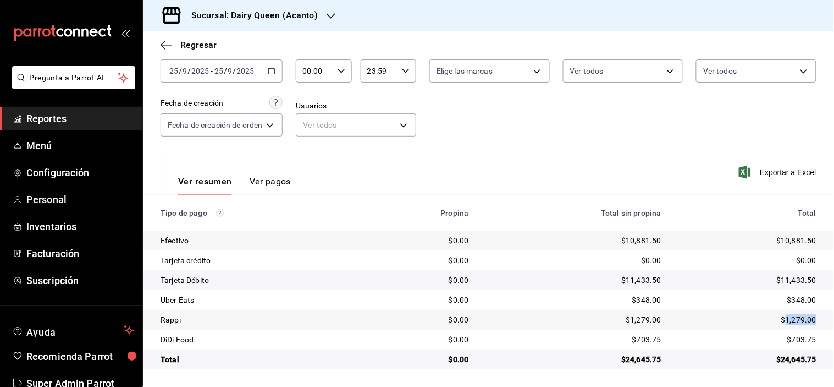
click at [785, 322] on div "$1,279.00" at bounding box center [747, 319] width 137 height 11
click at [783, 299] on div "$348.00" at bounding box center [747, 299] width 137 height 11
click at [317, 12] on div "Sucursal: Dairy Queen (Acanto)" at bounding box center [246, 15] width 188 height 31
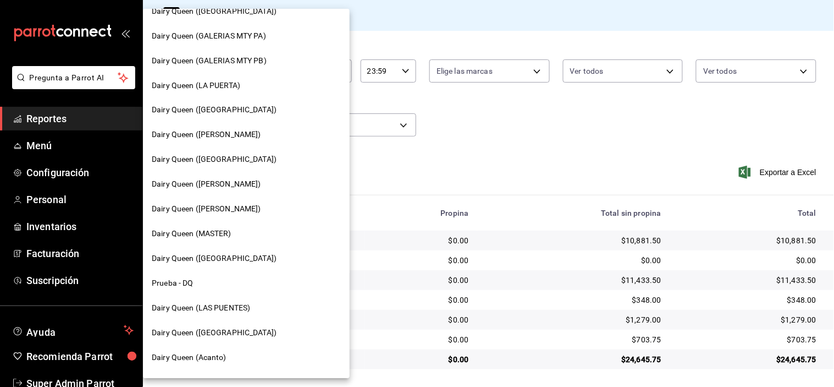
scroll to position [455, 0]
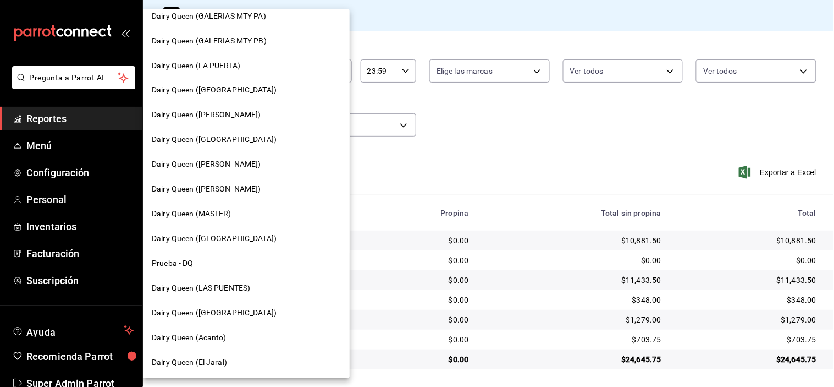
click at [210, 362] on span "Dairy Queen (El Jaral)" at bounding box center [189, 363] width 75 height 12
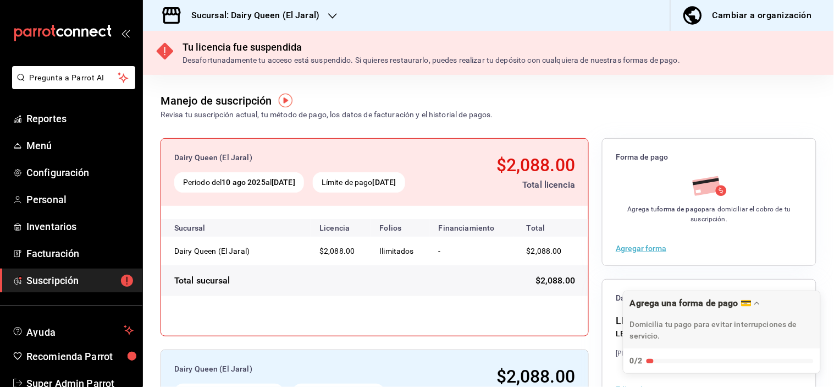
click at [332, 18] on icon "button" at bounding box center [332, 16] width 9 height 9
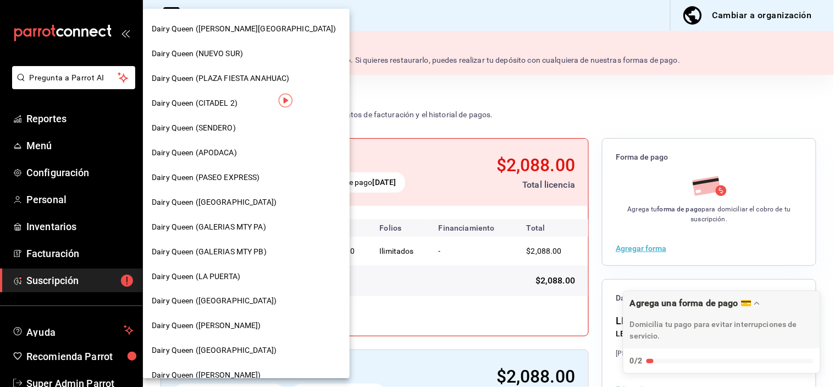
scroll to position [455, 0]
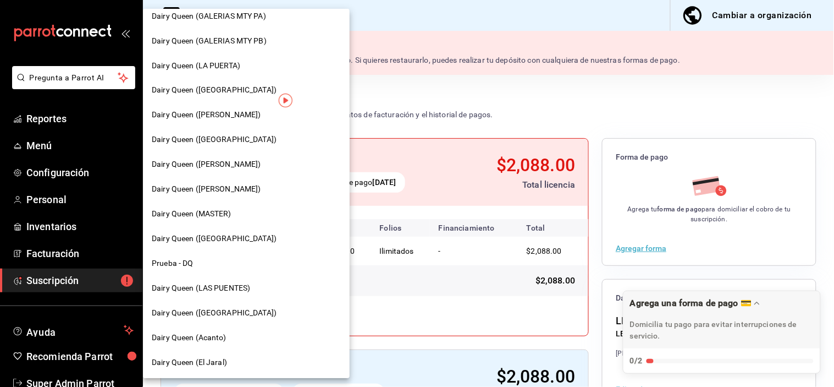
click at [219, 334] on span "Dairy Queen (Acanto)" at bounding box center [189, 338] width 75 height 12
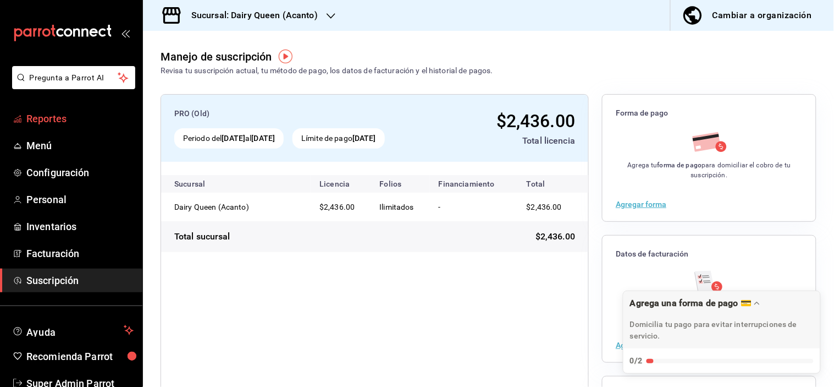
click at [115, 107] on link "Reportes" at bounding box center [71, 119] width 142 height 24
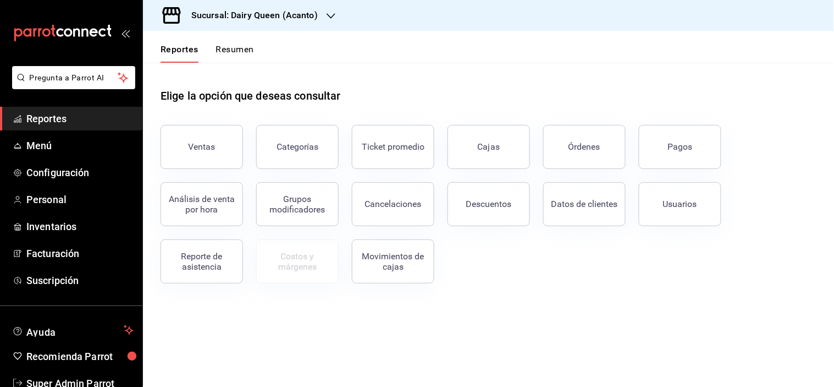
click at [252, 57] on button "Resumen" at bounding box center [235, 53] width 38 height 19
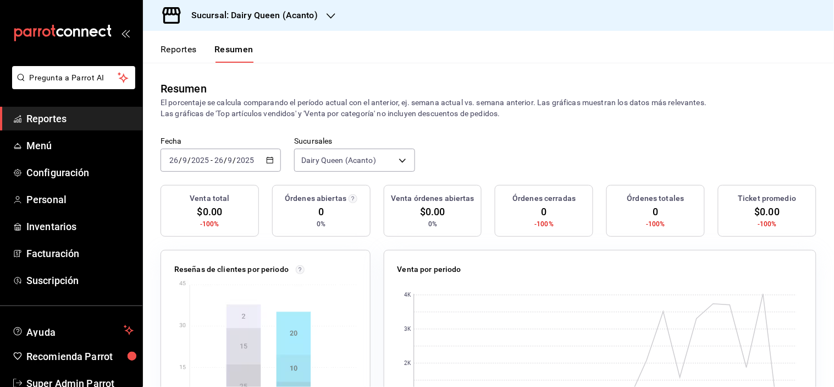
click at [270, 157] on icon "button" at bounding box center [270, 160] width 8 height 8
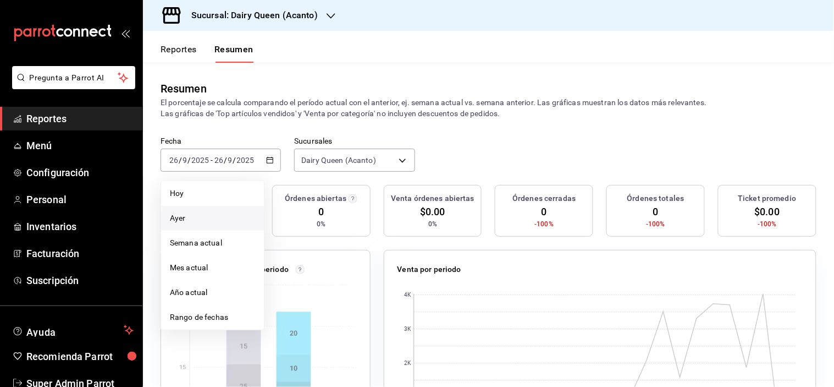
click at [204, 218] on span "Ayer" at bounding box center [212, 218] width 85 height 12
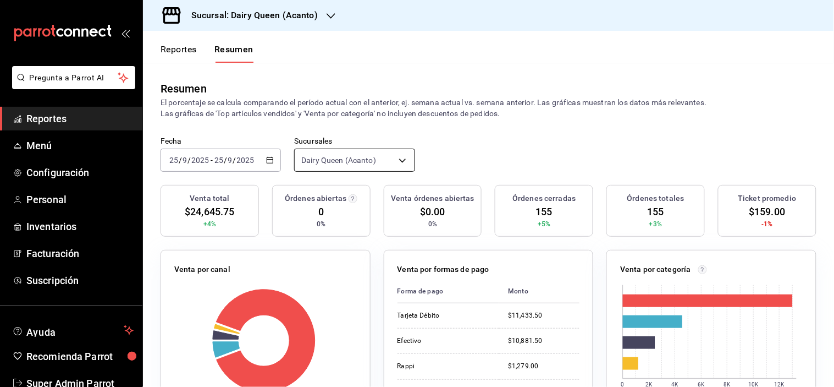
click at [371, 166] on body "Pregunta a Parrot AI Reportes Menú Configuración Personal Inventarios Facturaci…" at bounding box center [417, 193] width 834 height 387
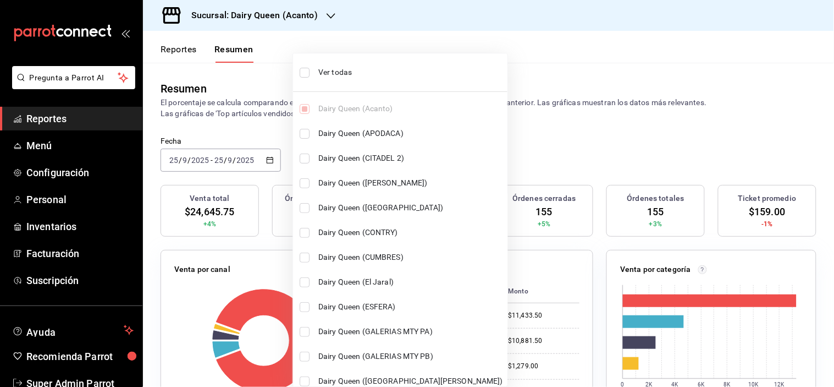
click at [318, 67] on span "Ver todas" at bounding box center [410, 73] width 185 height 12
type input "[object Object],[object Object],[object Object],[object Object],[object Object]…"
checkbox input "true"
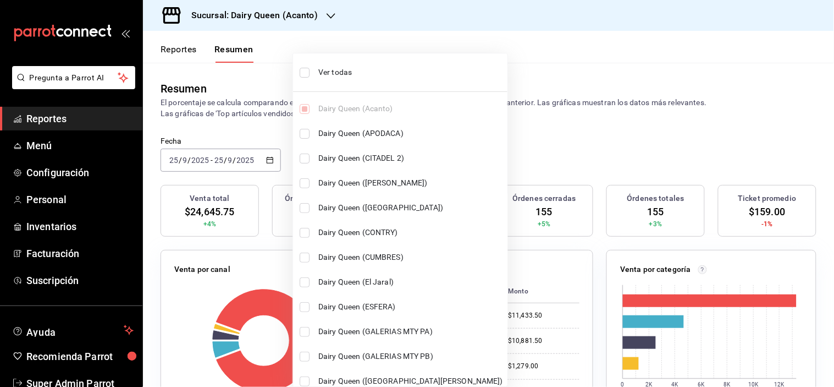
checkbox input "true"
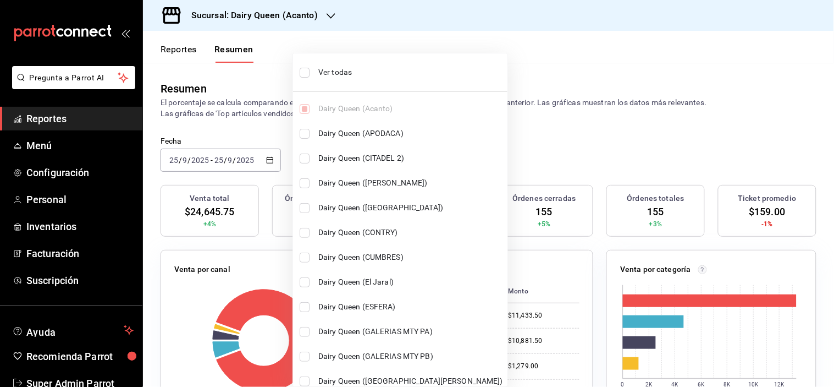
checkbox input "true"
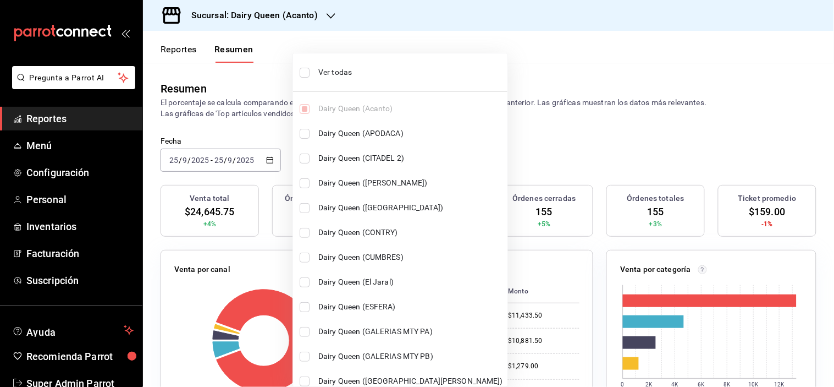
checkbox input "true"
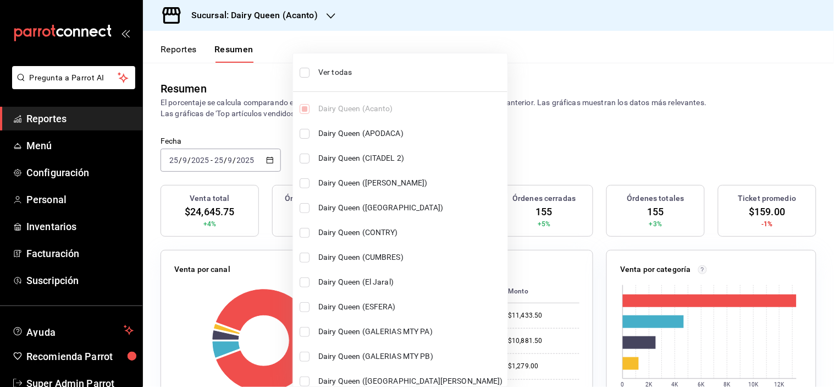
checkbox input "true"
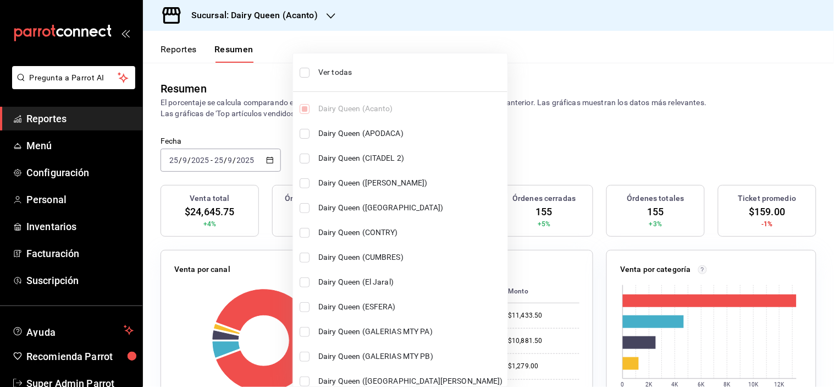
checkbox input "true"
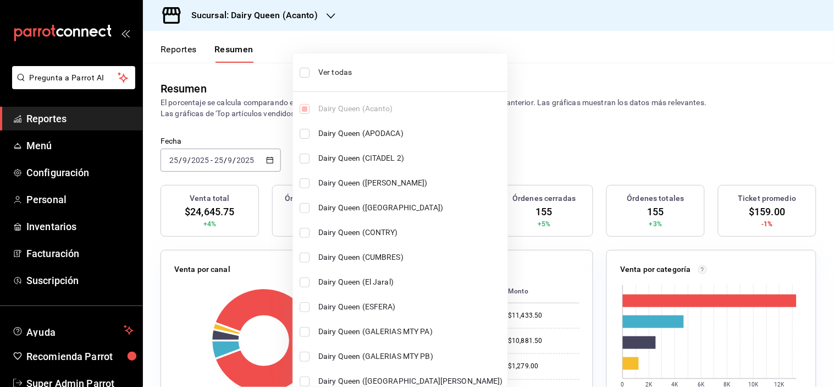
checkbox input "true"
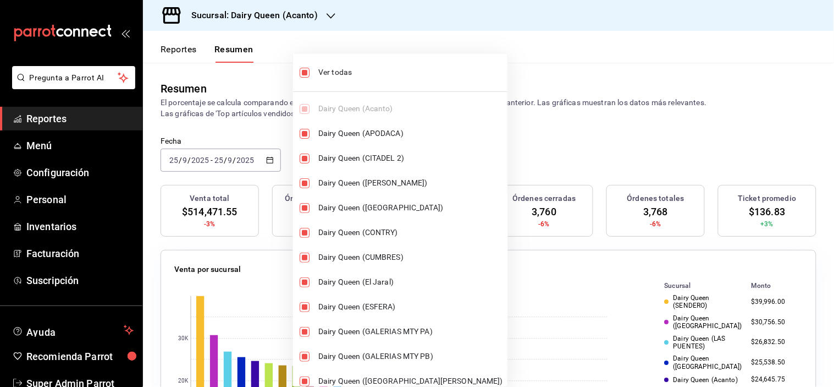
click at [553, 129] on div at bounding box center [417, 193] width 834 height 387
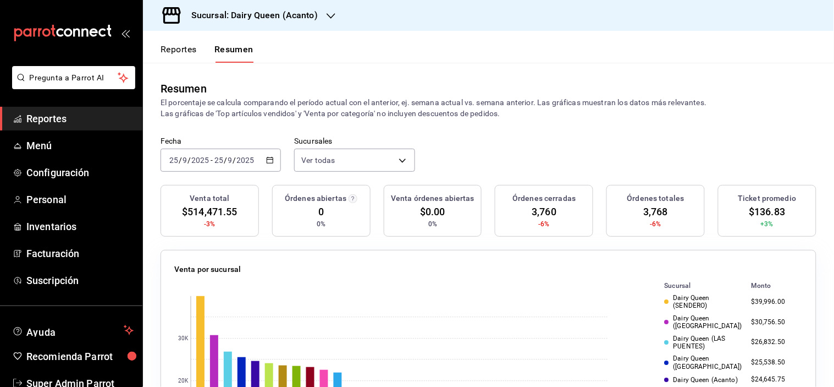
click at [253, 20] on h3 "Sucursal: Dairy Queen (Acanto)" at bounding box center [250, 15] width 135 height 13
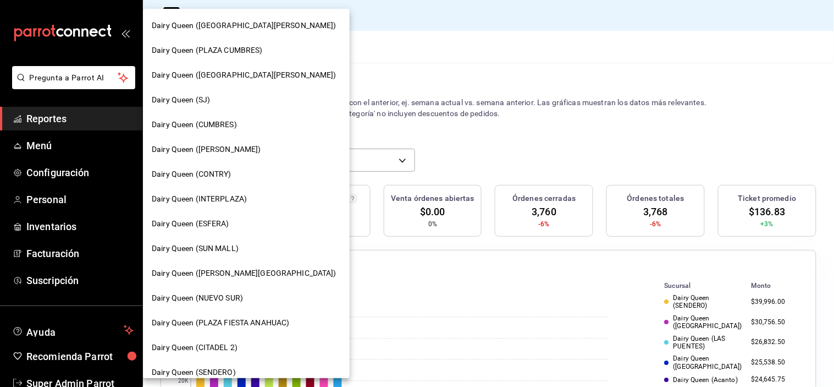
click at [255, 166] on div "Dairy Queen (CONTRY)" at bounding box center [246, 174] width 207 height 25
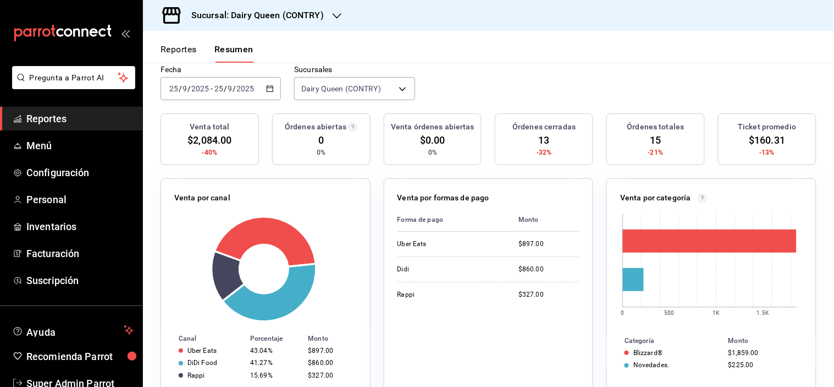
scroll to position [50, 0]
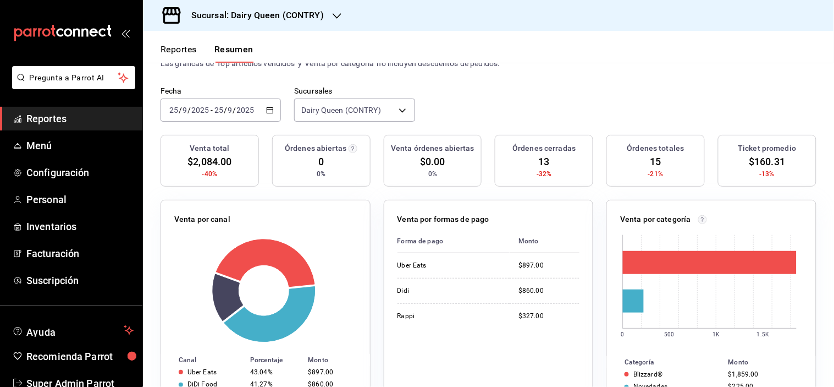
click at [169, 51] on button "Reportes" at bounding box center [179, 53] width 36 height 19
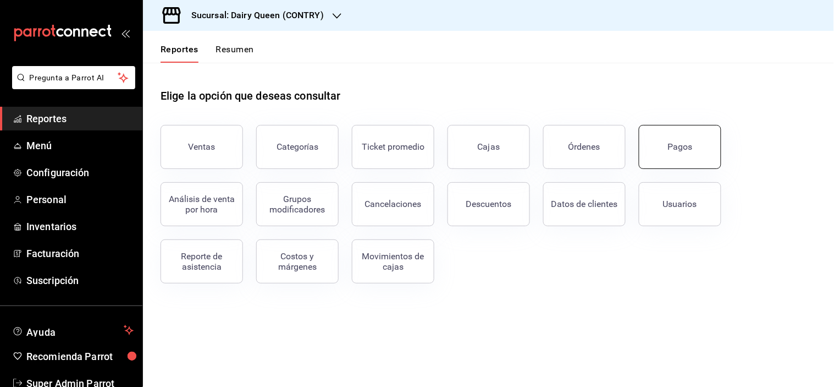
click at [674, 139] on button "Pagos" at bounding box center [680, 147] width 82 height 44
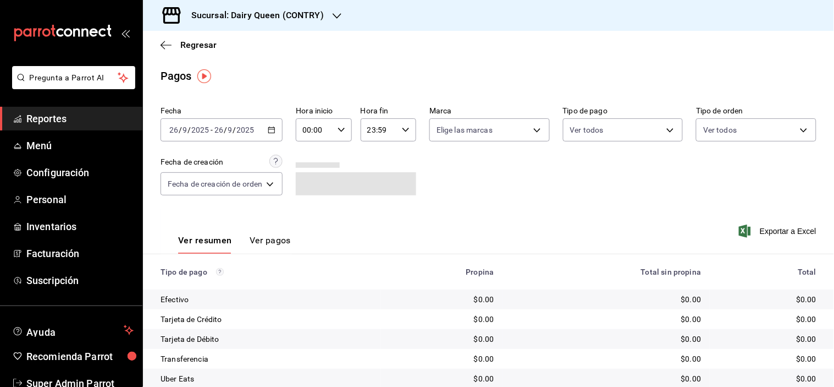
click at [265, 124] on div "[DATE] [DATE] - [DATE] [DATE]" at bounding box center [222, 129] width 122 height 23
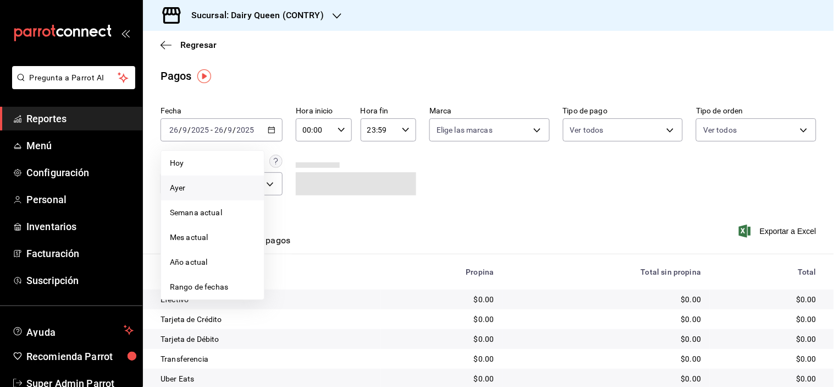
click at [173, 188] on span "Ayer" at bounding box center [212, 188] width 85 height 12
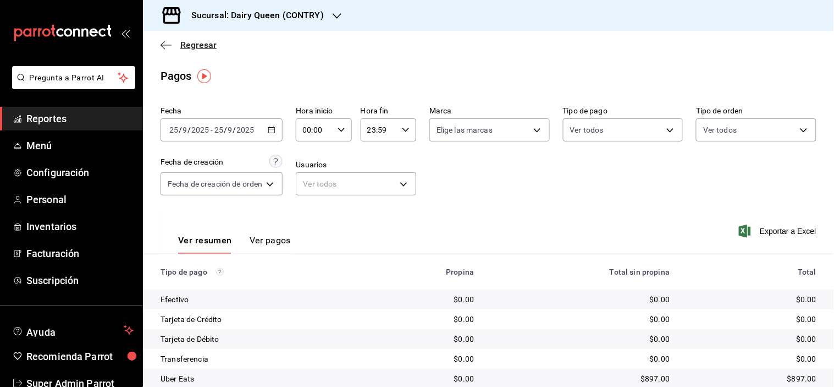
click at [167, 42] on icon "button" at bounding box center [166, 45] width 11 height 10
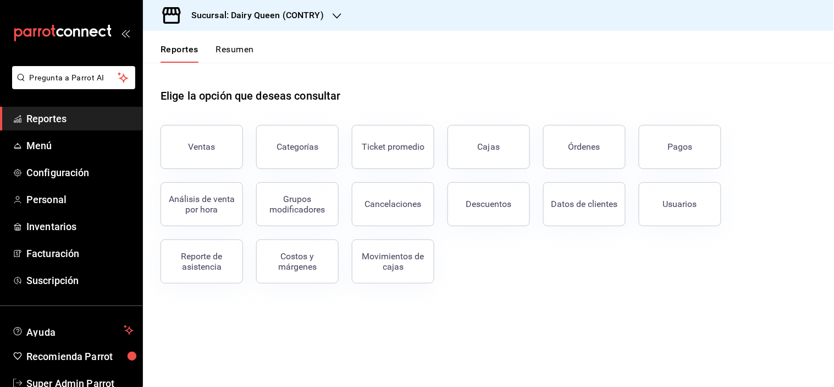
click at [244, 50] on button "Resumen" at bounding box center [235, 53] width 38 height 19
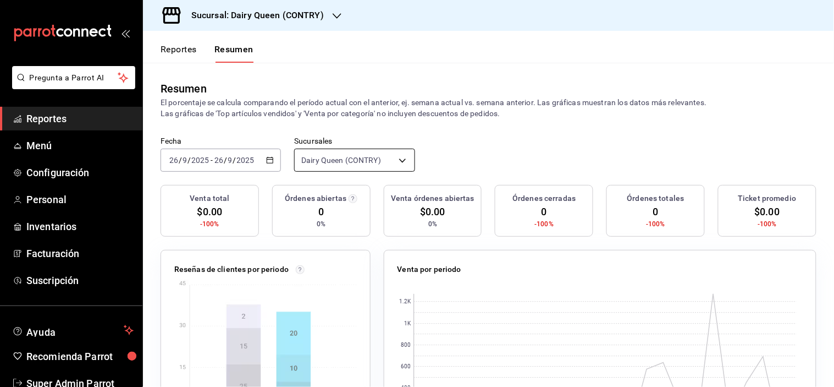
click at [361, 163] on body "Pregunta a Parrot AI Reportes Menú Configuración Personal Inventarios Facturaci…" at bounding box center [417, 193] width 834 height 387
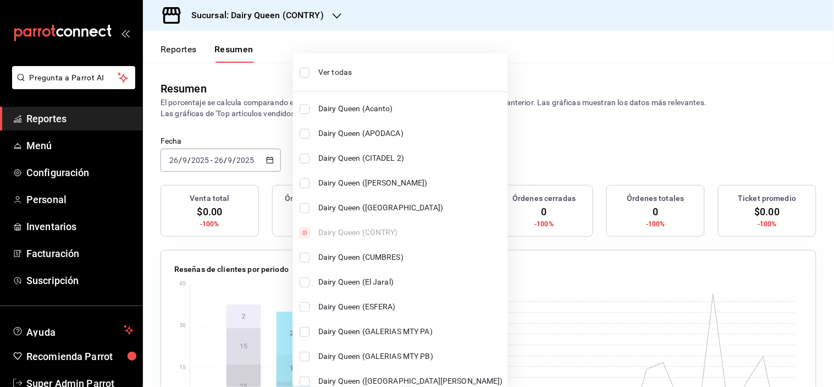
click at [318, 69] on span "Ver todas" at bounding box center [410, 73] width 185 height 12
type input "[object Object],[object Object],[object Object],[object Object],[object Object]…"
checkbox input "true"
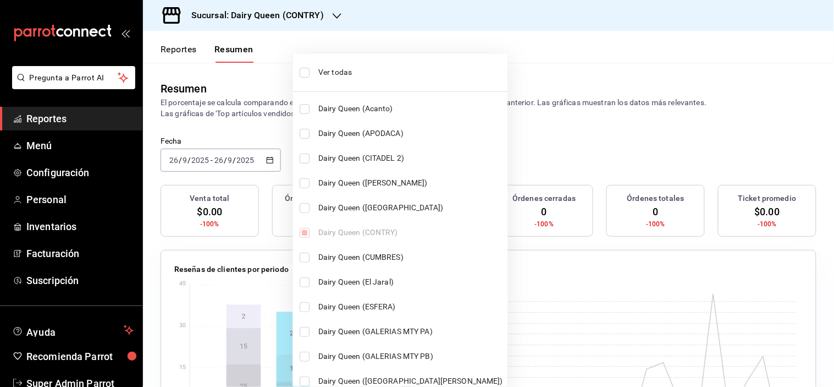
checkbox input "true"
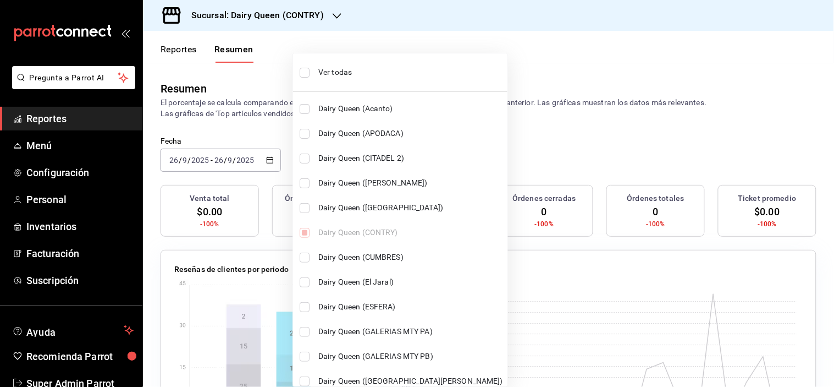
checkbox input "true"
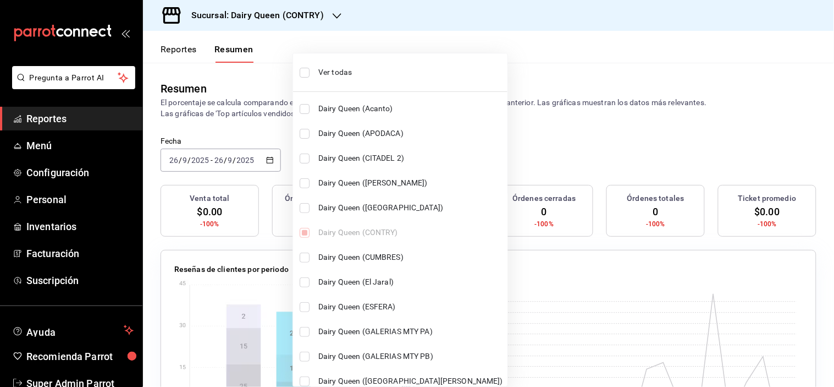
checkbox input "true"
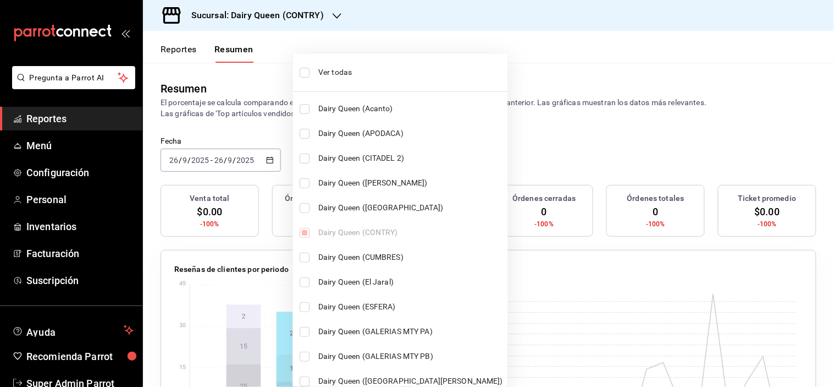
checkbox input "true"
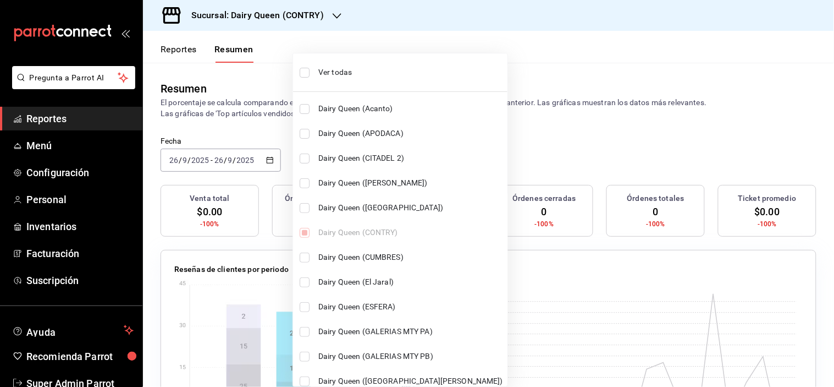
checkbox input "true"
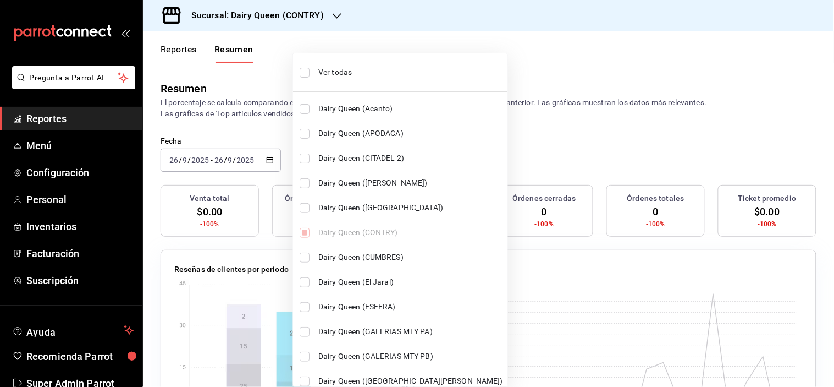
checkbox input "true"
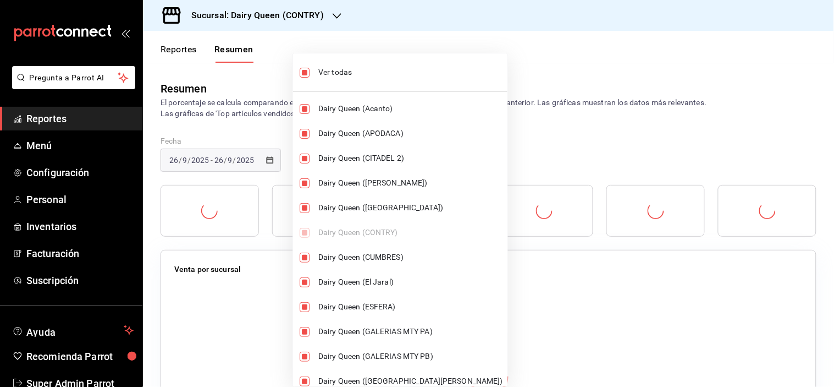
click at [535, 137] on div at bounding box center [417, 193] width 834 height 387
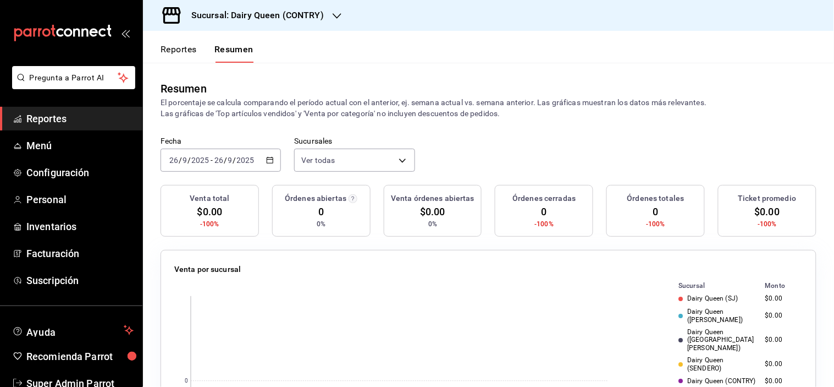
click at [229, 159] on input "9" at bounding box center [230, 160] width 5 height 9
click at [188, 217] on span "Ayer" at bounding box center [212, 218] width 85 height 12
